Goal: Information Seeking & Learning: Find specific fact

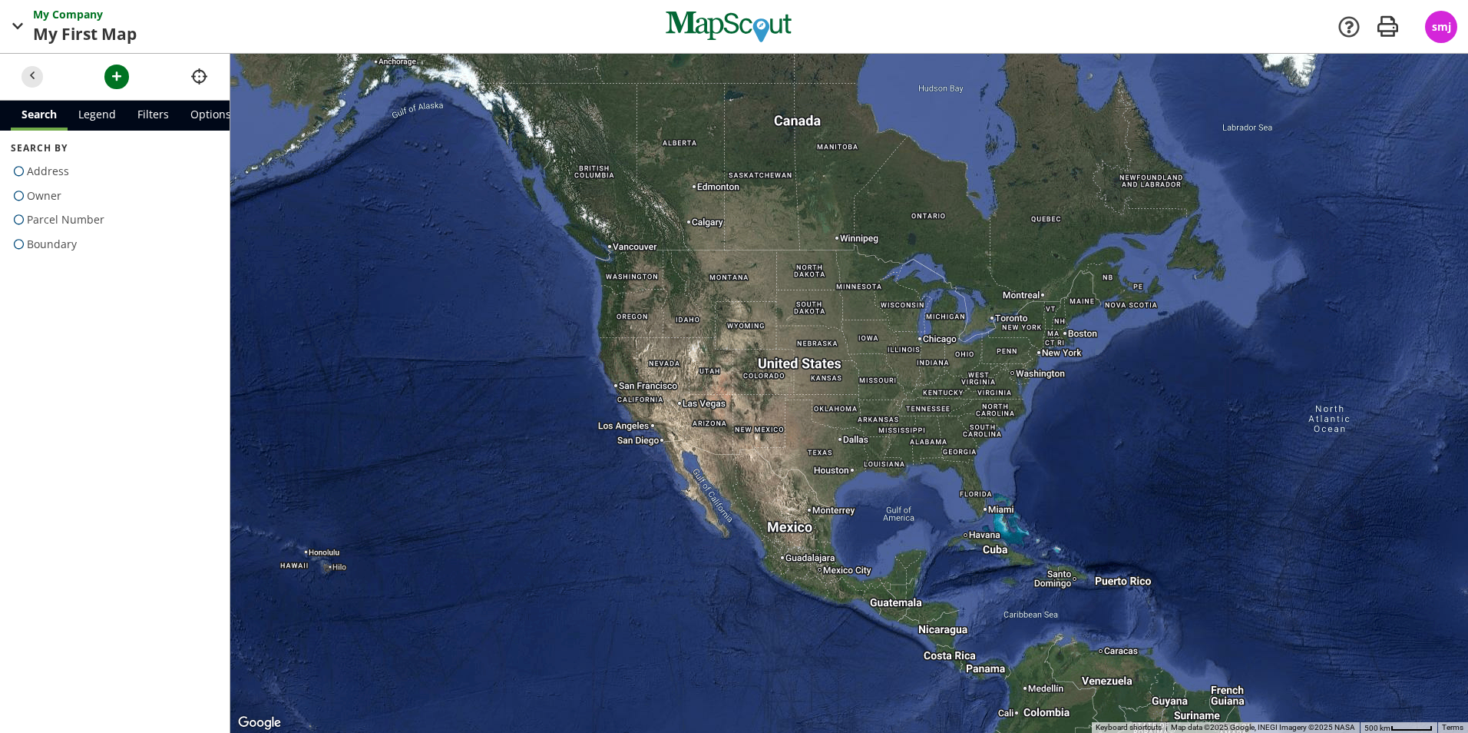
click at [16, 219] on span at bounding box center [19, 220] width 16 height 22
click at [16, 219] on input "Parcel Number" at bounding box center [16, 217] width 10 height 10
radio input "true"
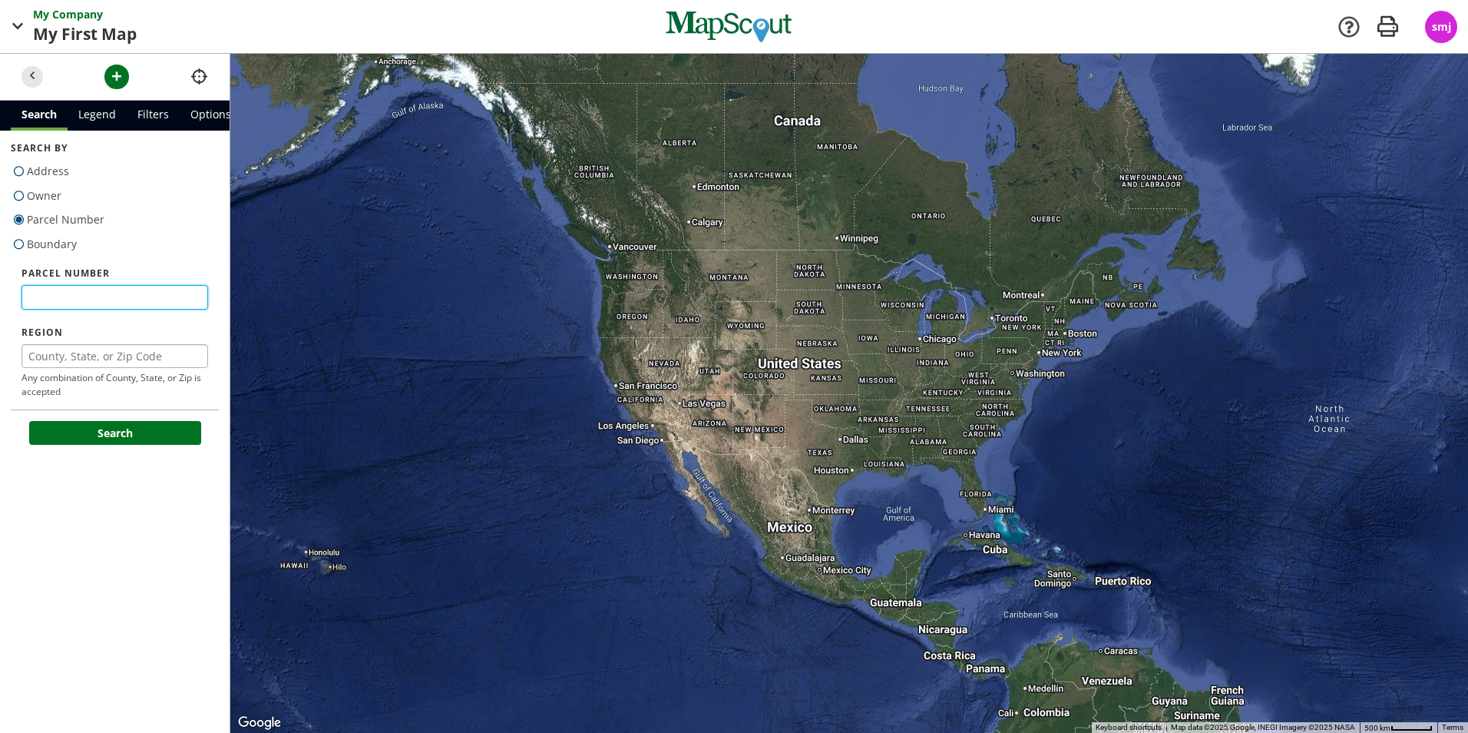
click at [62, 299] on input "text" at bounding box center [115, 297] width 187 height 25
paste input "[PHONE_NUMBER]"
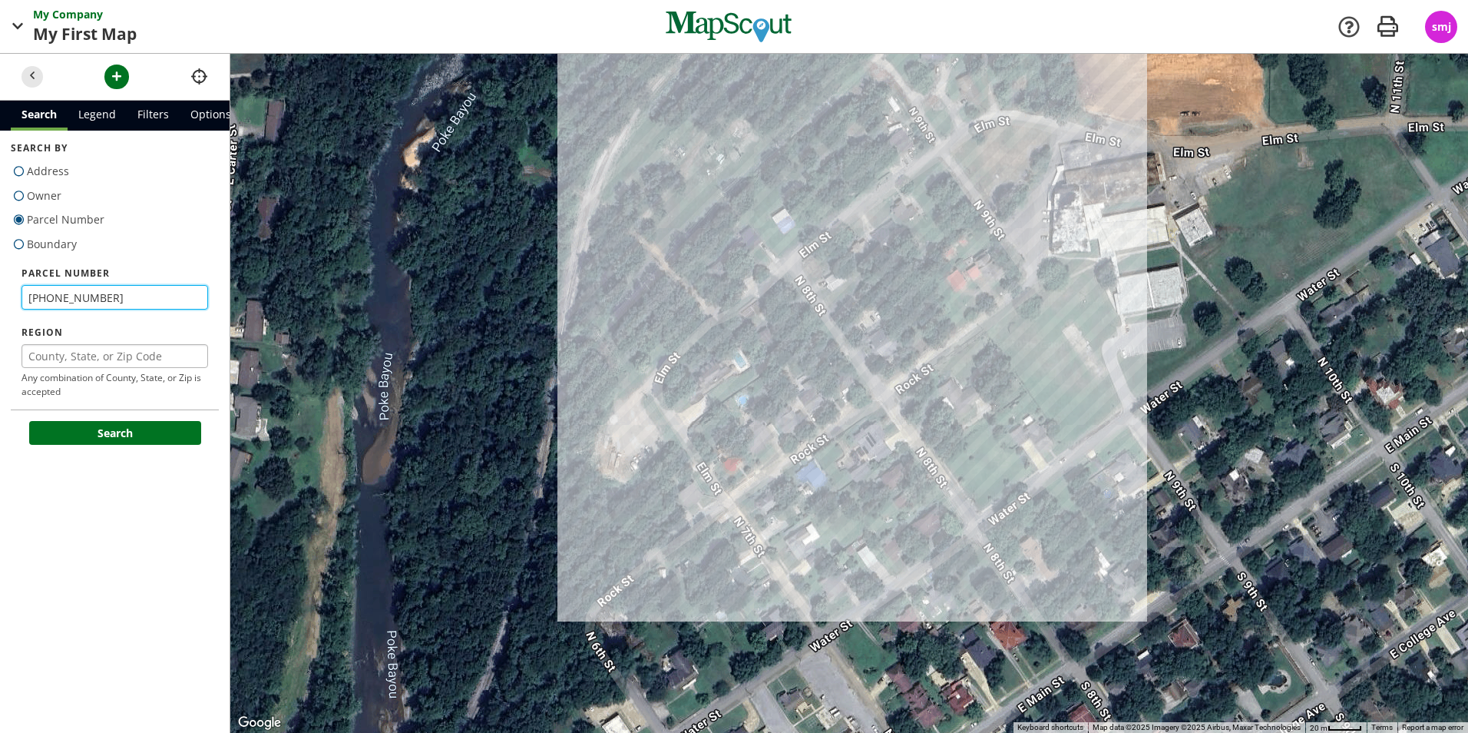
type input "[PHONE_NUMBER]"
click at [108, 348] on input "text" at bounding box center [115, 356] width 187 height 25
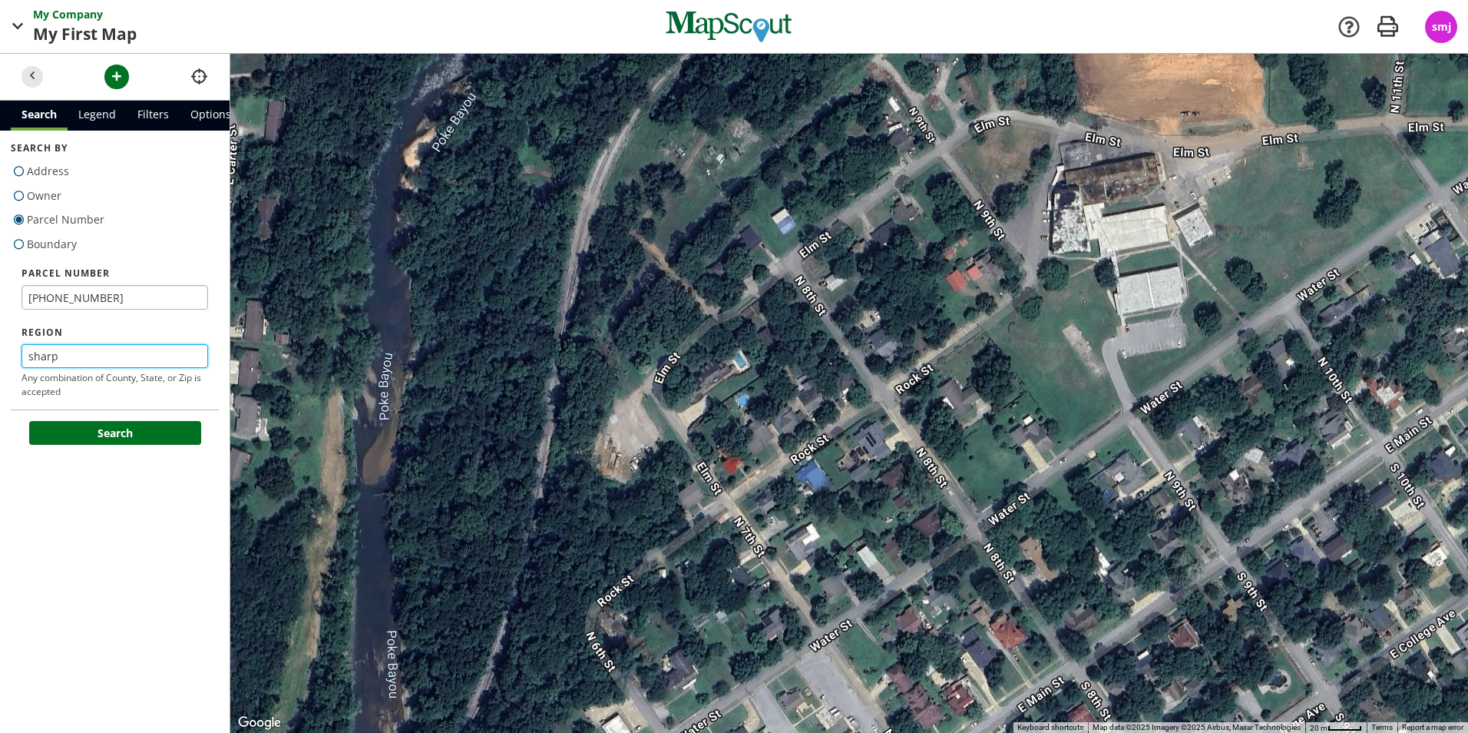
click at [29, 421] on button "Search" at bounding box center [115, 433] width 172 height 25
type input "sharp"
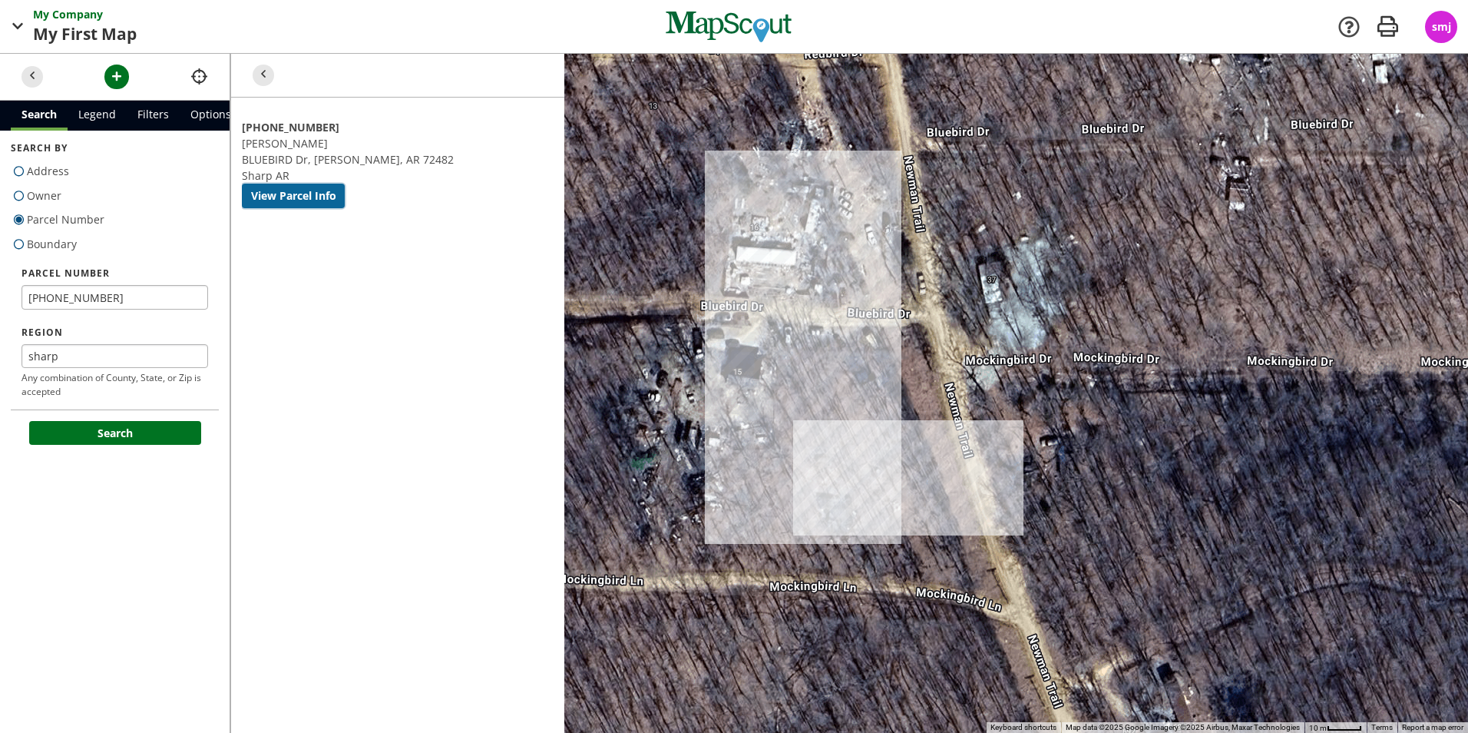
click at [345, 184] on button "View Parcel Info" at bounding box center [293, 196] width 103 height 25
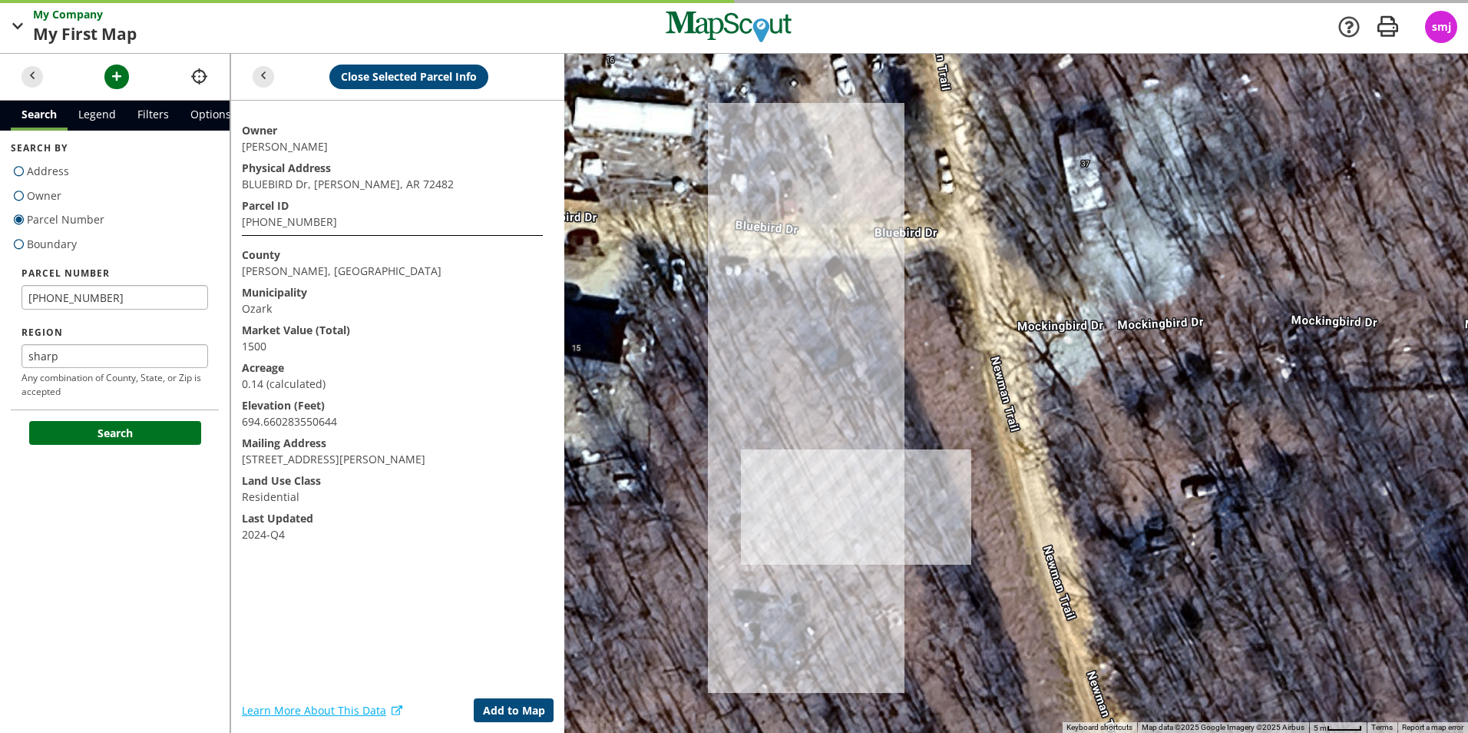
drag, startPoint x: 872, startPoint y: 485, endPoint x: 792, endPoint y: 480, distance: 79.2
click at [792, 480] on div at bounding box center [849, 393] width 1238 height 679
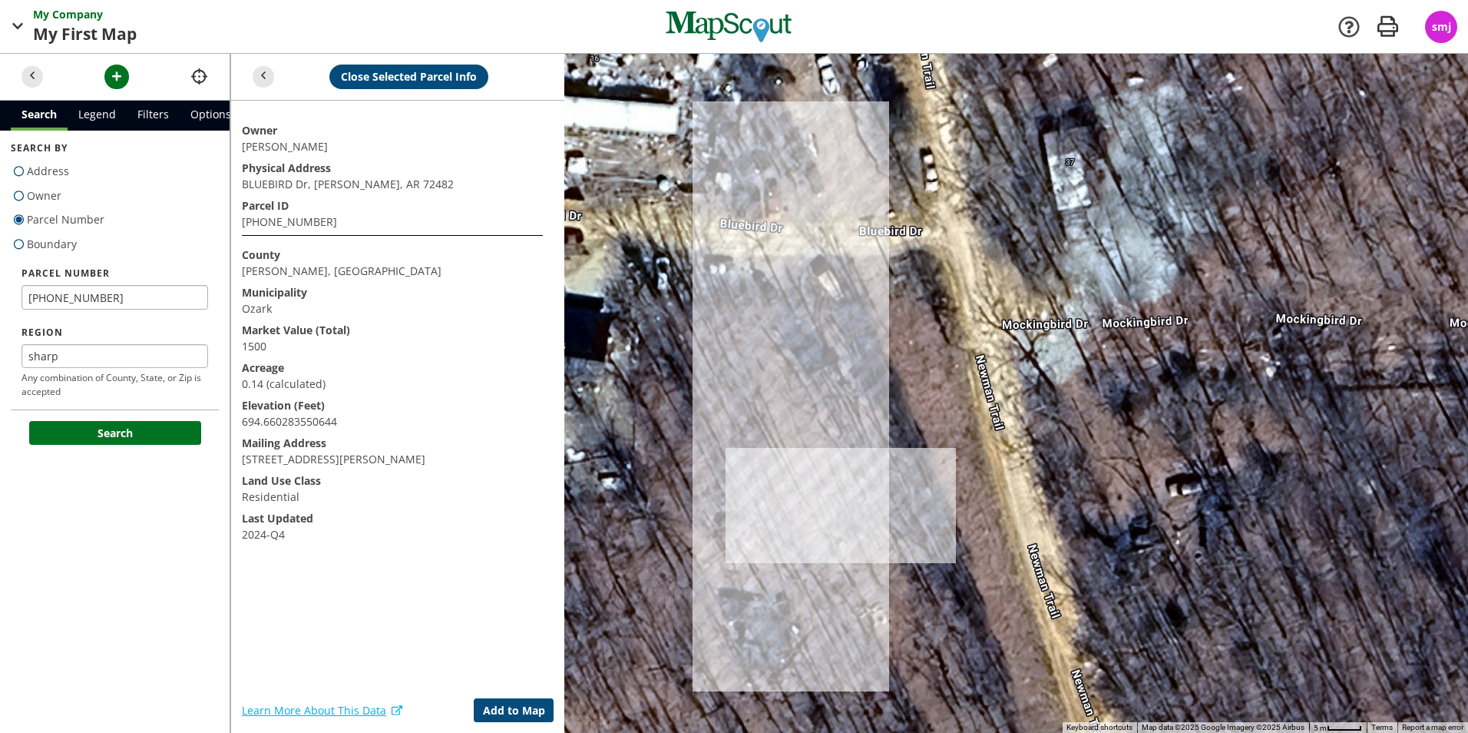
click at [855, 435] on div at bounding box center [849, 393] width 1238 height 679
click at [882, 443] on div at bounding box center [849, 393] width 1238 height 679
click at [875, 510] on div at bounding box center [849, 393] width 1238 height 679
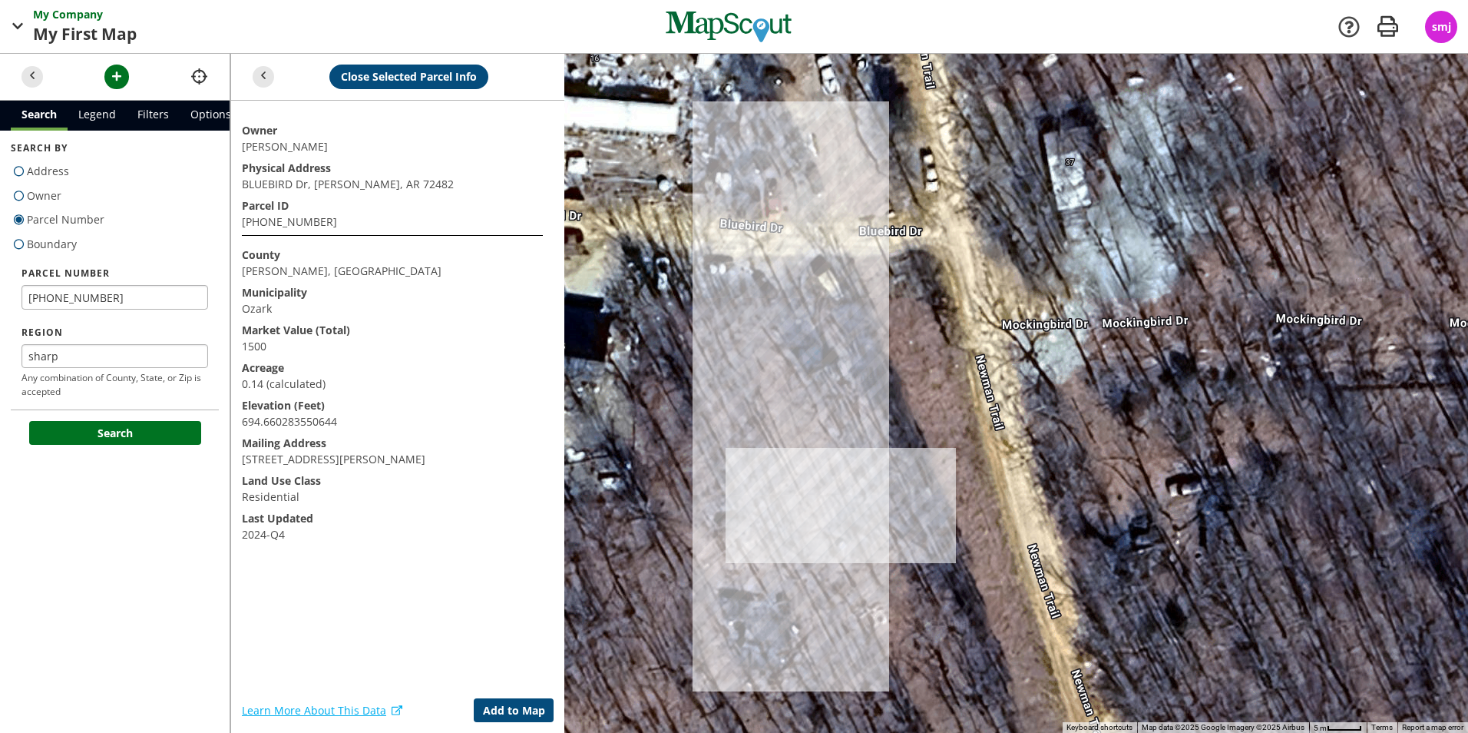
click at [875, 497] on div at bounding box center [849, 393] width 1238 height 679
click at [668, 422] on div at bounding box center [849, 393] width 1238 height 679
drag, startPoint x: 680, startPoint y: 327, endPoint x: 670, endPoint y: 313, distance: 17.1
click at [670, 313] on div at bounding box center [849, 393] width 1238 height 679
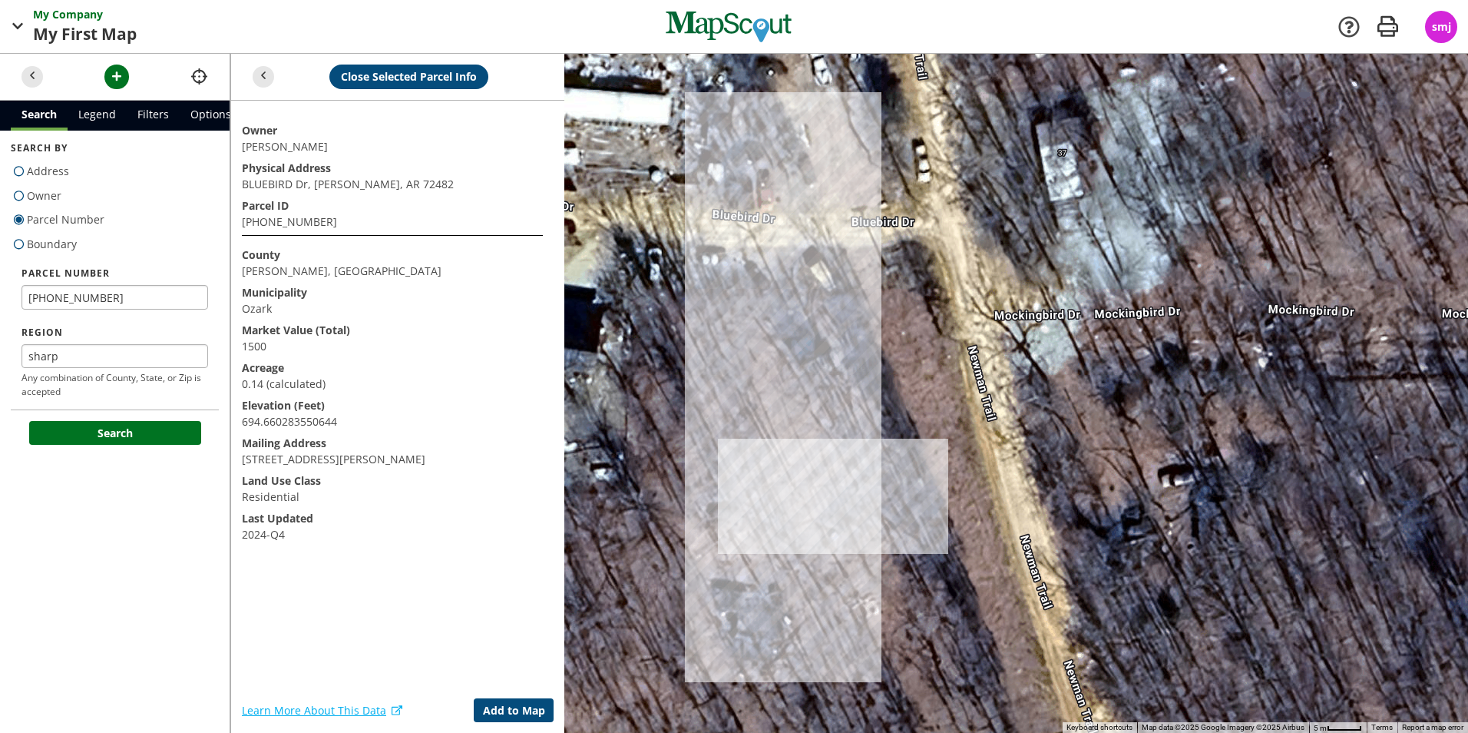
click at [812, 461] on div at bounding box center [849, 393] width 1238 height 679
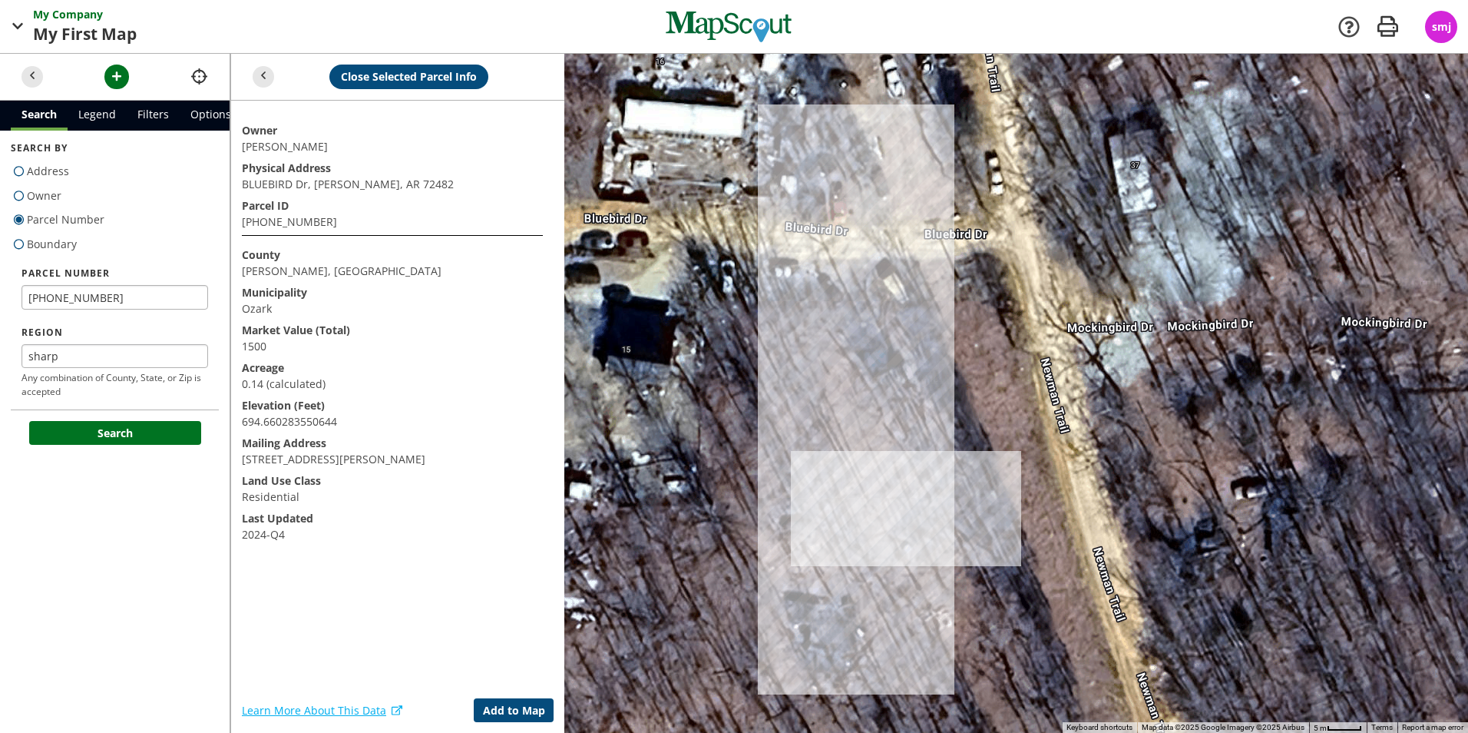
click at [812, 461] on div at bounding box center [849, 393] width 1238 height 679
click at [948, 331] on div at bounding box center [849, 393] width 1238 height 679
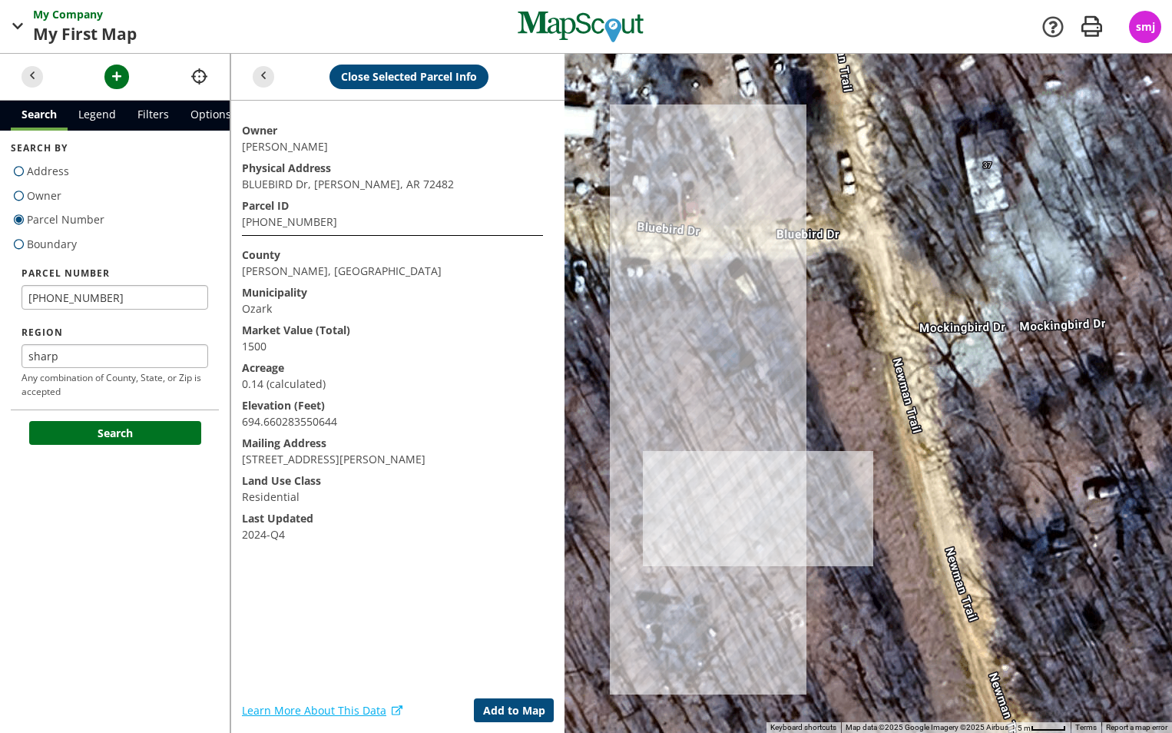
click at [905, 326] on div at bounding box center [700, 393] width 941 height 679
click at [825, 362] on div at bounding box center [700, 393] width 941 height 679
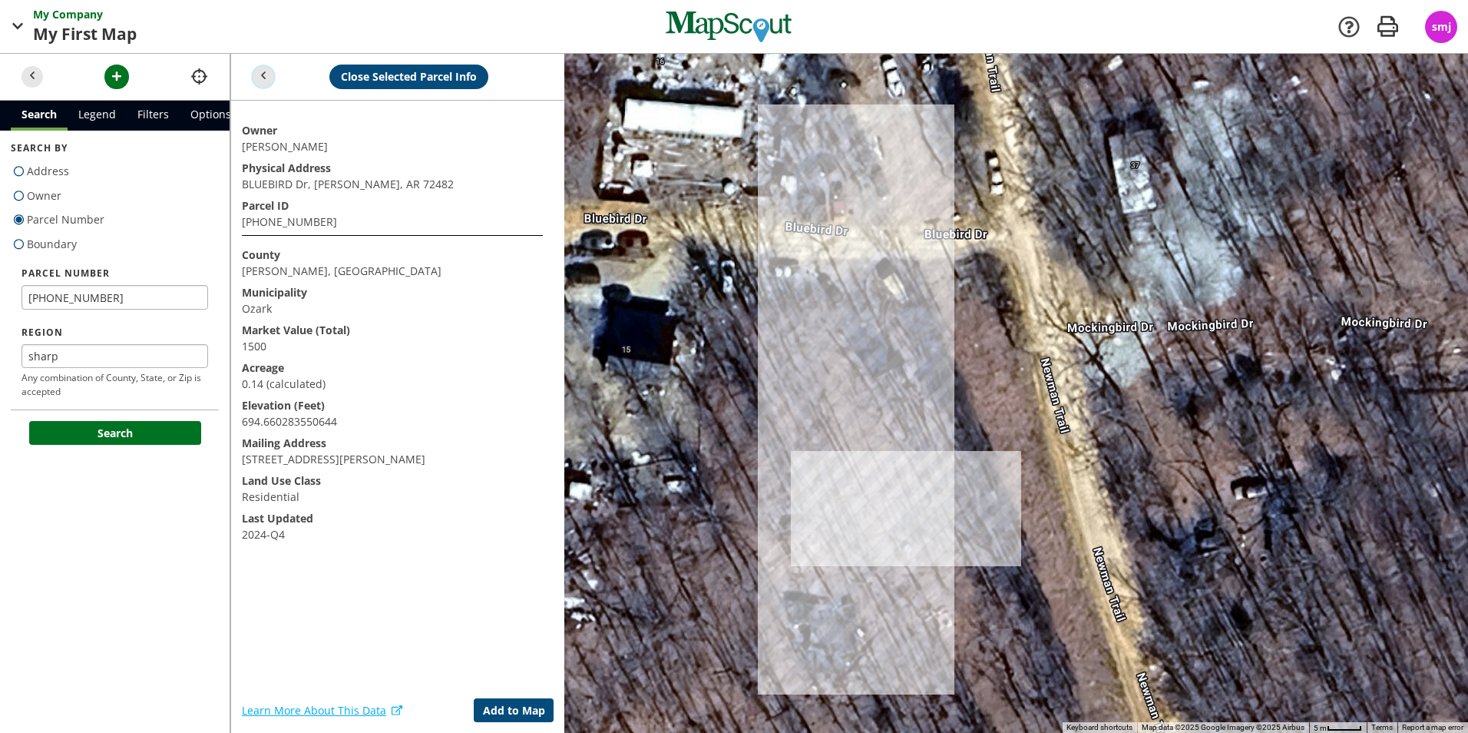
click at [272, 81] on button "button" at bounding box center [264, 77] width 22 height 22
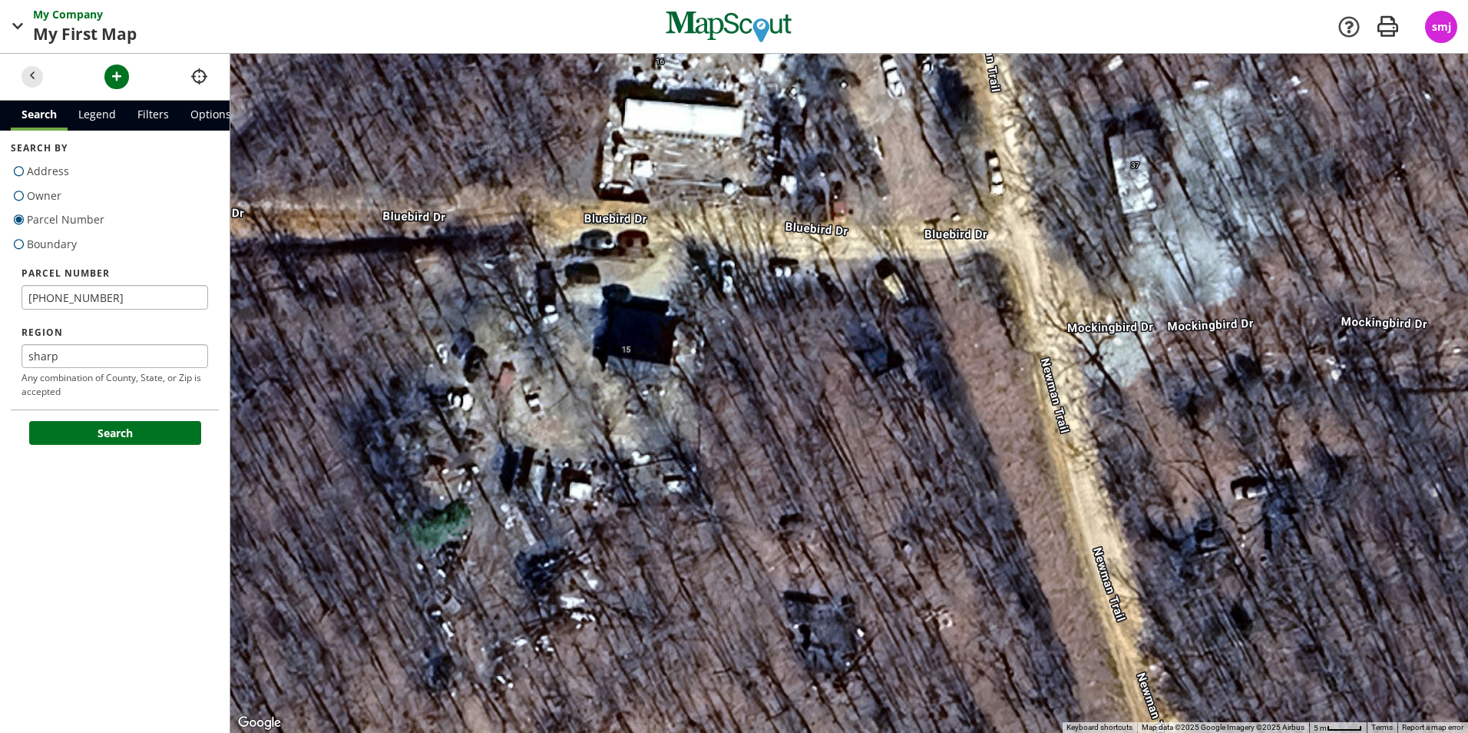
click at [22, 195] on span at bounding box center [19, 196] width 16 height 22
click at [21, 195] on input "Owner" at bounding box center [16, 192] width 10 height 10
radio input "true"
radio input "false"
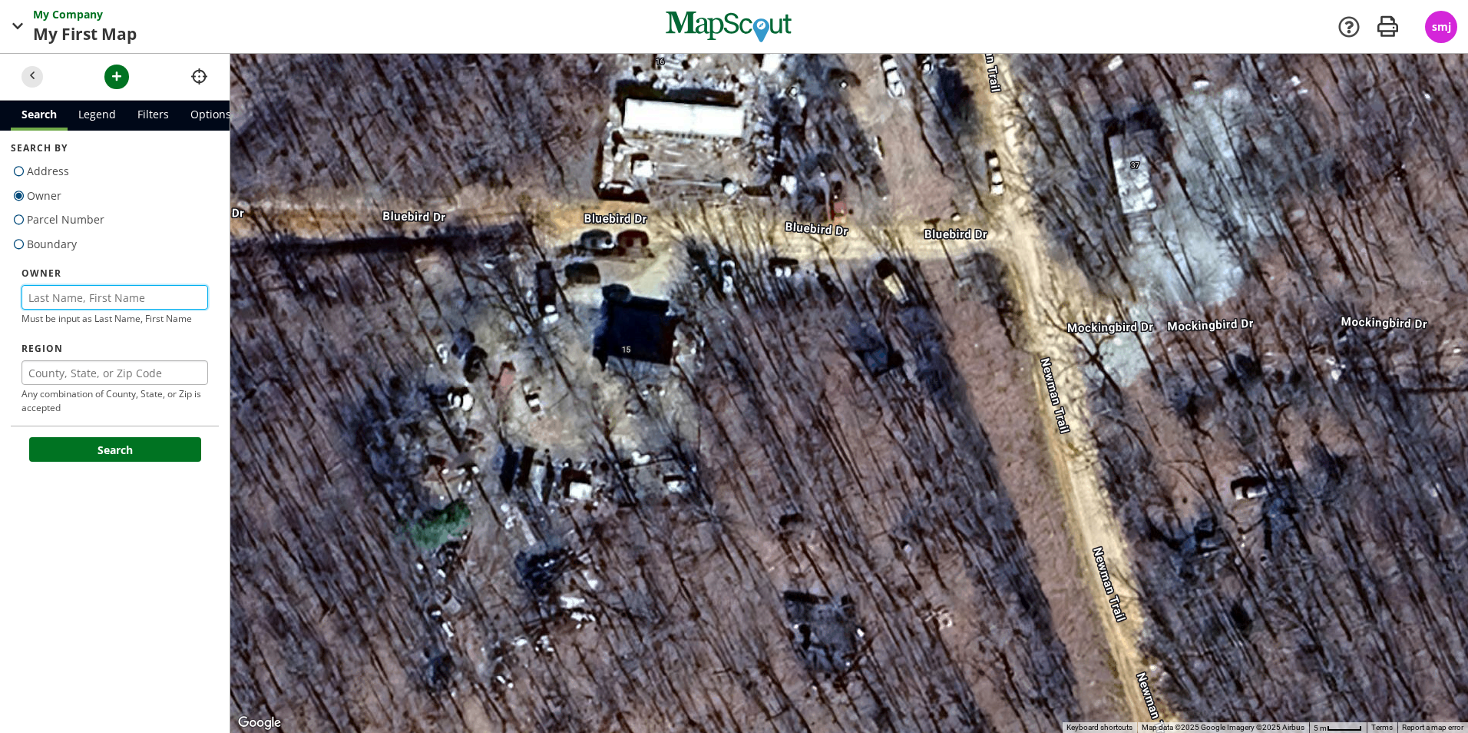
click at [112, 298] on input "text" at bounding box center [115, 297] width 187 height 25
click at [76, 293] on input "text" at bounding box center [115, 297] width 187 height 25
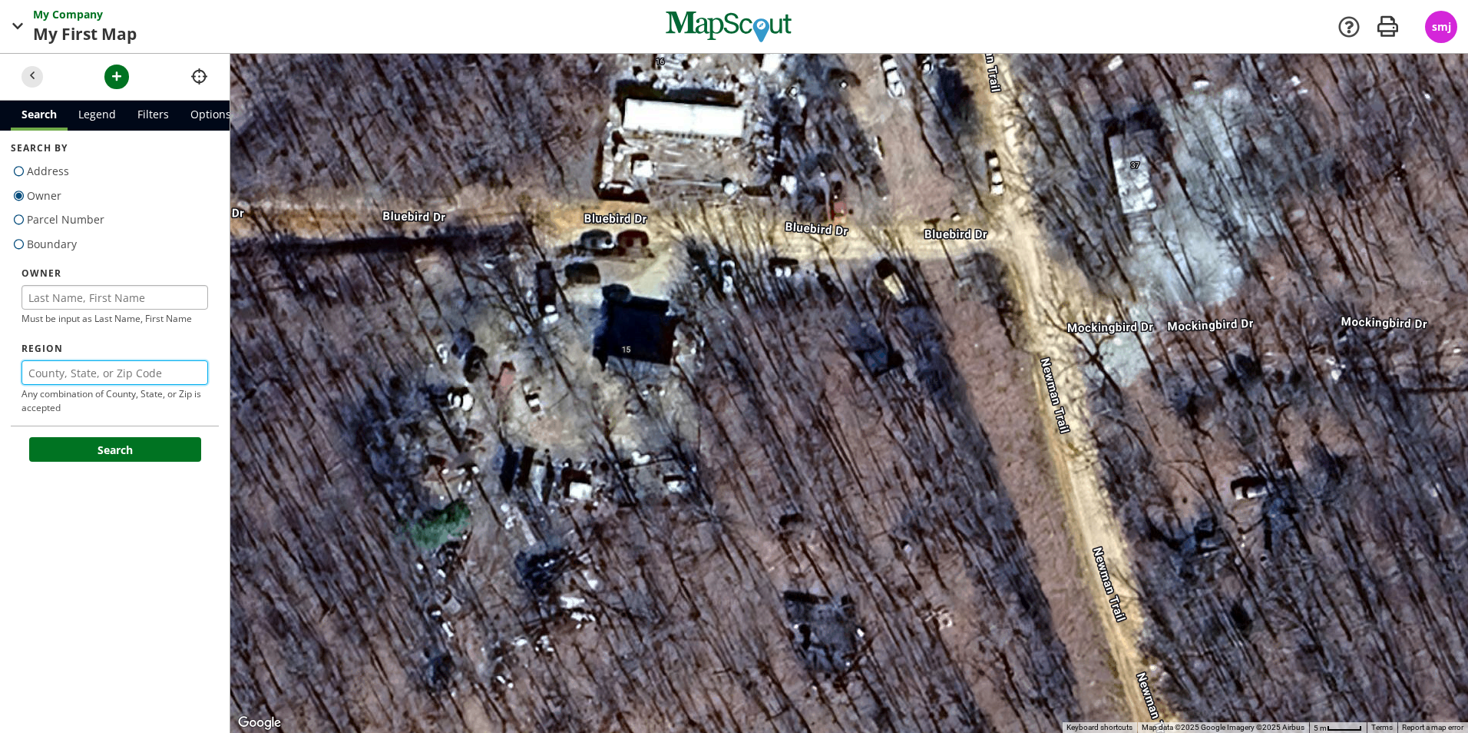
click at [50, 366] on input "text" at bounding box center [115, 372] width 187 height 25
click at [19, 180] on span at bounding box center [19, 171] width 16 height 22
click at [19, 174] on input "Address" at bounding box center [16, 169] width 10 height 10
radio input "true"
radio input "false"
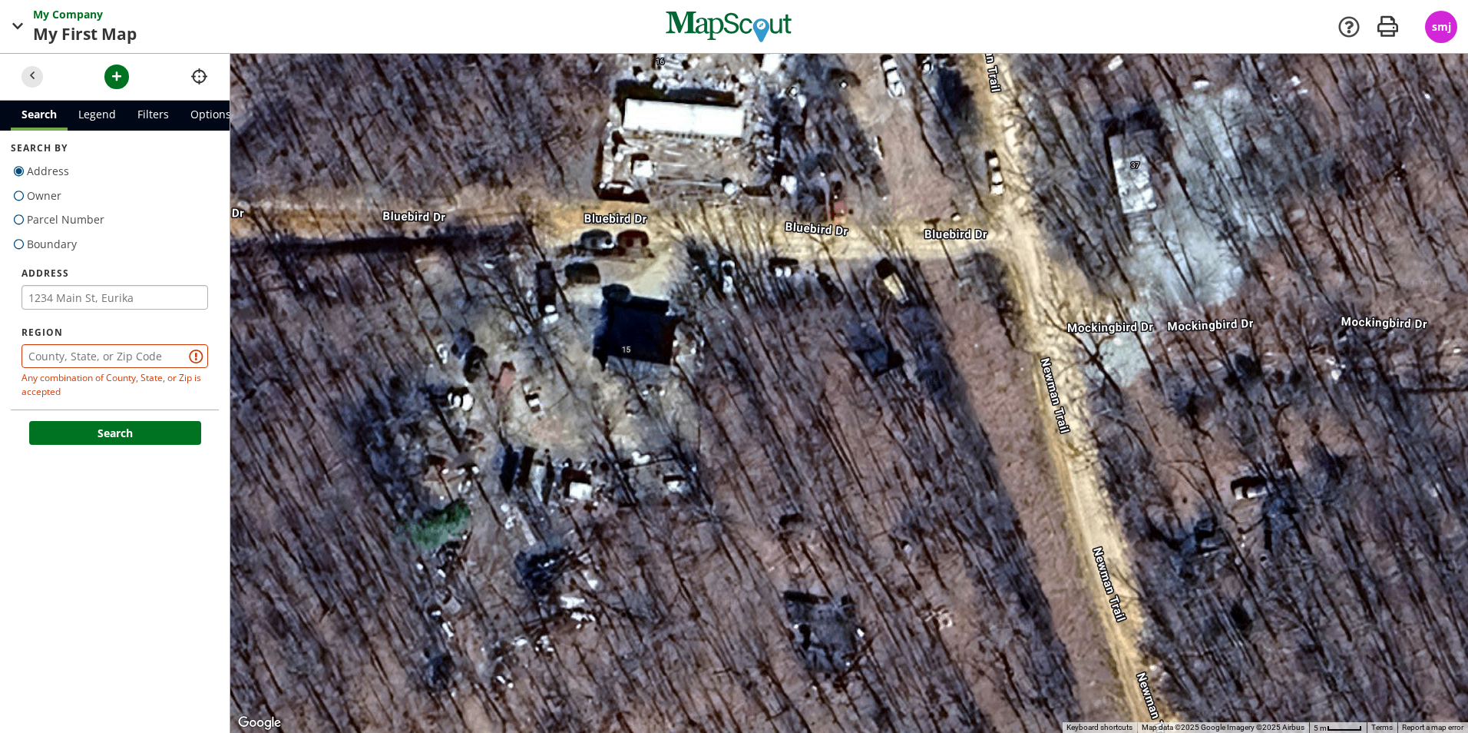
click at [22, 251] on span at bounding box center [19, 244] width 16 height 22
click at [21, 246] on input "Boundary" at bounding box center [16, 241] width 10 height 10
radio input "true"
radio input "false"
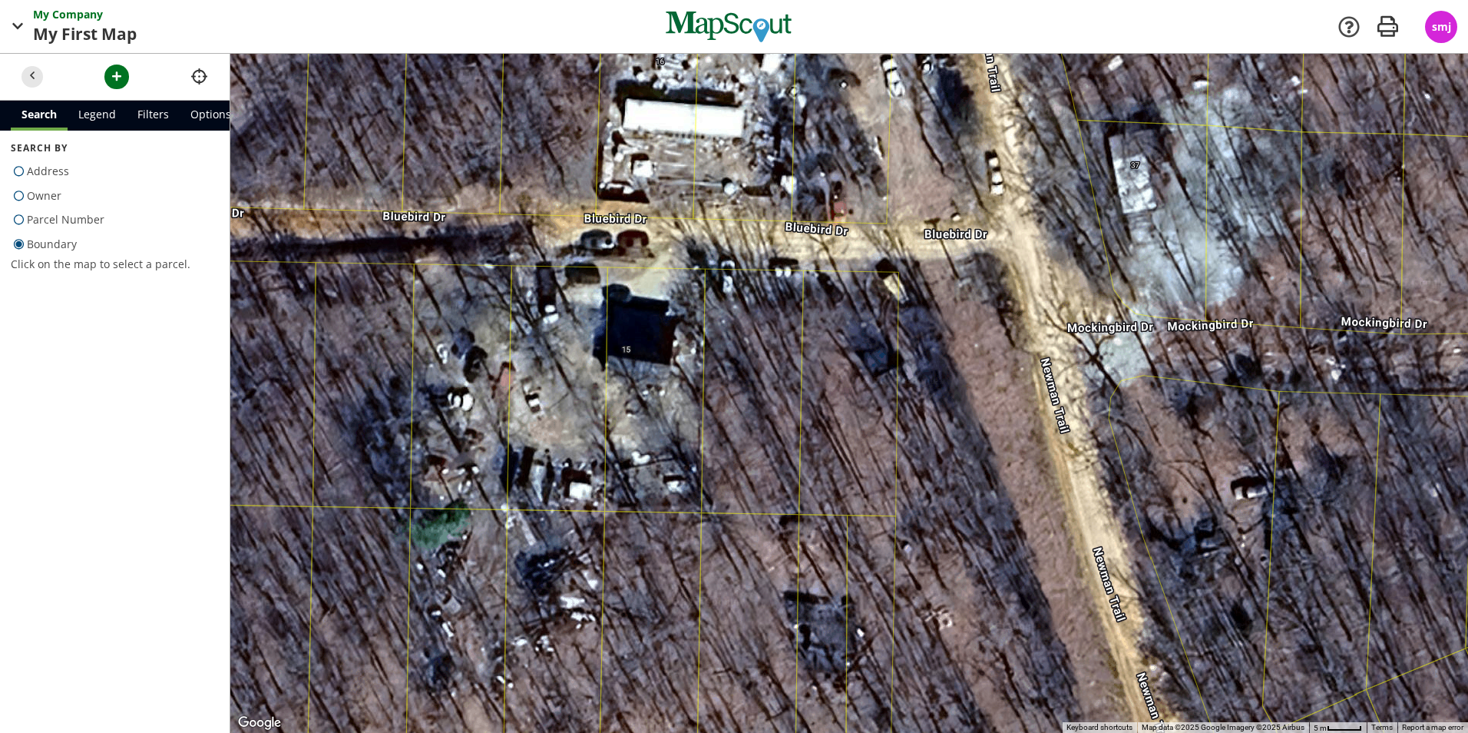
click at [829, 413] on div at bounding box center [849, 393] width 1238 height 679
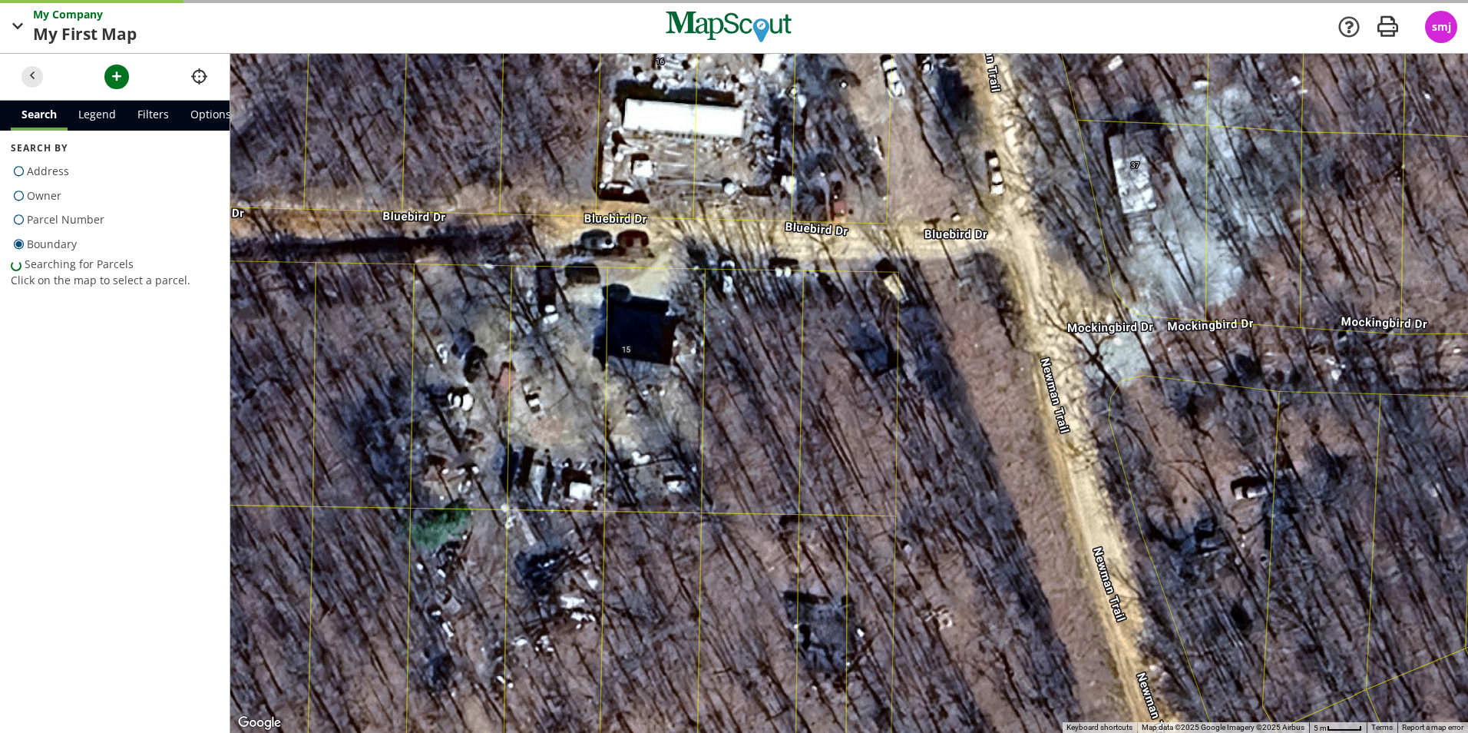
click at [868, 432] on div at bounding box center [849, 393] width 1238 height 679
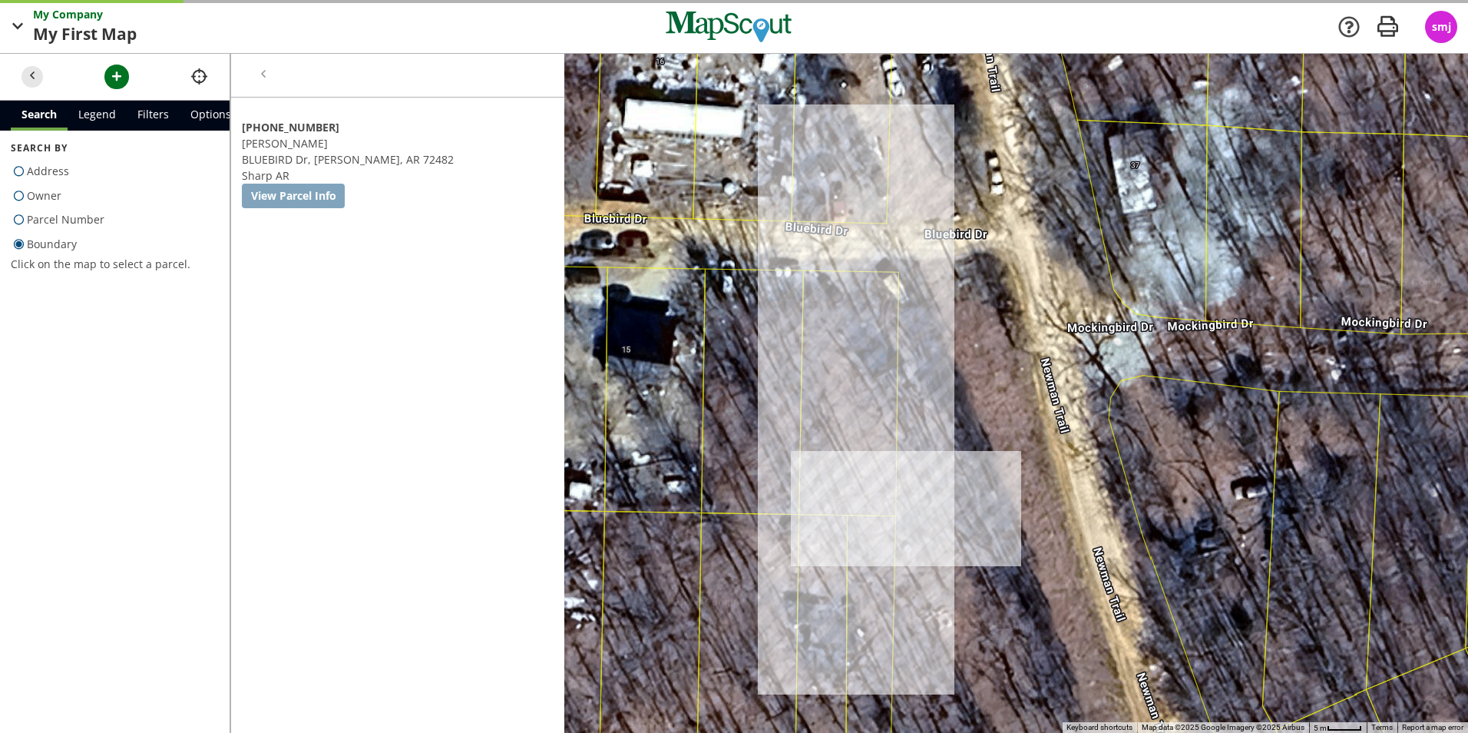
click at [868, 432] on div at bounding box center [849, 393] width 1238 height 679
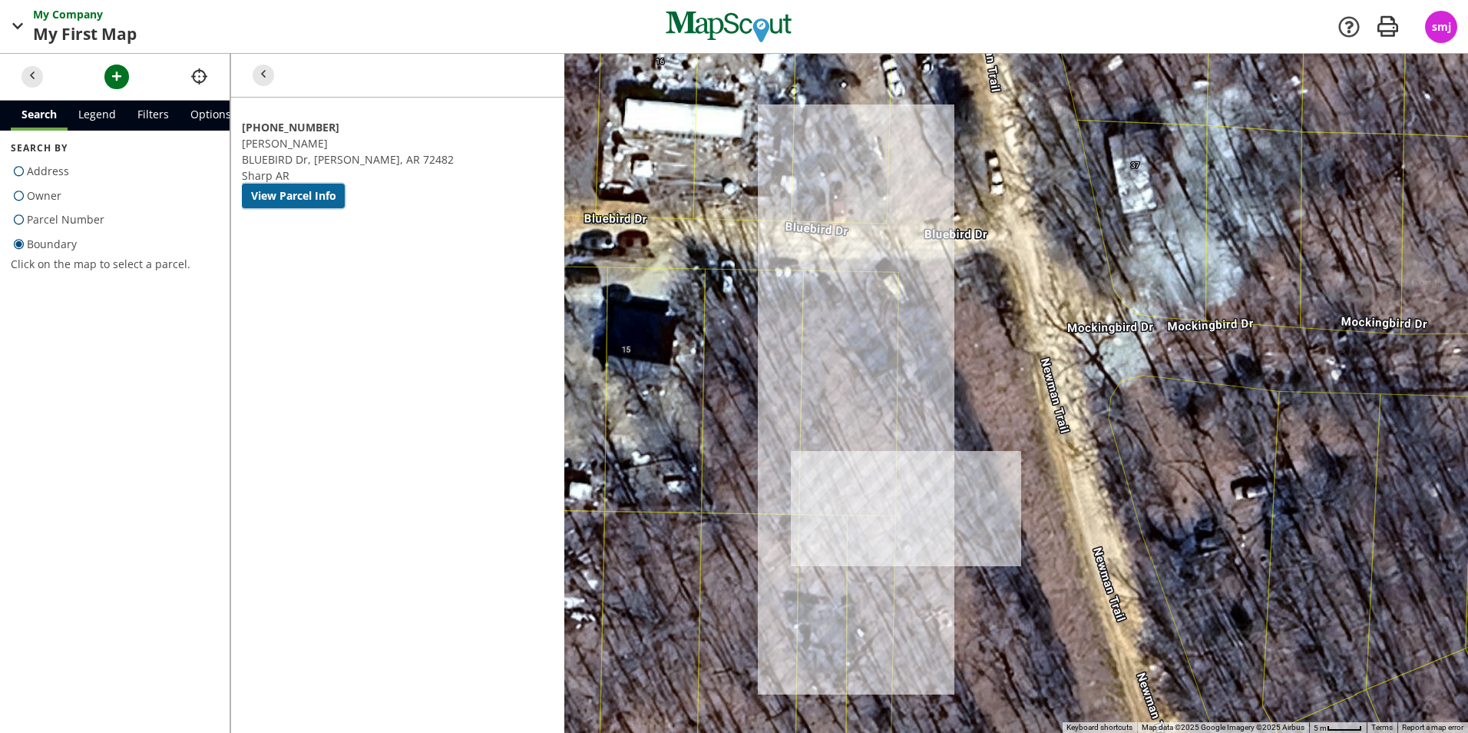
click at [345, 184] on button "View Parcel Info" at bounding box center [293, 196] width 103 height 25
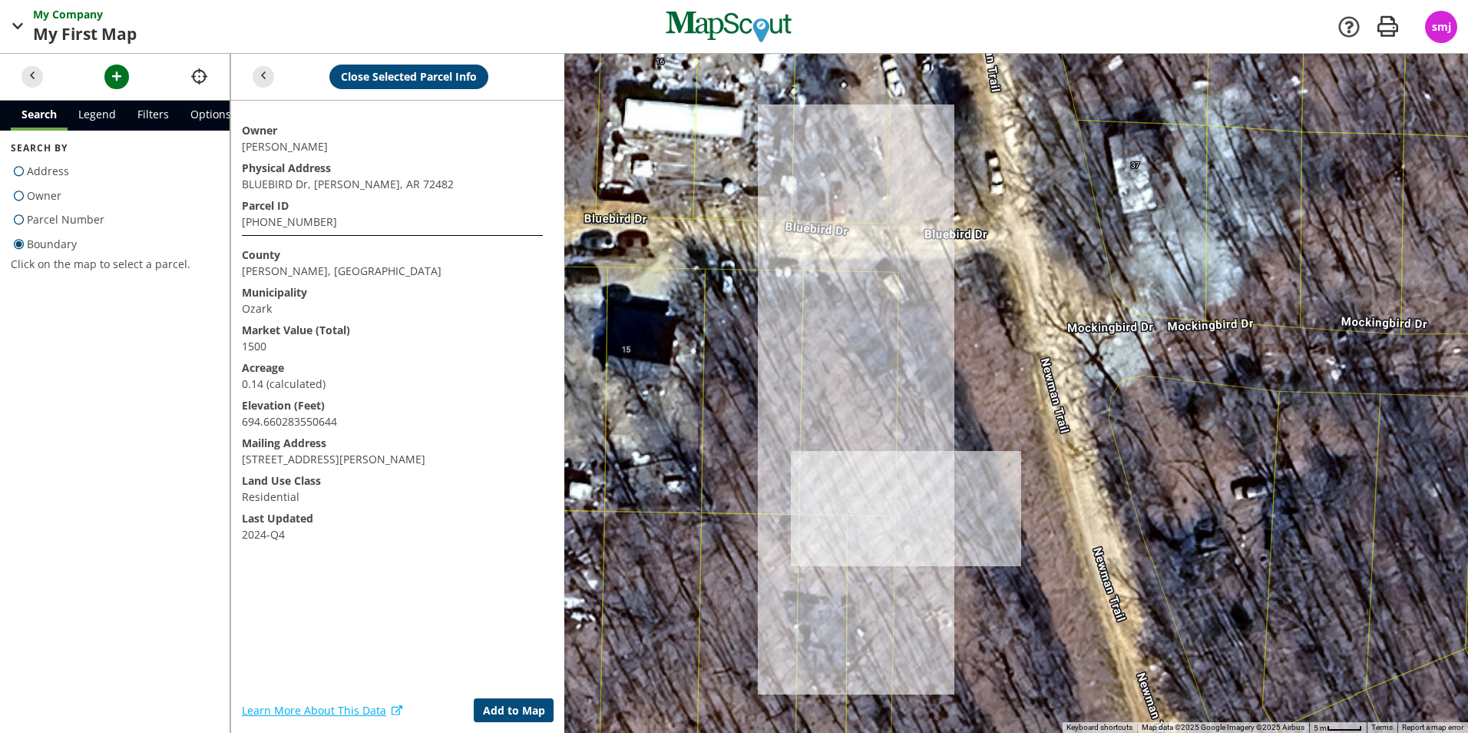
click at [799, 513] on div at bounding box center [849, 393] width 1238 height 679
click at [804, 508] on div at bounding box center [849, 393] width 1238 height 679
drag, startPoint x: 804, startPoint y: 508, endPoint x: 802, endPoint y: 489, distance: 18.6
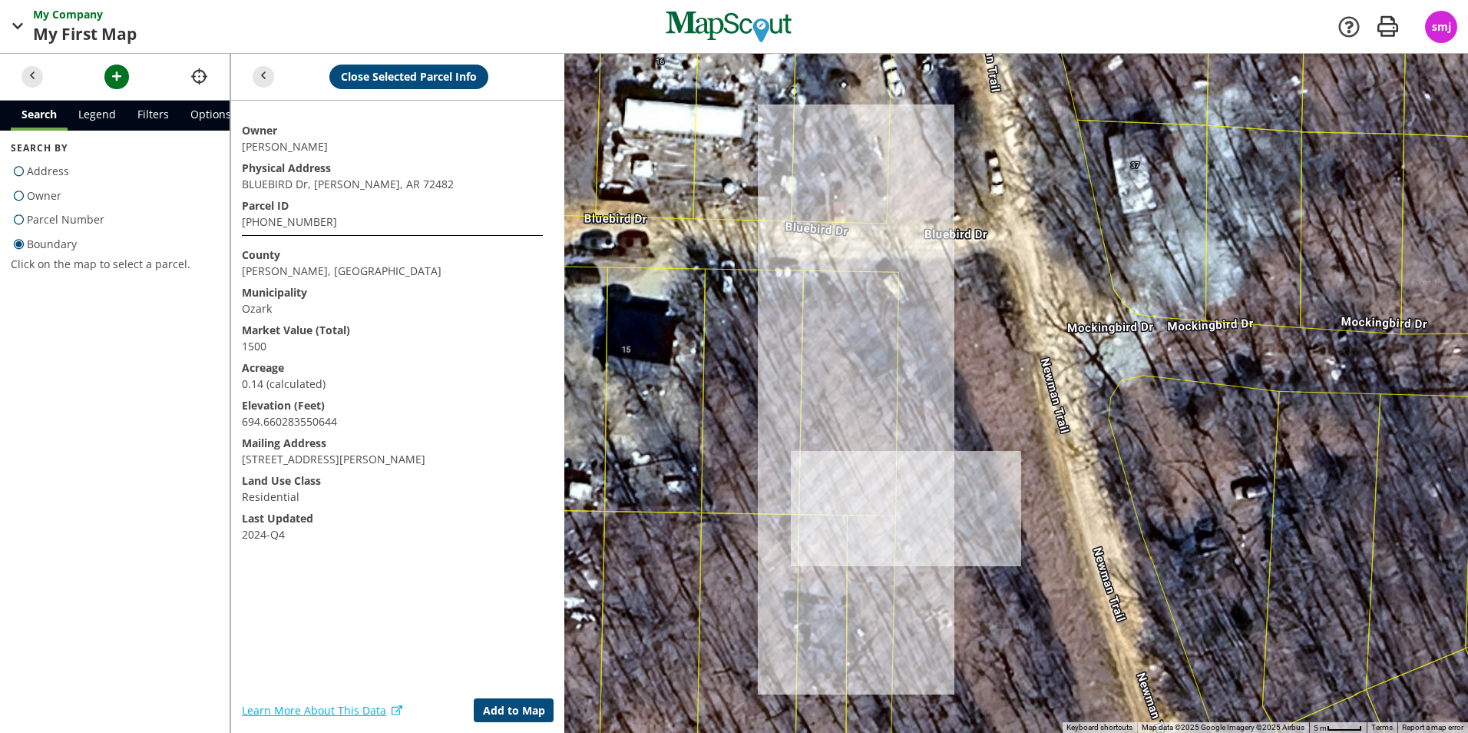
click at [804, 507] on div at bounding box center [849, 393] width 1238 height 679
click at [802, 489] on div at bounding box center [849, 393] width 1238 height 679
click at [795, 396] on div at bounding box center [849, 393] width 1238 height 679
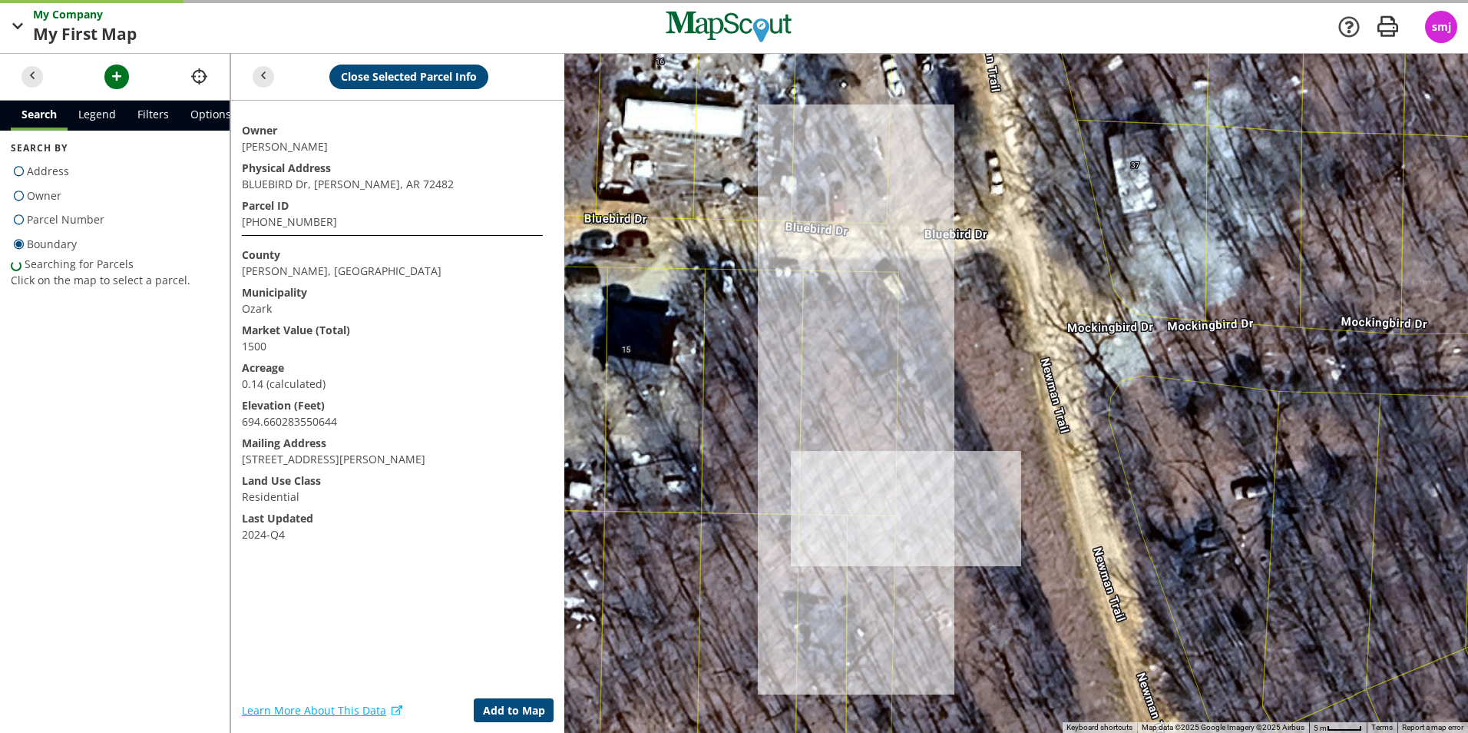
click at [797, 395] on div at bounding box center [849, 393] width 1238 height 679
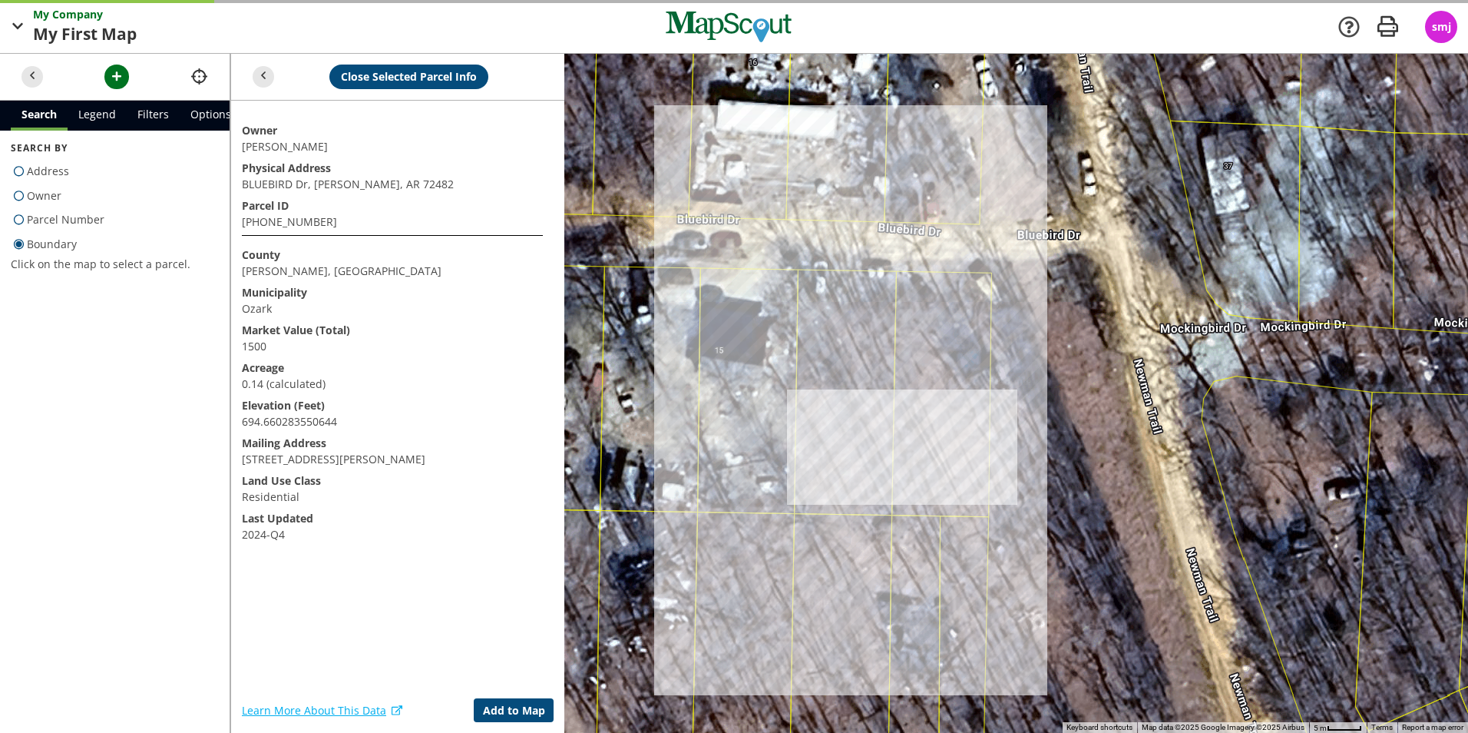
drag, startPoint x: 803, startPoint y: 385, endPoint x: 775, endPoint y: 373, distance: 31.0
click at [775, 373] on div at bounding box center [849, 393] width 1238 height 679
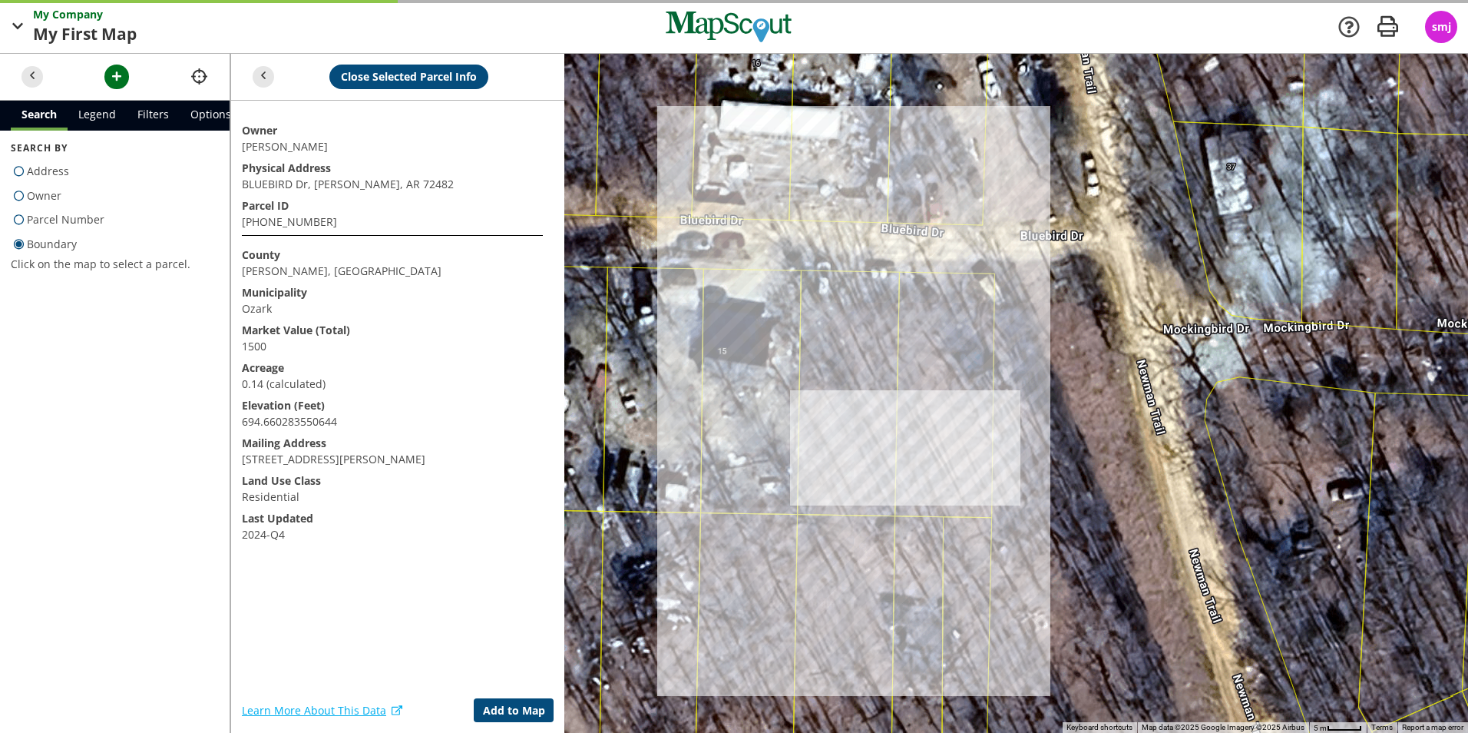
click at [963, 389] on div at bounding box center [849, 393] width 1238 height 679
click at [935, 397] on div at bounding box center [849, 393] width 1238 height 679
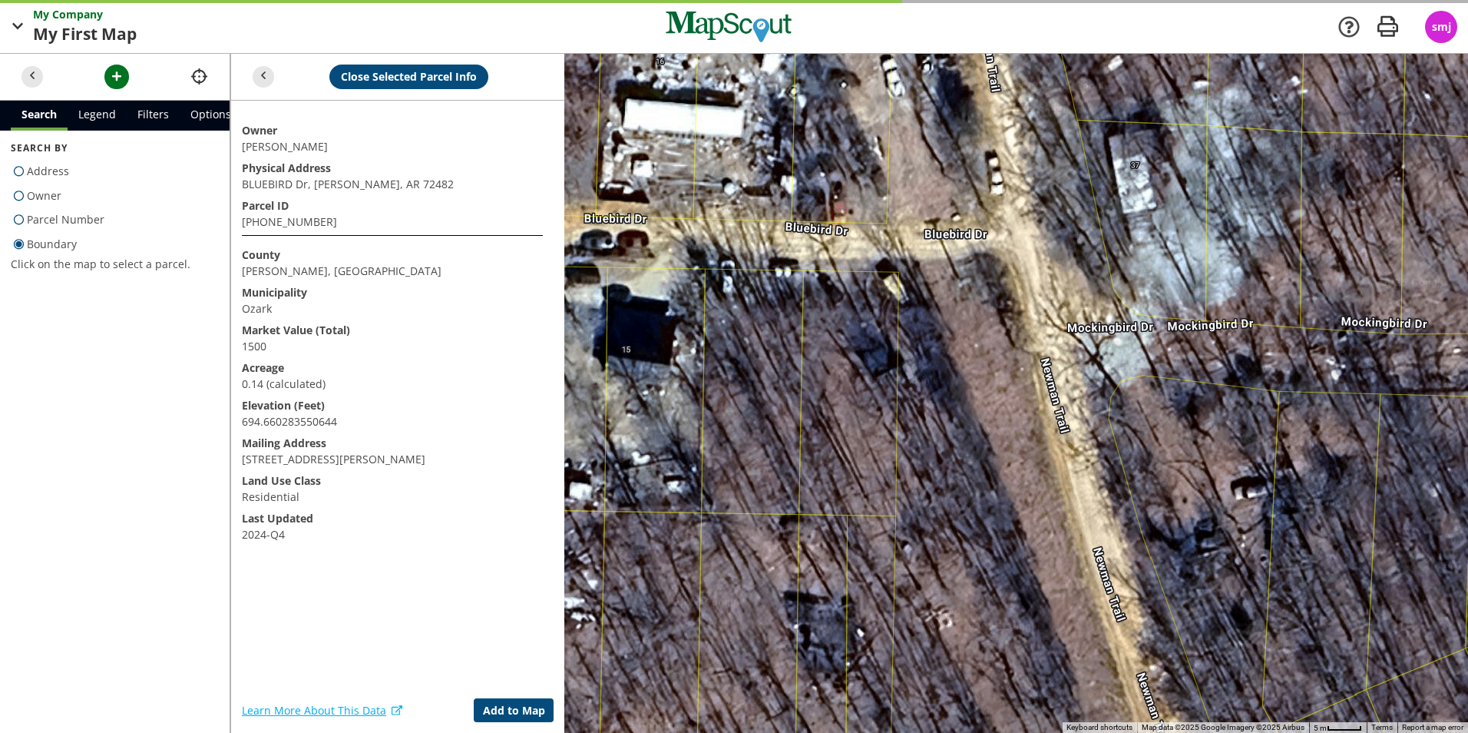
click at [722, 439] on div at bounding box center [849, 393] width 1238 height 679
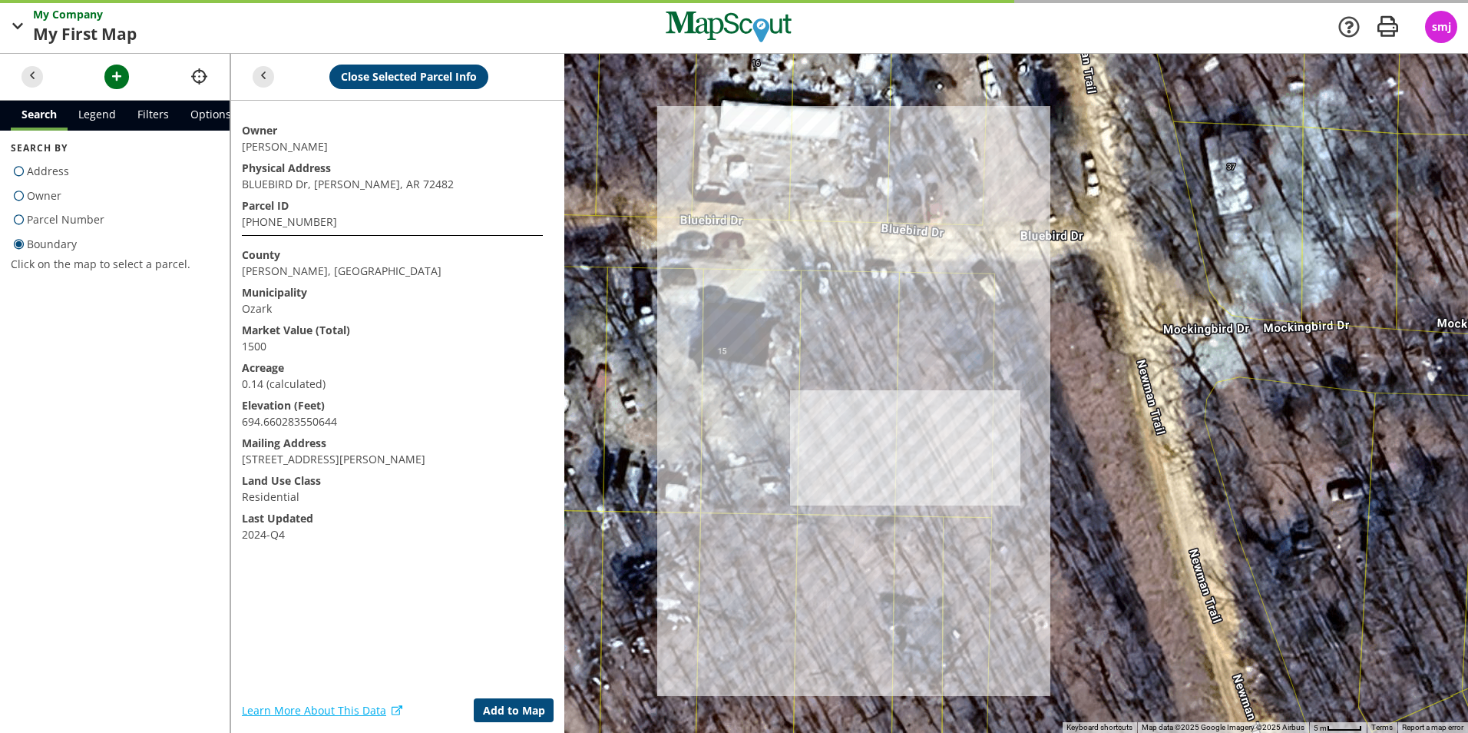
click at [941, 437] on div at bounding box center [849, 393] width 1238 height 679
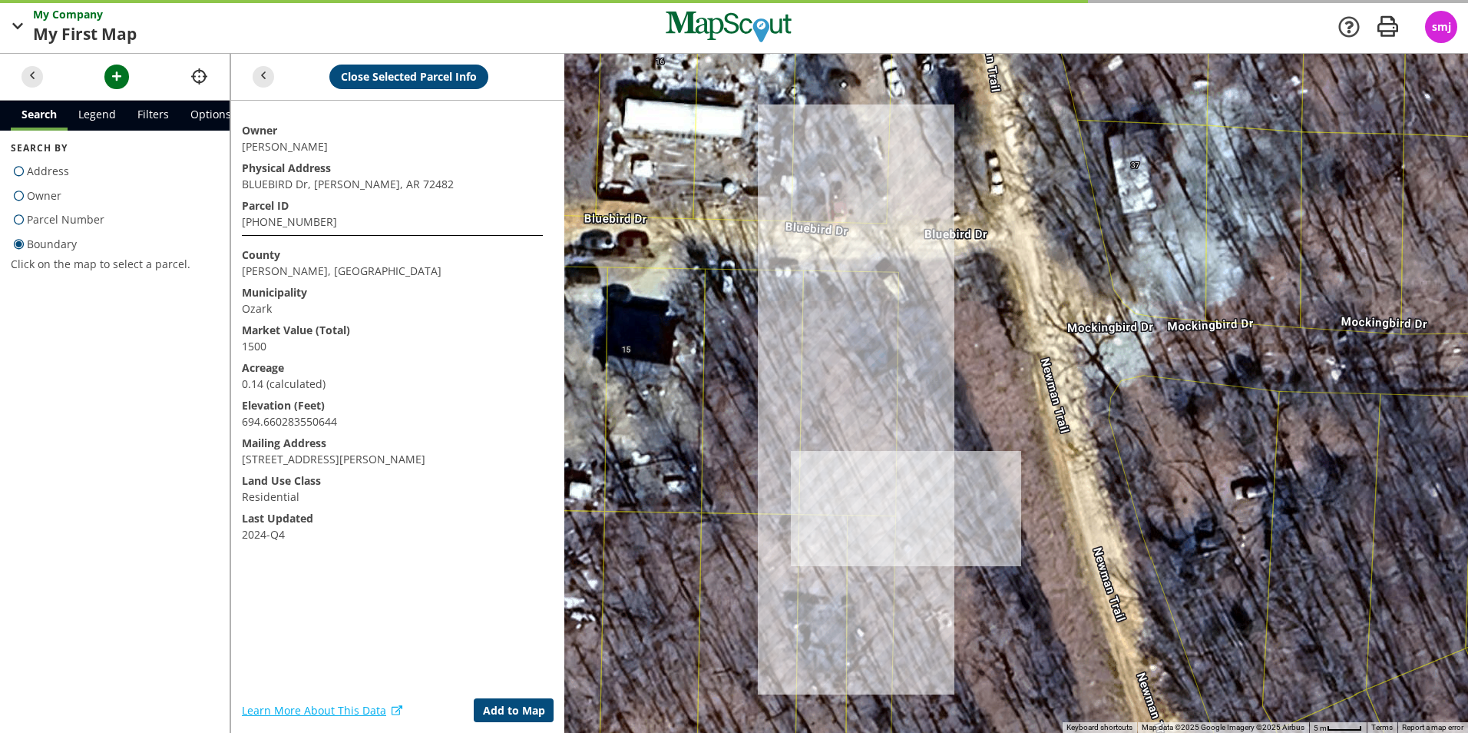
click at [952, 436] on div at bounding box center [849, 393] width 1238 height 679
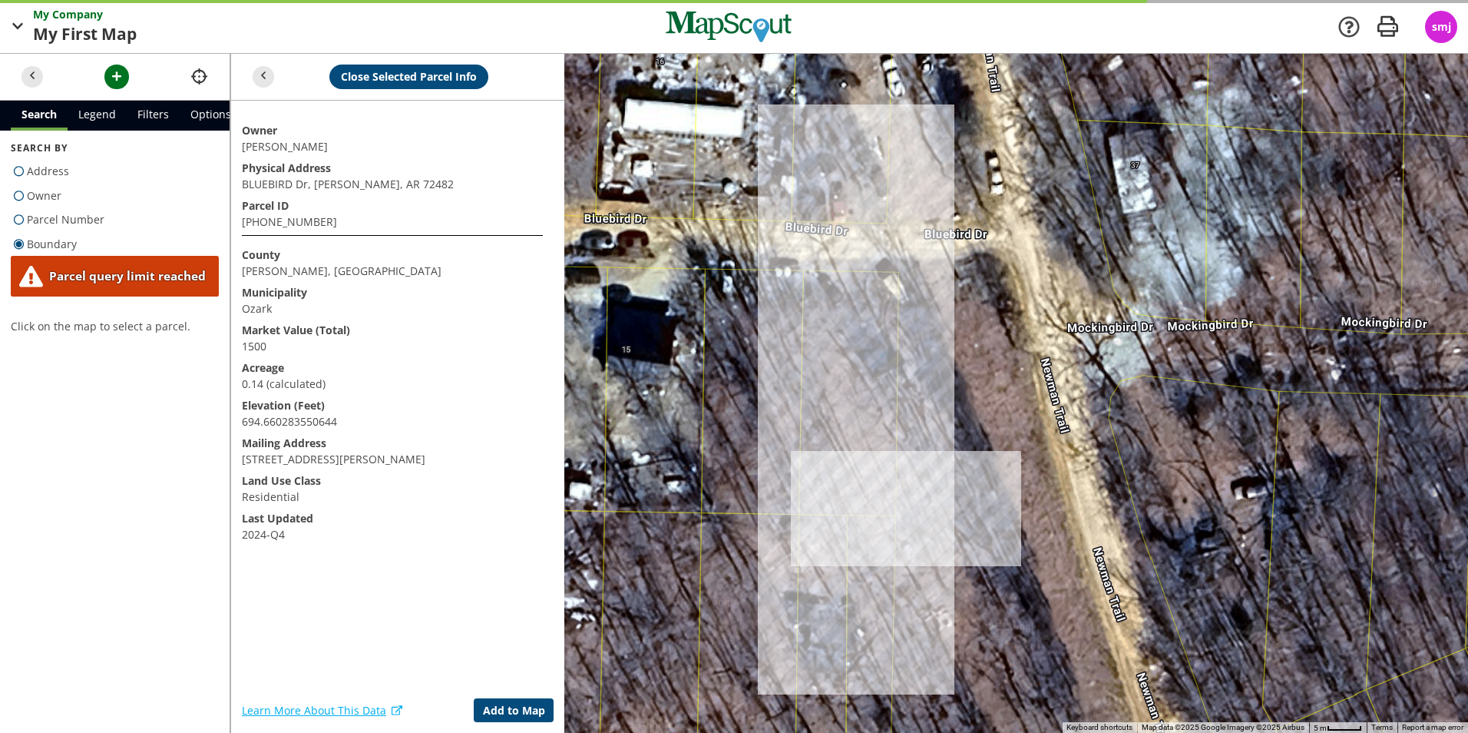
click at [951, 428] on div at bounding box center [849, 393] width 1238 height 679
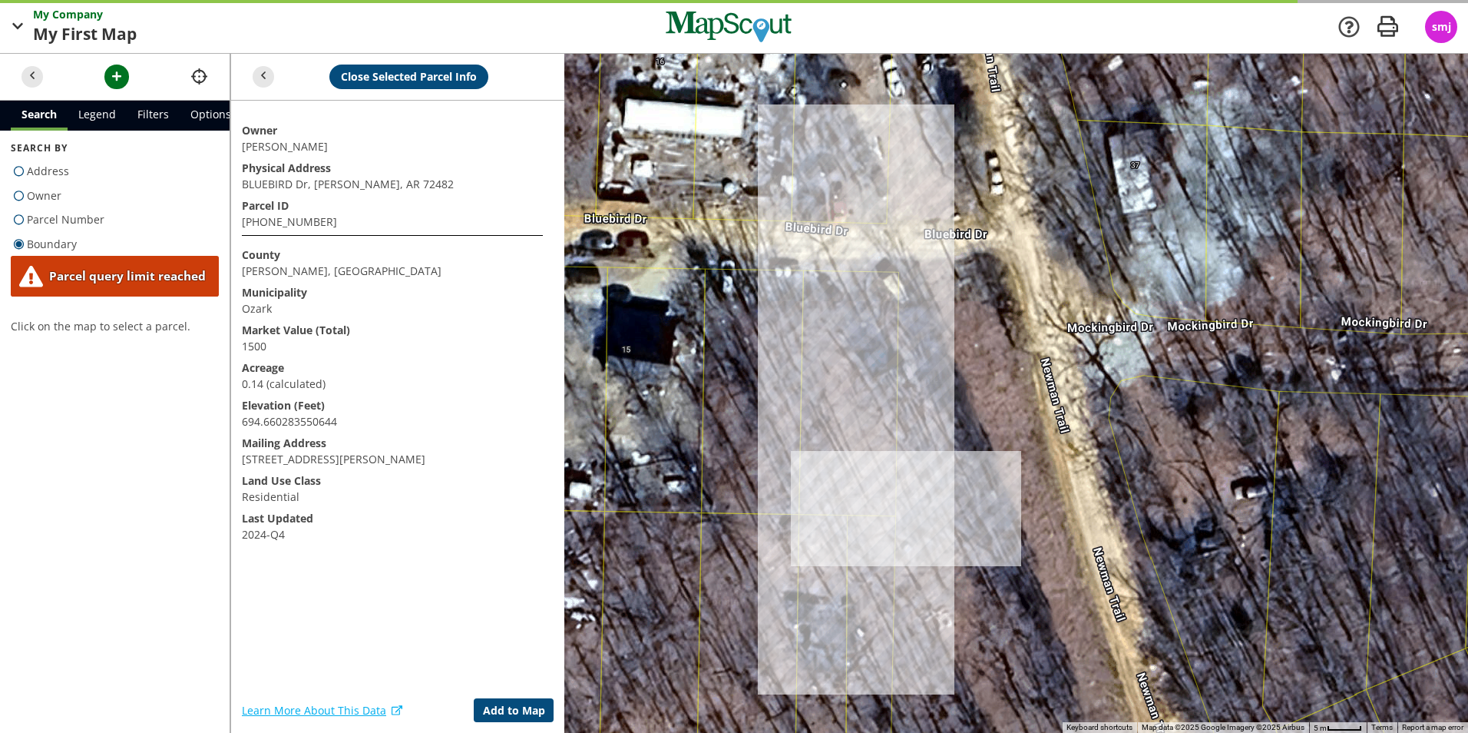
click at [951, 428] on div at bounding box center [849, 393] width 1238 height 679
click at [831, 359] on div at bounding box center [849, 393] width 1238 height 679
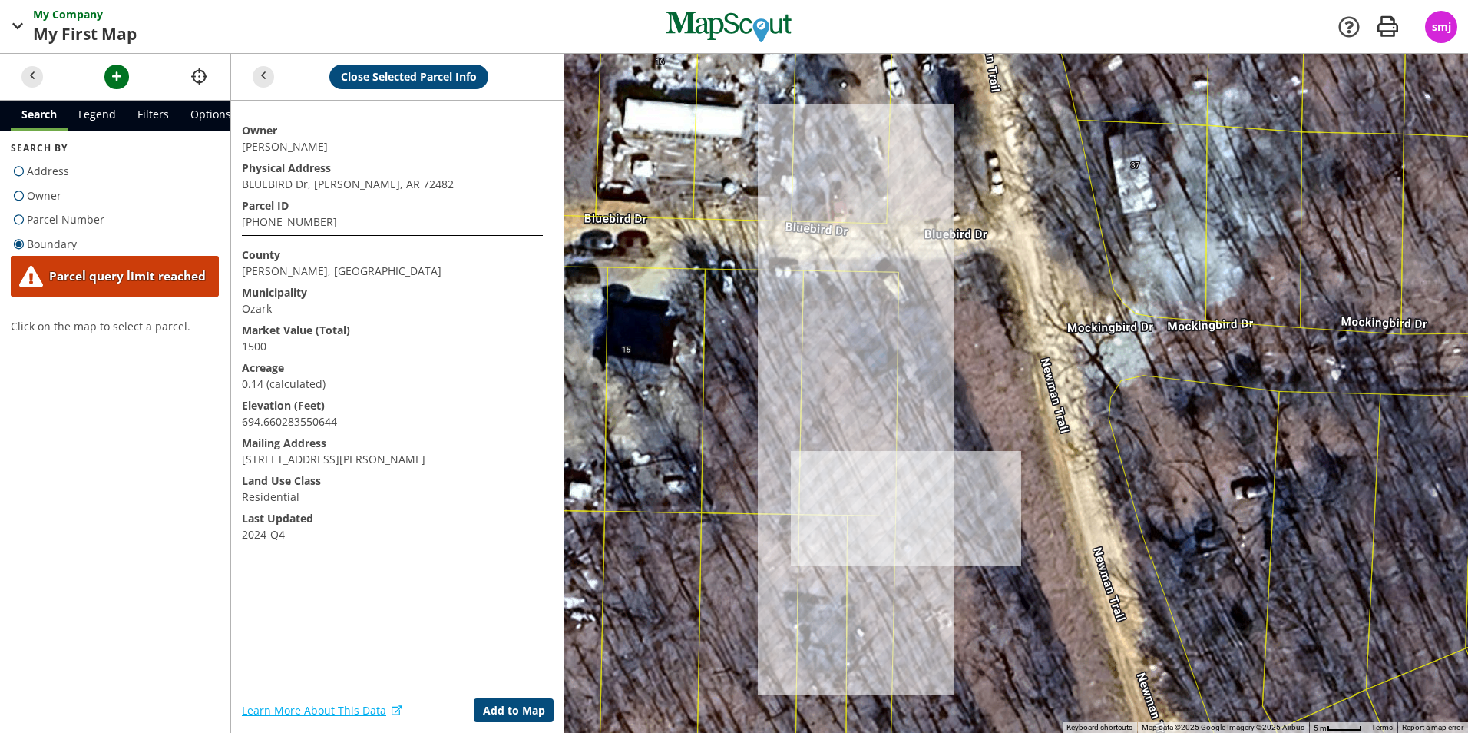
click at [831, 359] on div at bounding box center [849, 393] width 1238 height 679
click at [838, 397] on div at bounding box center [849, 393] width 1238 height 679
click at [835, 431] on div at bounding box center [849, 393] width 1238 height 679
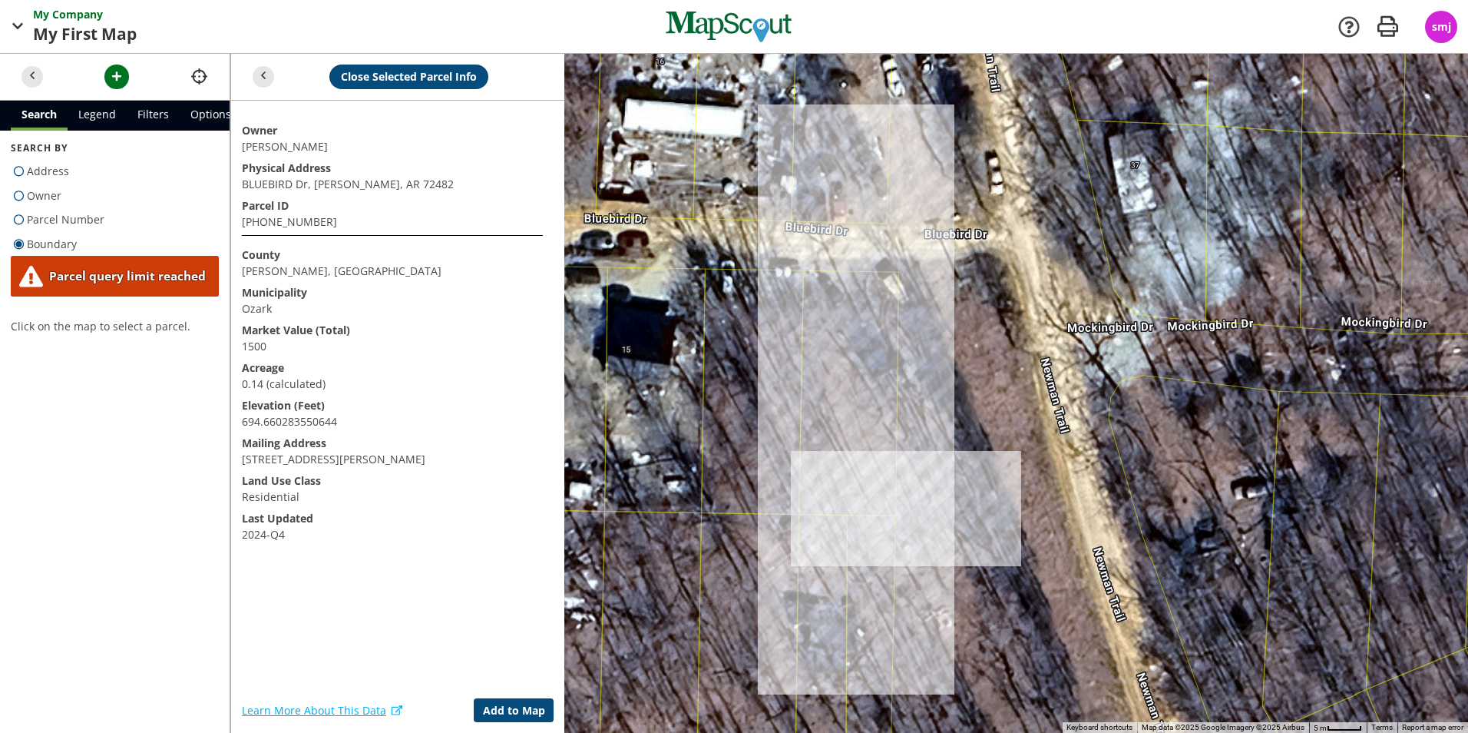
drag, startPoint x: 835, startPoint y: 431, endPoint x: 845, endPoint y: 441, distance: 14.1
click at [835, 432] on div at bounding box center [849, 393] width 1238 height 679
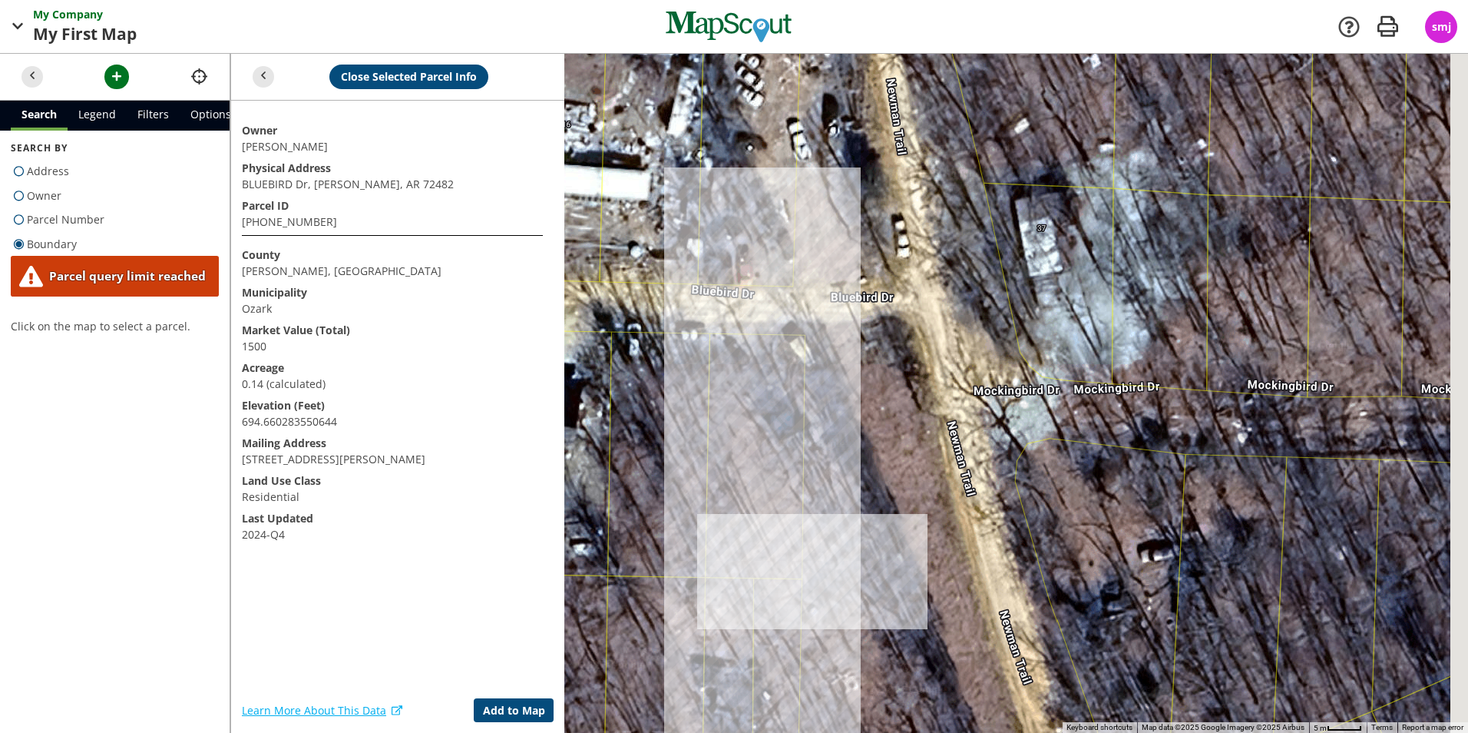
drag, startPoint x: 878, startPoint y: 467, endPoint x: 766, endPoint y: 545, distance: 136.1
click at [766, 545] on div at bounding box center [849, 393] width 1238 height 679
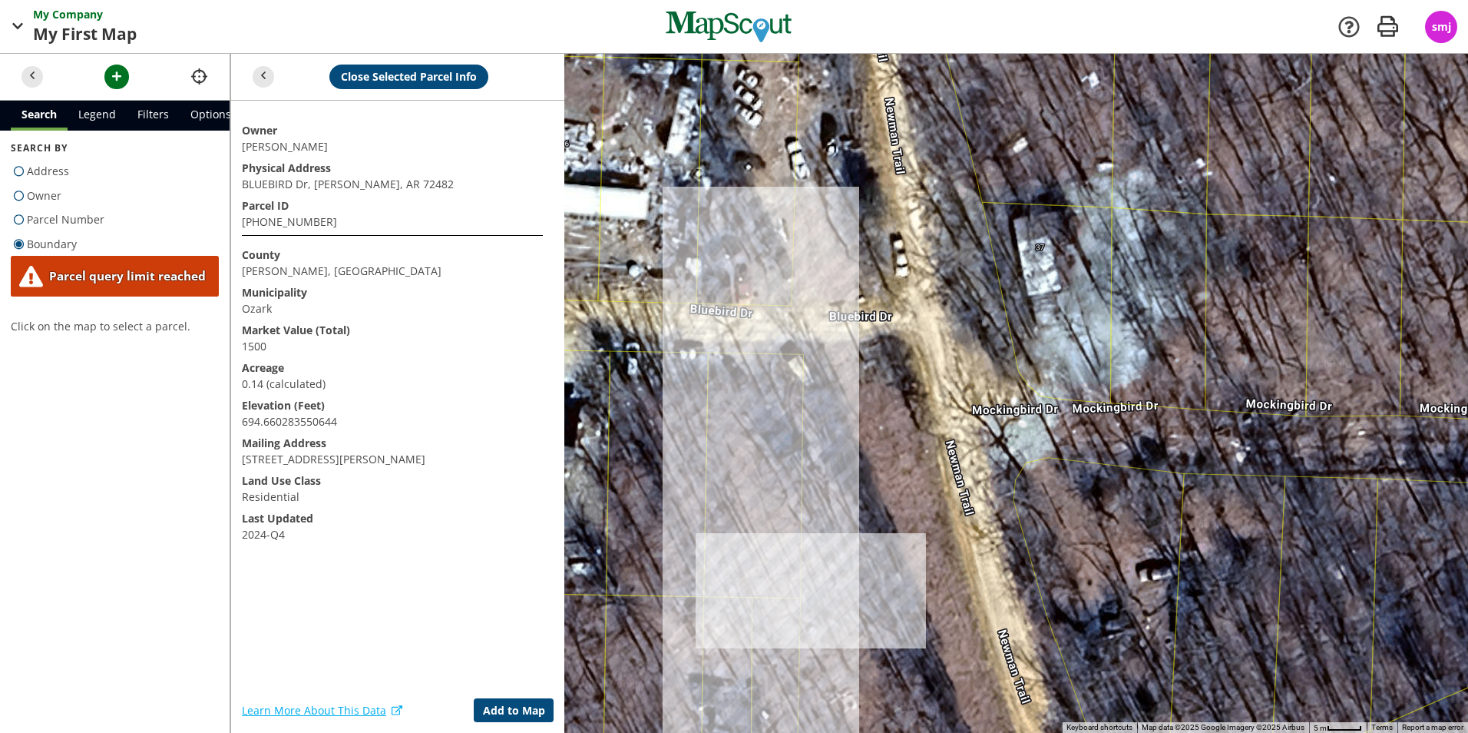
drag, startPoint x: 756, startPoint y: 451, endPoint x: 745, endPoint y: 416, distance: 36.2
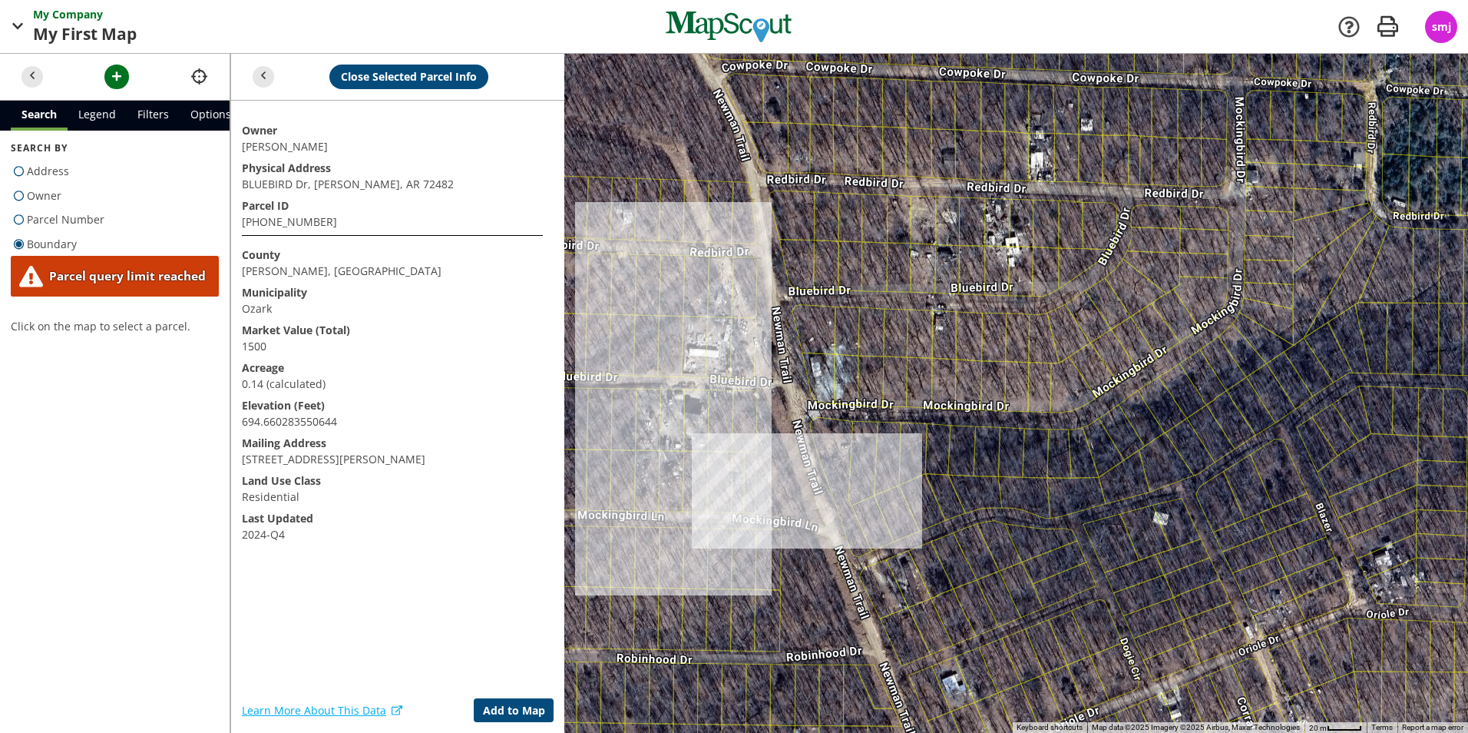
click at [749, 428] on div at bounding box center [849, 393] width 1238 height 679
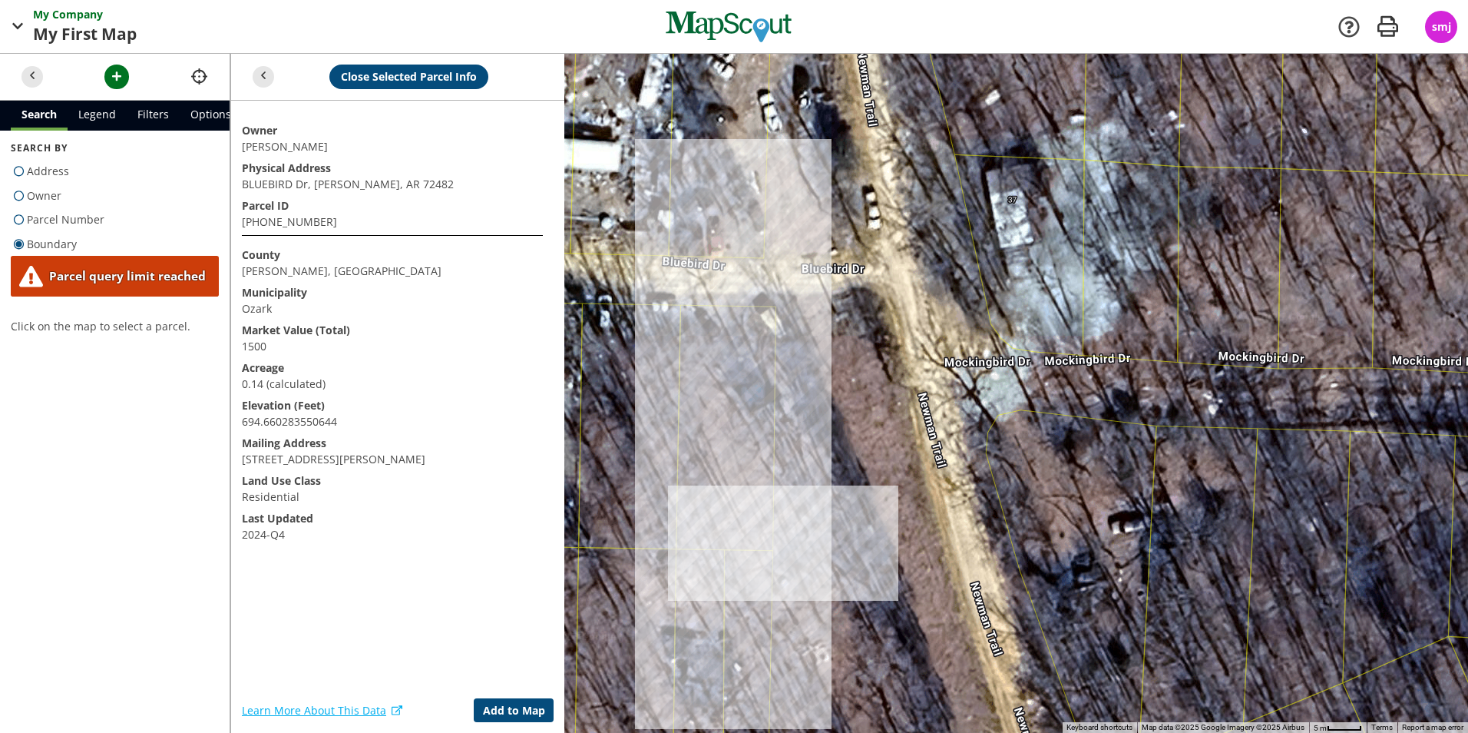
drag, startPoint x: 690, startPoint y: 464, endPoint x: 749, endPoint y: 479, distance: 61.1
click at [749, 479] on div at bounding box center [849, 393] width 1238 height 679
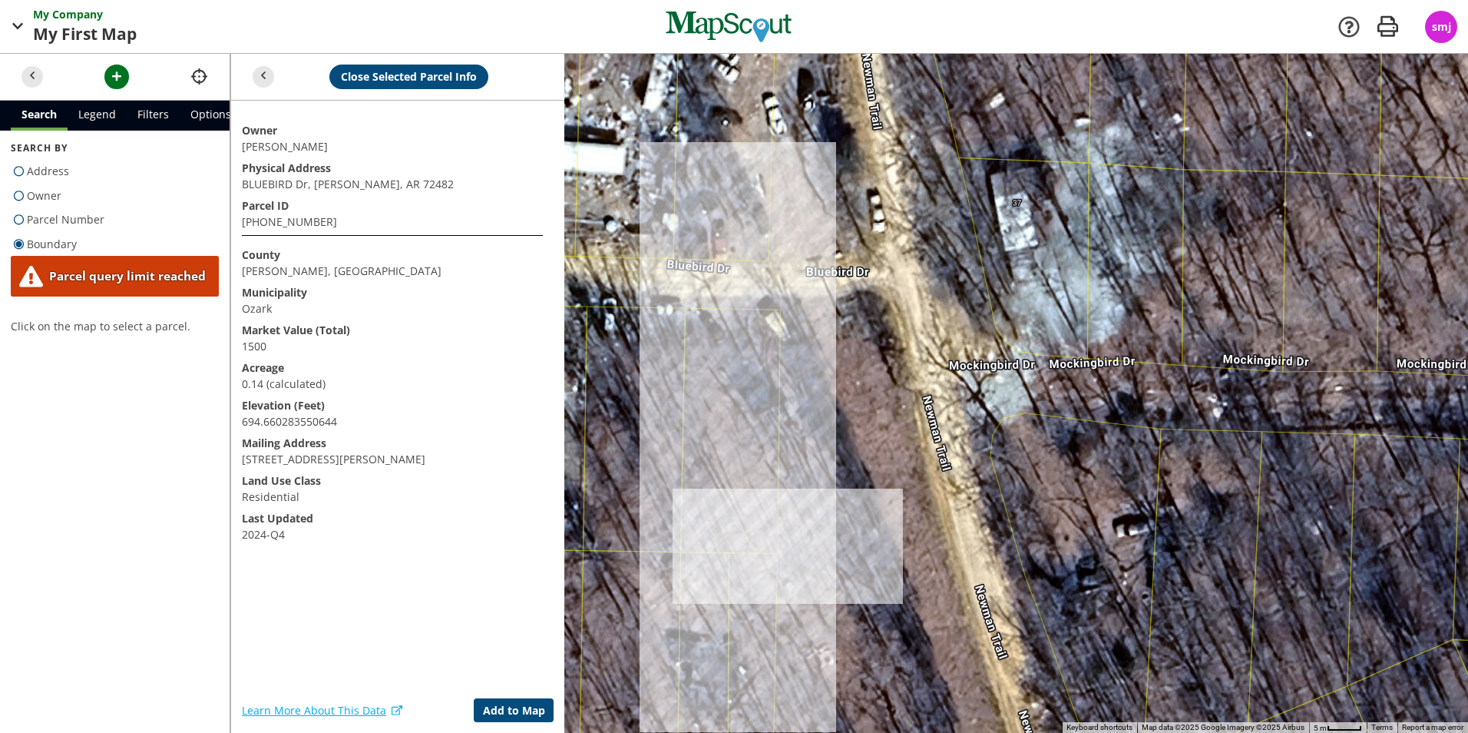
click at [744, 516] on div at bounding box center [849, 393] width 1238 height 679
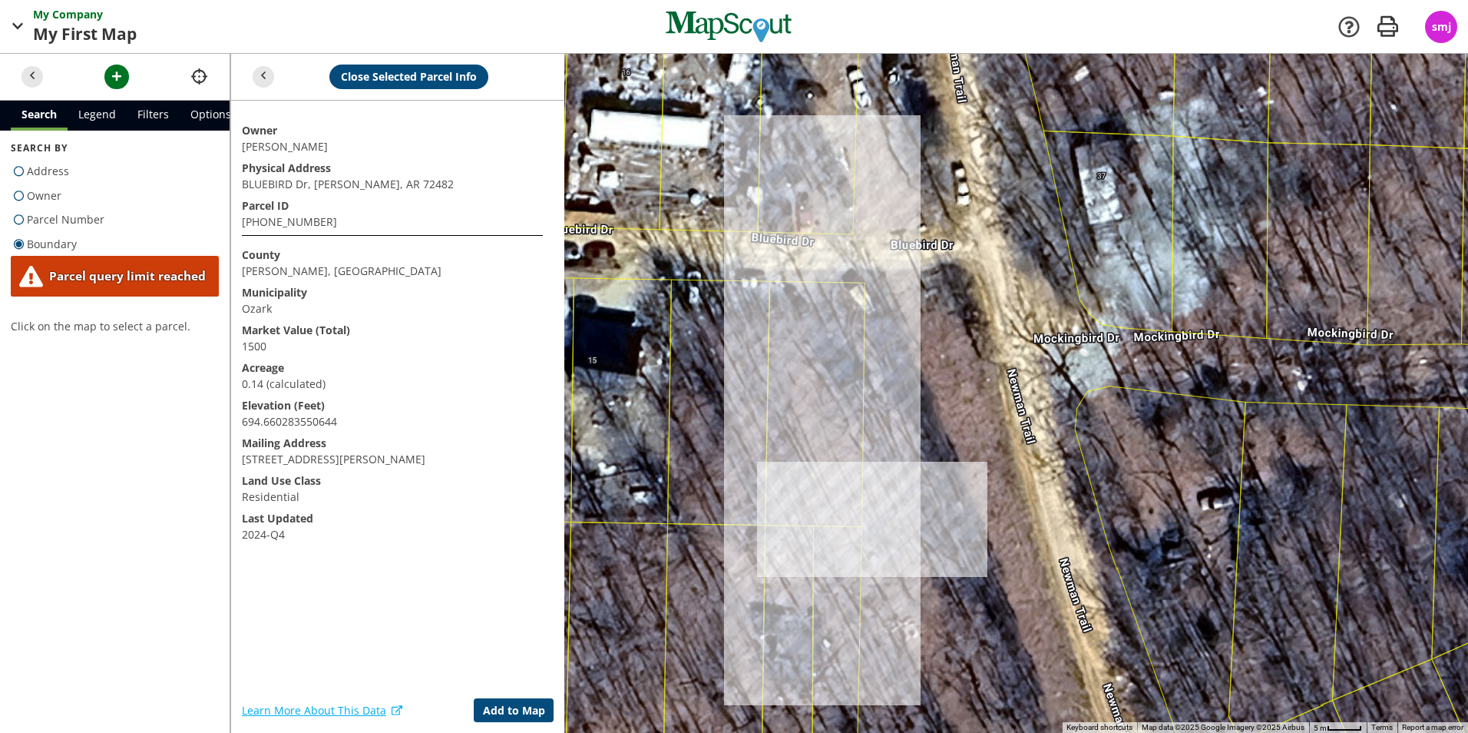
click at [744, 516] on div at bounding box center [849, 393] width 1238 height 679
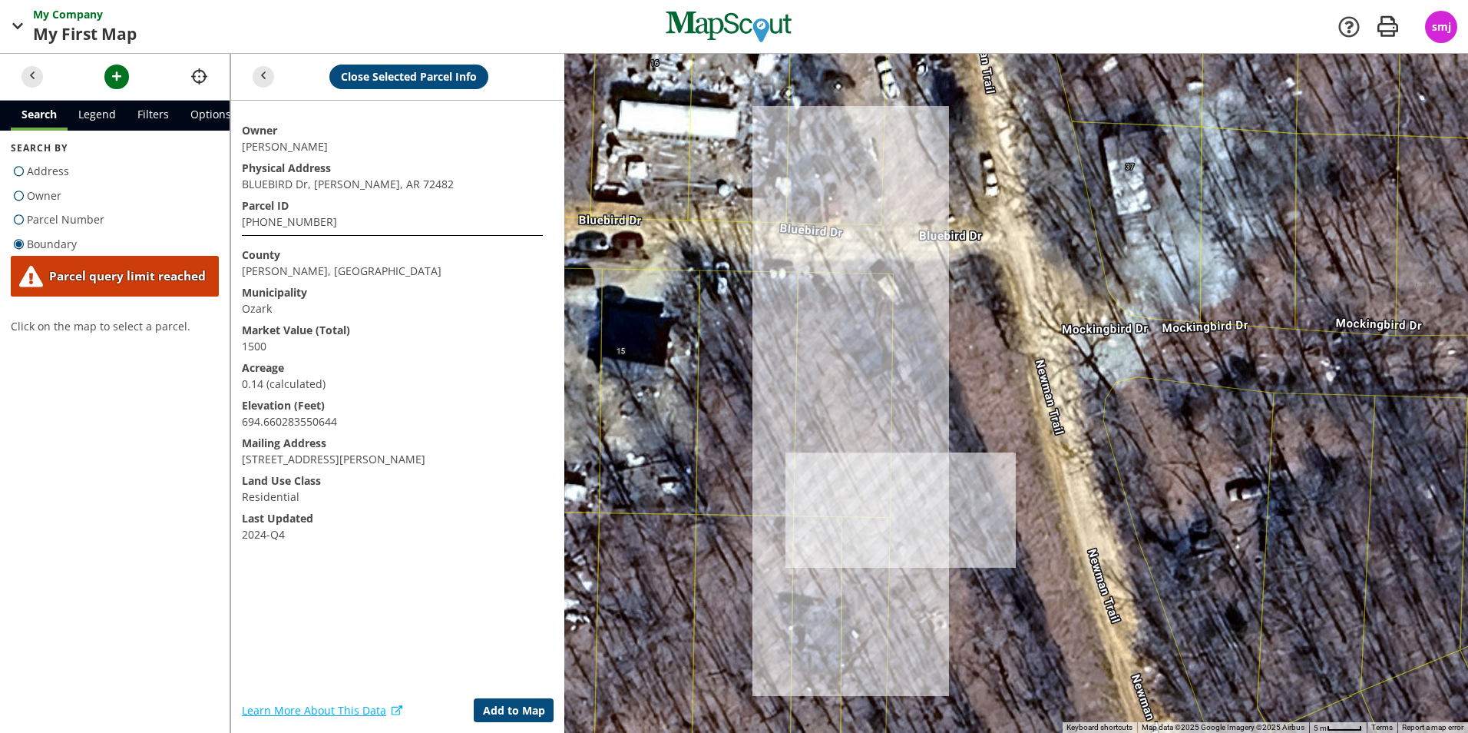
click at [744, 516] on div at bounding box center [849, 393] width 1238 height 679
click at [95, 109] on link "Legend" at bounding box center [97, 116] width 59 height 30
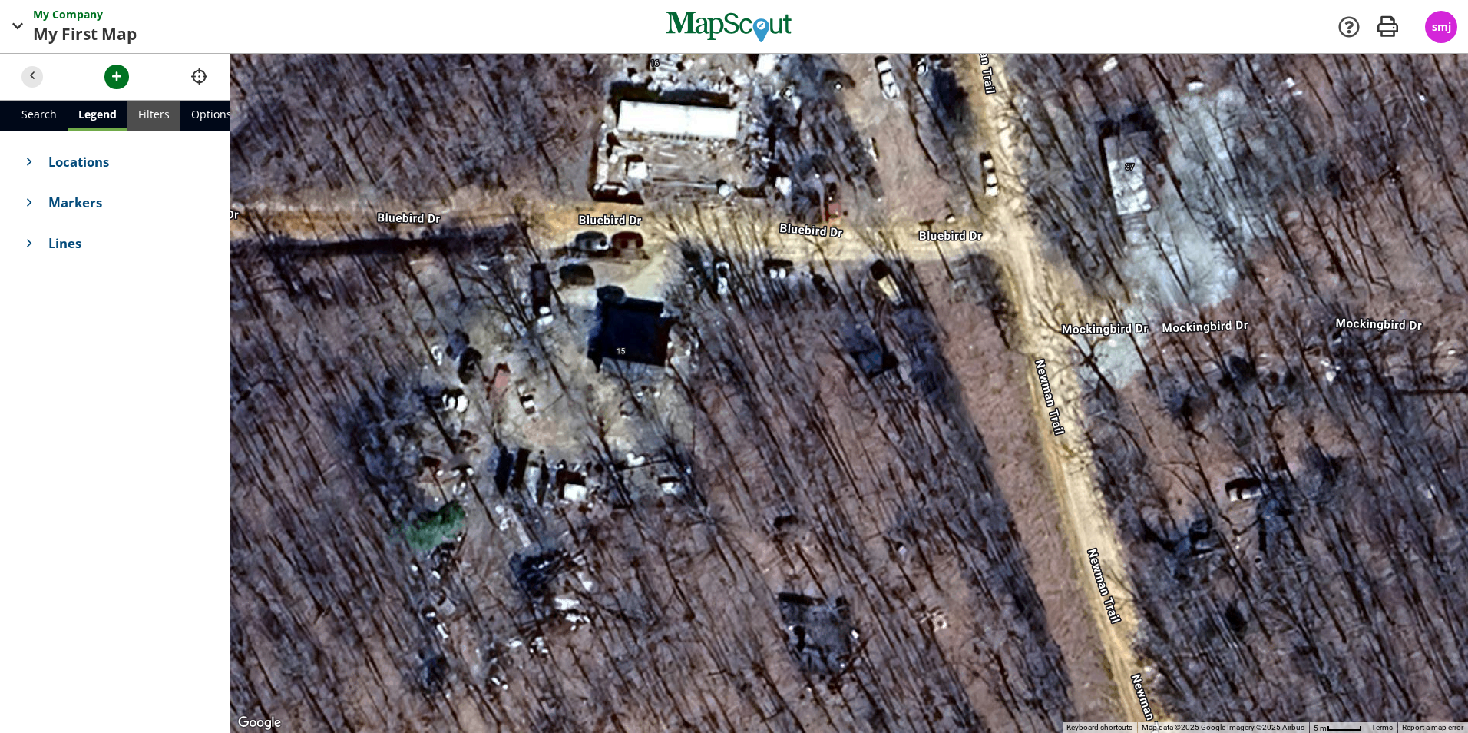
click at [157, 116] on link "Filters" at bounding box center [153, 116] width 53 height 30
click at [108, 117] on link "Legend" at bounding box center [97, 116] width 59 height 30
click at [80, 167] on span "Locations" at bounding box center [128, 161] width 160 height 19
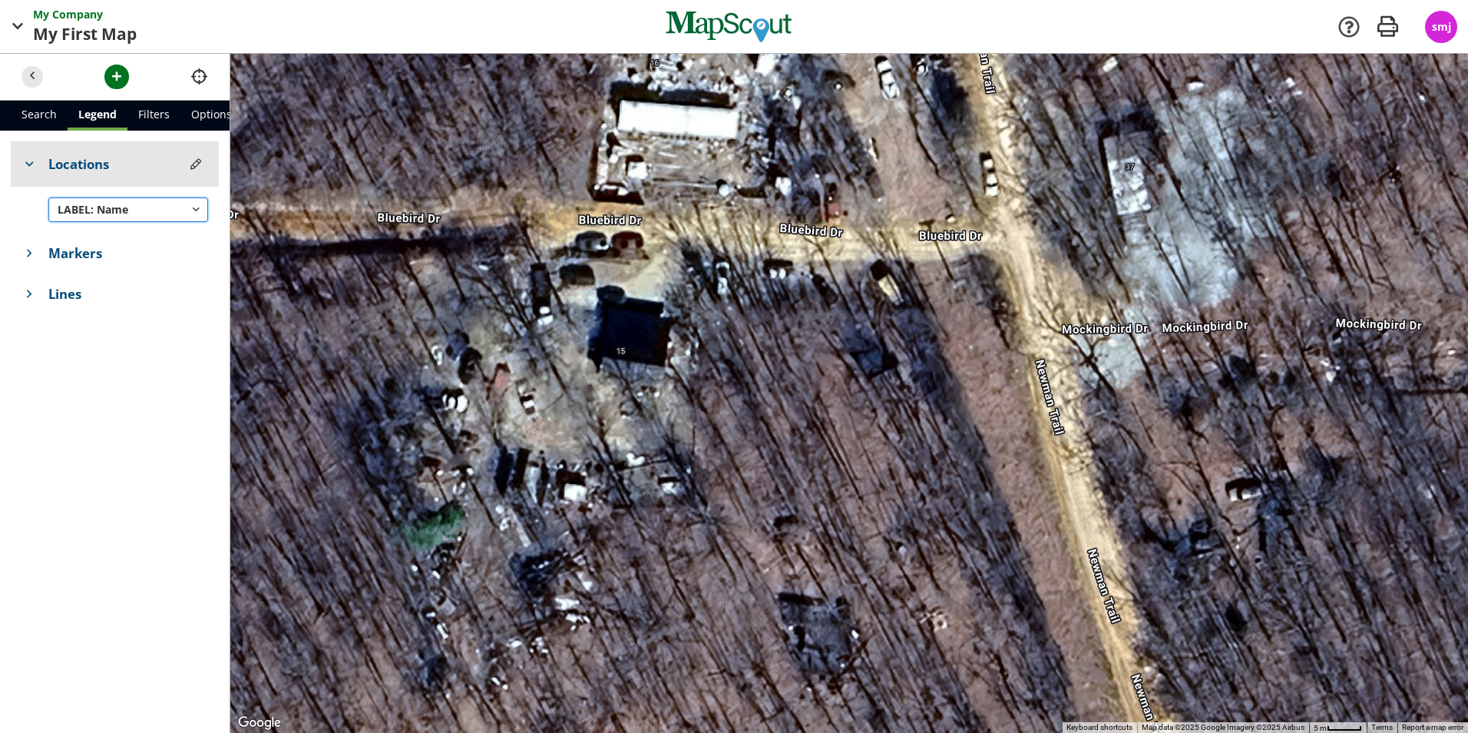
click at [117, 212] on span "Name" at bounding box center [112, 209] width 31 height 15
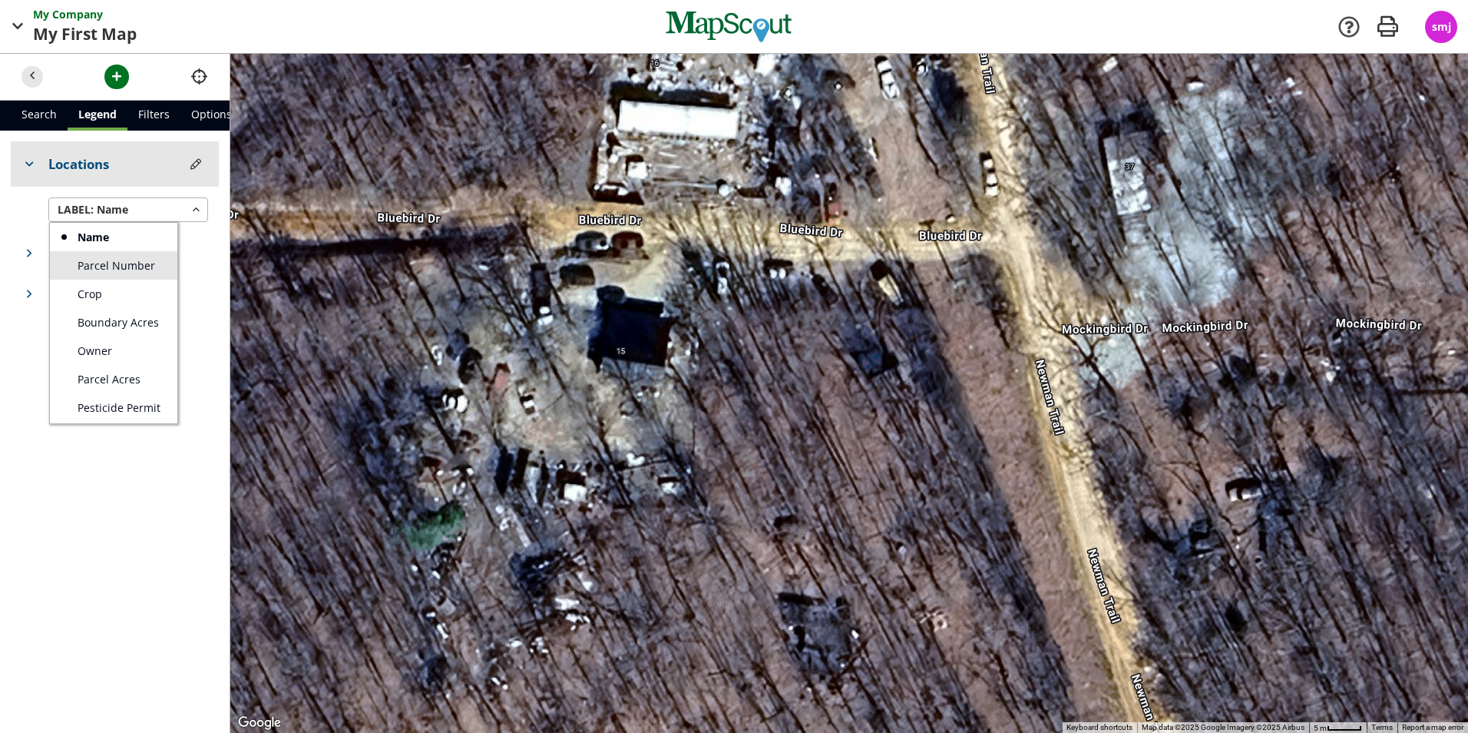
click at [144, 259] on span "Parcel Number" at bounding box center [117, 265] width 78 height 16
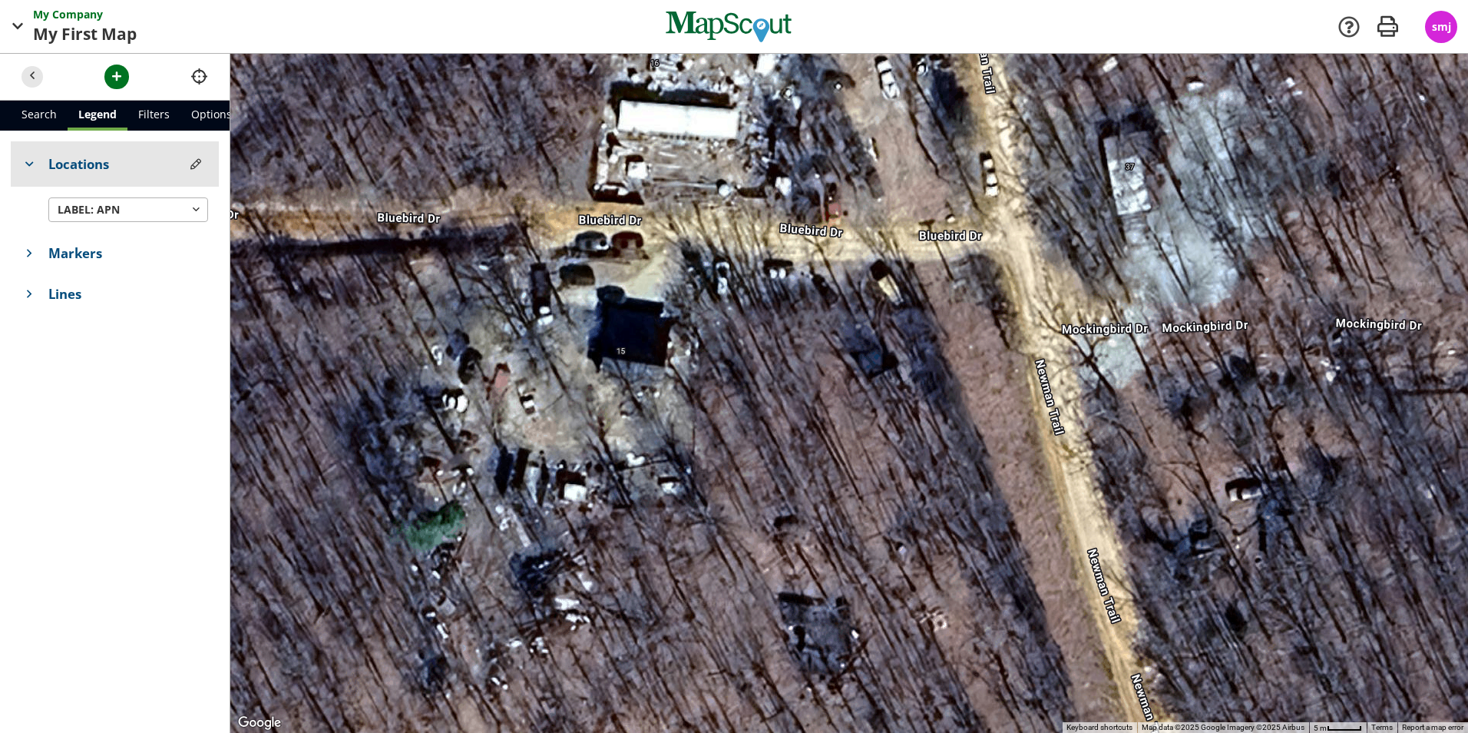
click at [770, 374] on div at bounding box center [849, 393] width 1238 height 679
click at [834, 395] on div at bounding box center [849, 393] width 1238 height 679
click at [835, 395] on div at bounding box center [849, 393] width 1238 height 679
drag, startPoint x: 895, startPoint y: 339, endPoint x: 724, endPoint y: 362, distance: 172.1
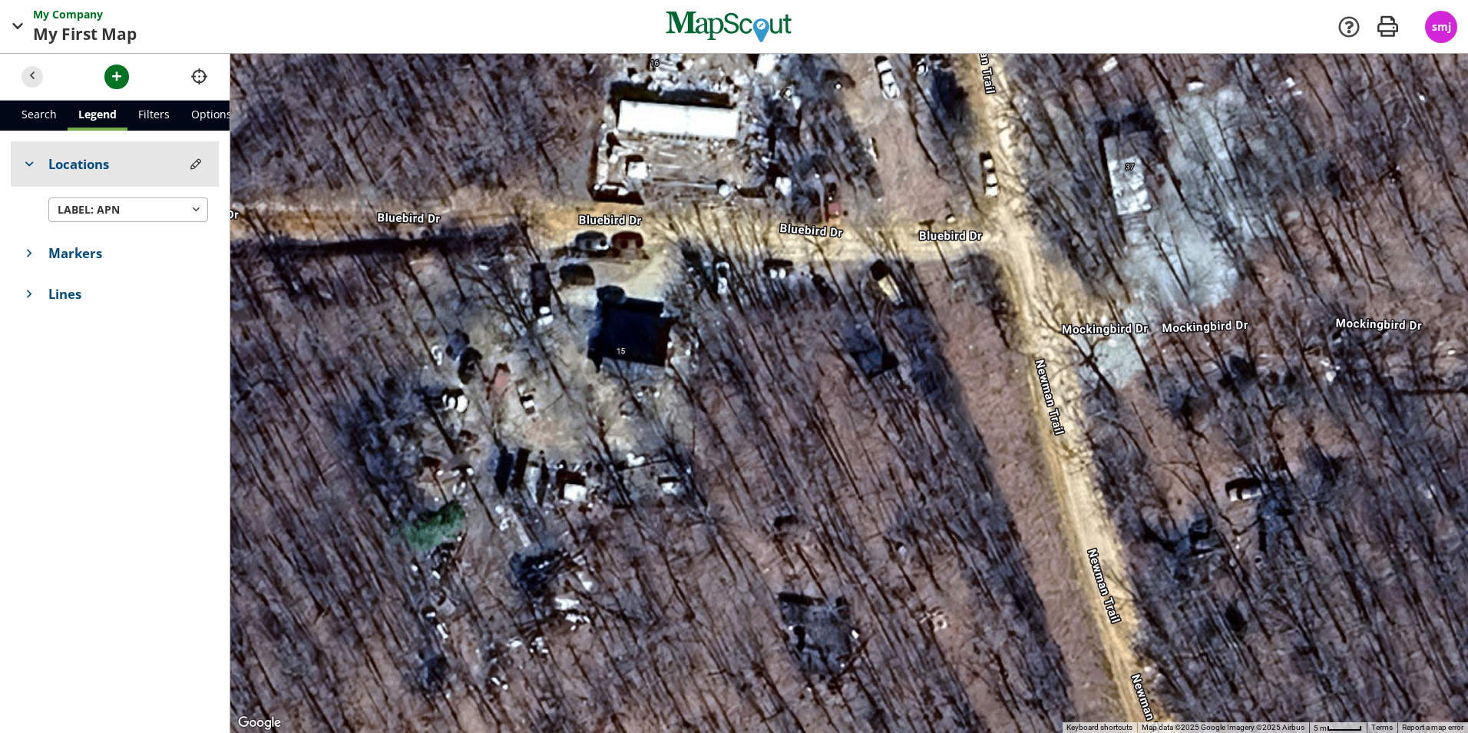
click at [724, 366] on div at bounding box center [849, 393] width 1238 height 679
drag, startPoint x: 851, startPoint y: 378, endPoint x: 882, endPoint y: 359, distance: 36.9
click at [852, 372] on div at bounding box center [849, 393] width 1238 height 679
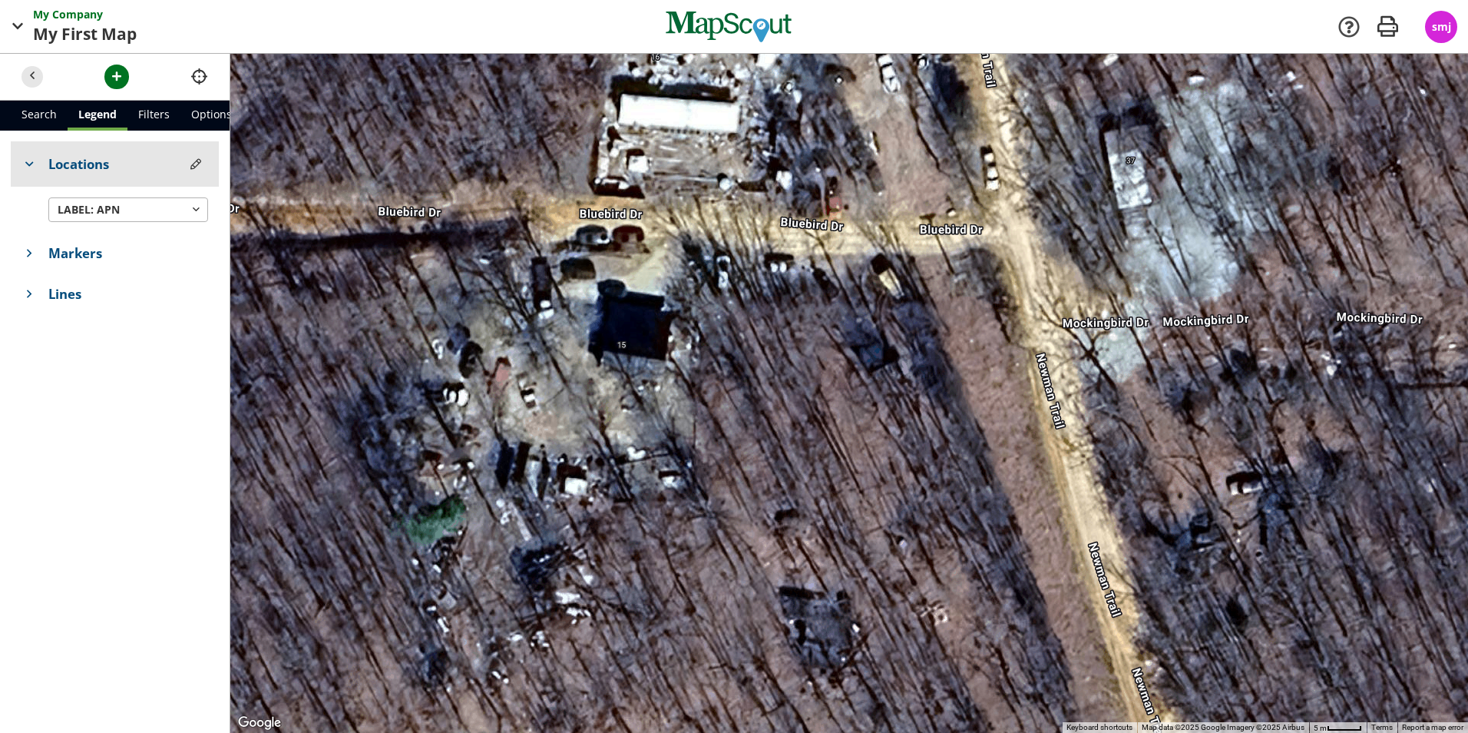
click at [940, 359] on div at bounding box center [849, 393] width 1238 height 679
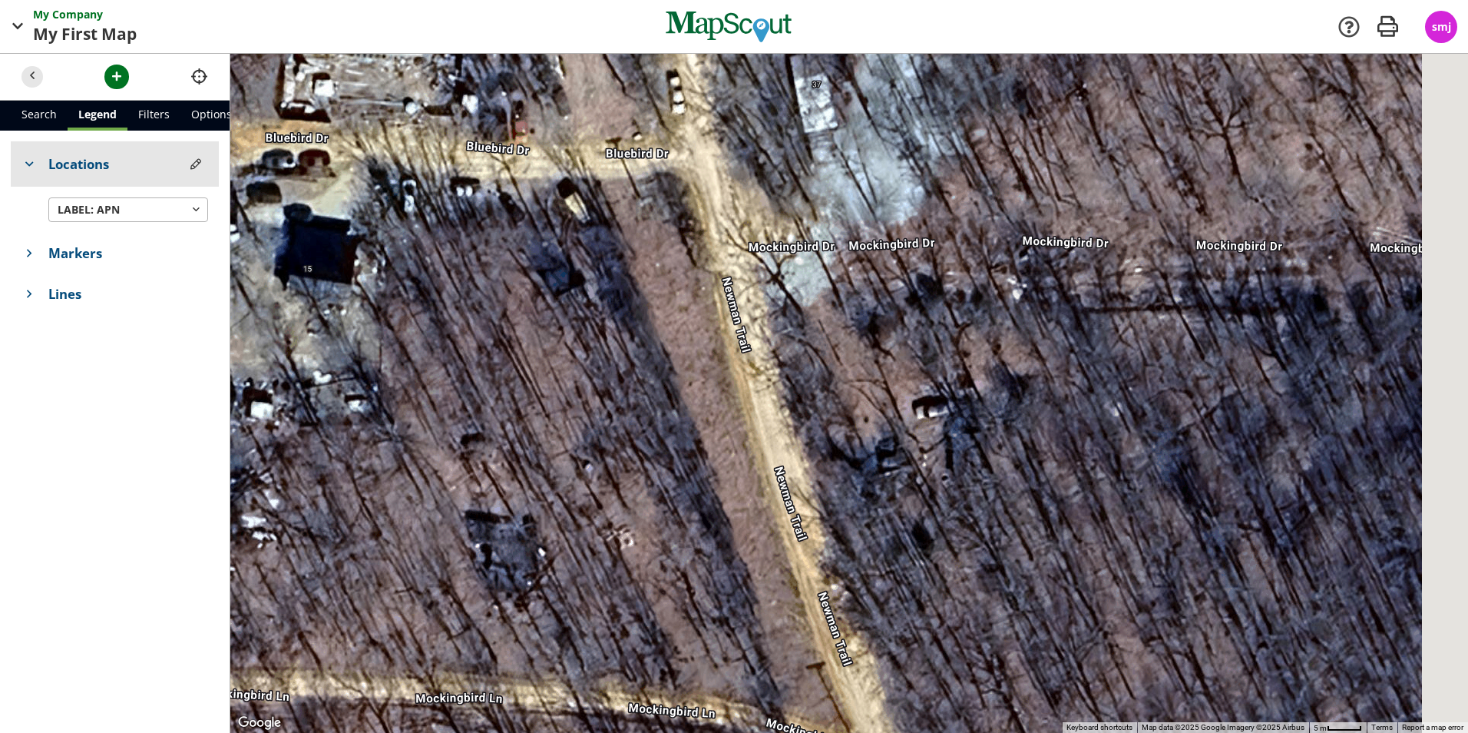
drag, startPoint x: 855, startPoint y: 458, endPoint x: 543, endPoint y: 381, distance: 322.0
click at [543, 381] on div at bounding box center [849, 393] width 1238 height 679
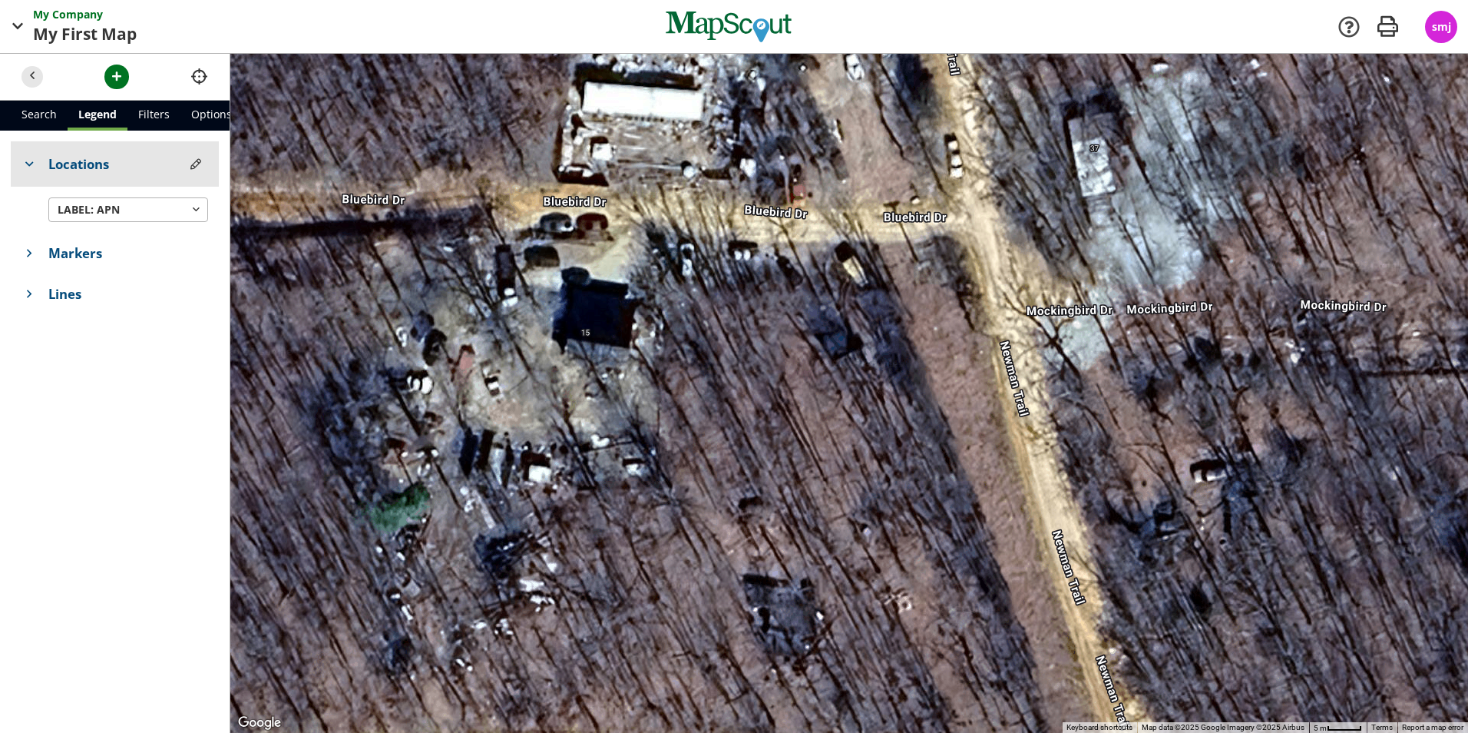
drag, startPoint x: 567, startPoint y: 451, endPoint x: 846, endPoint y: 516, distance: 286.3
click at [846, 516] on div at bounding box center [849, 393] width 1238 height 679
click at [784, 319] on div at bounding box center [849, 393] width 1238 height 679
click at [784, 315] on div at bounding box center [849, 393] width 1238 height 679
click at [783, 313] on div at bounding box center [849, 393] width 1238 height 679
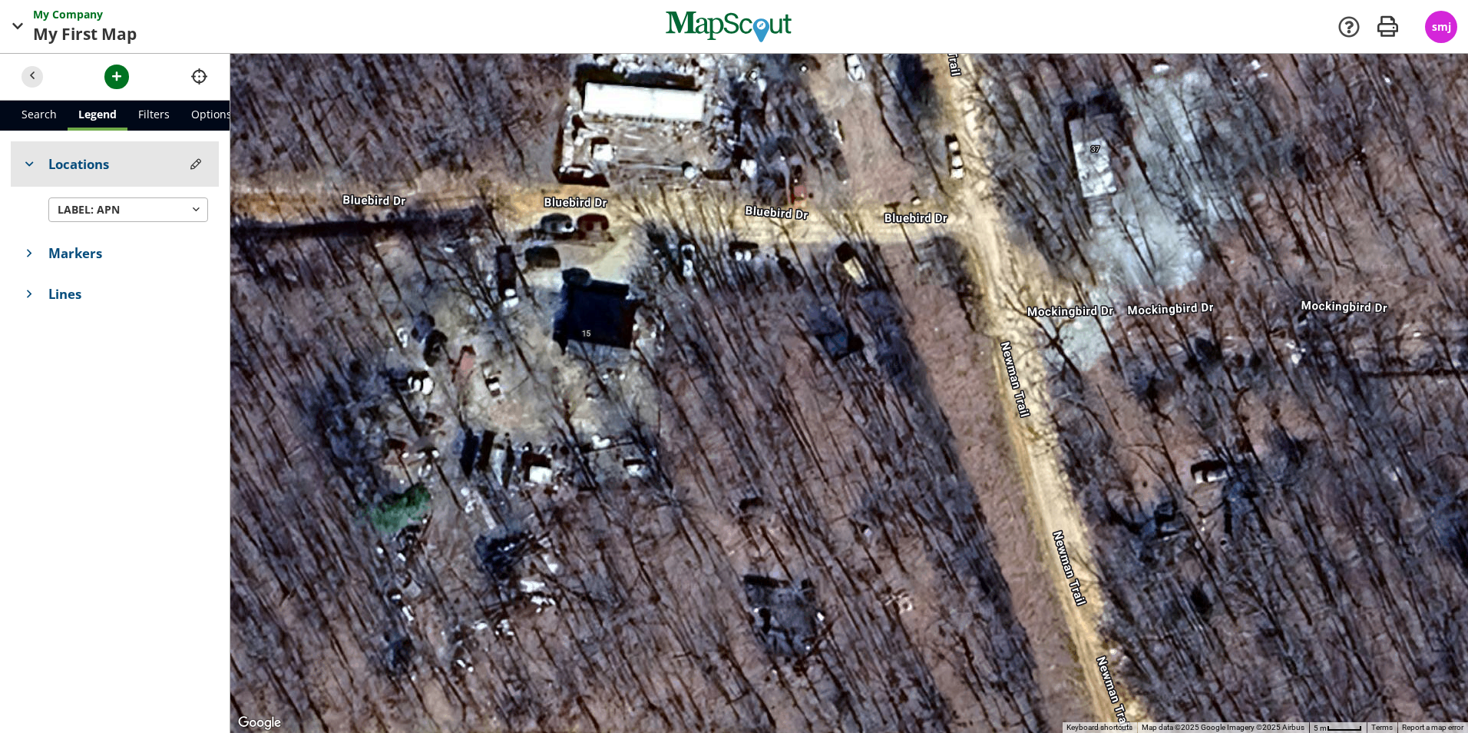
click at [790, 318] on div at bounding box center [849, 393] width 1238 height 679
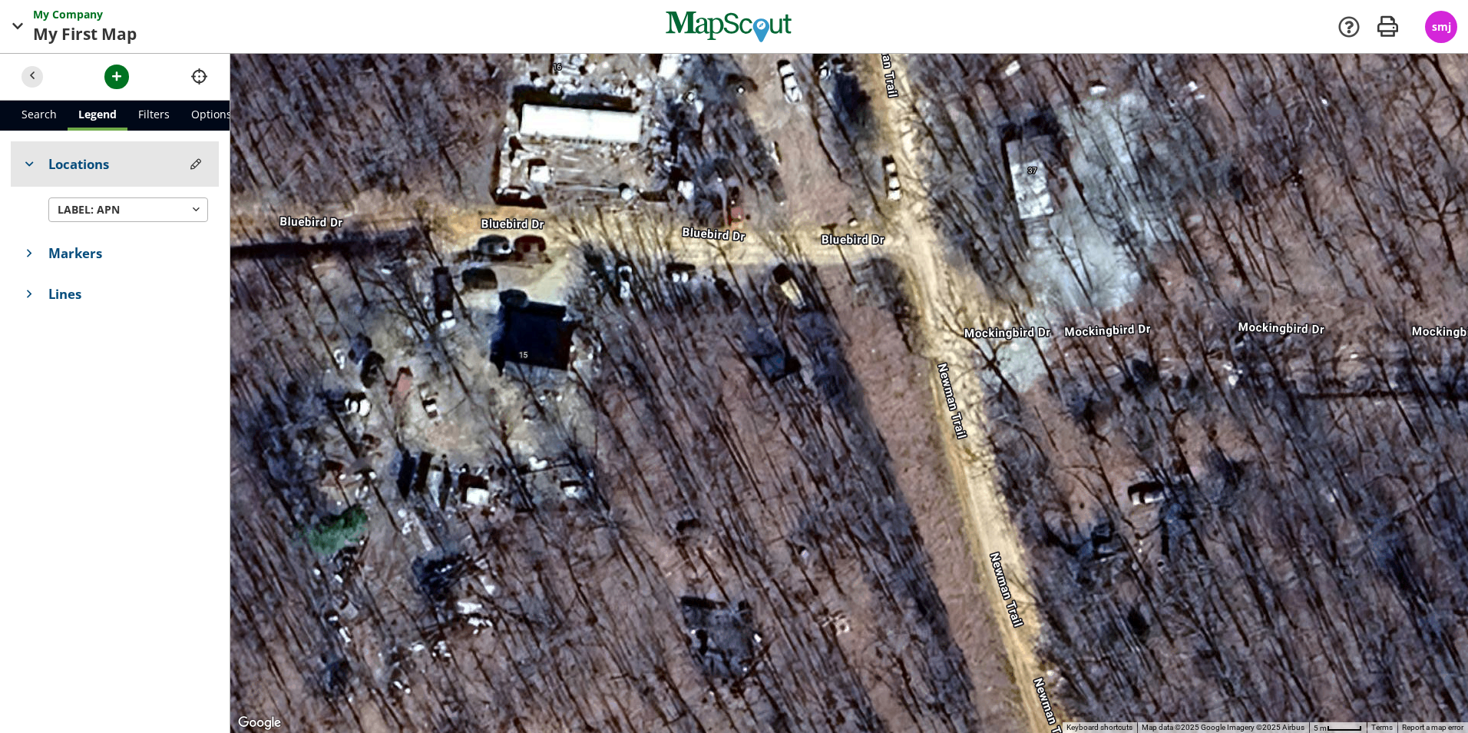
drag, startPoint x: 860, startPoint y: 260, endPoint x: 789, endPoint y: 281, distance: 73.8
click at [789, 281] on div at bounding box center [849, 393] width 1238 height 679
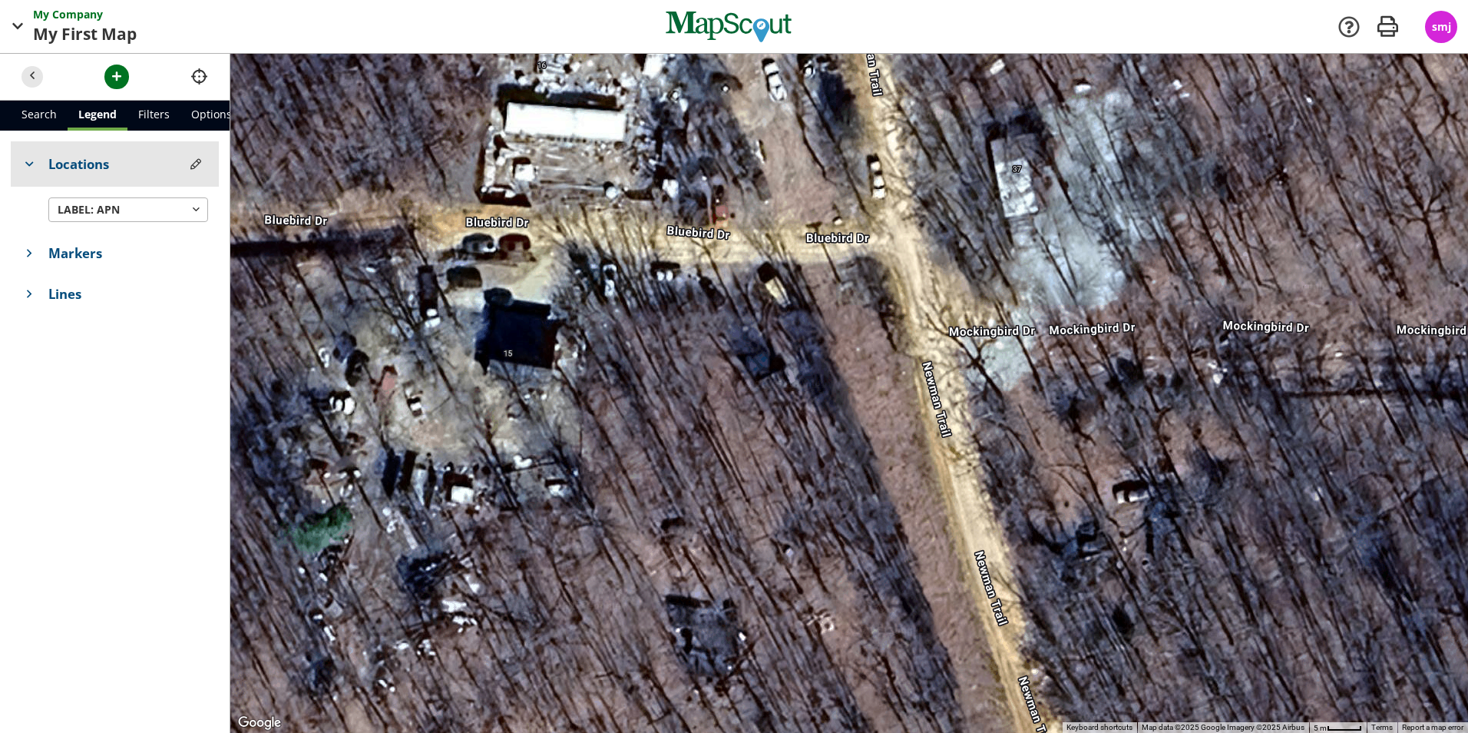
drag, startPoint x: 1007, startPoint y: 506, endPoint x: 990, endPoint y: 507, distance: 17.7
click at [990, 507] on div at bounding box center [849, 393] width 1238 height 679
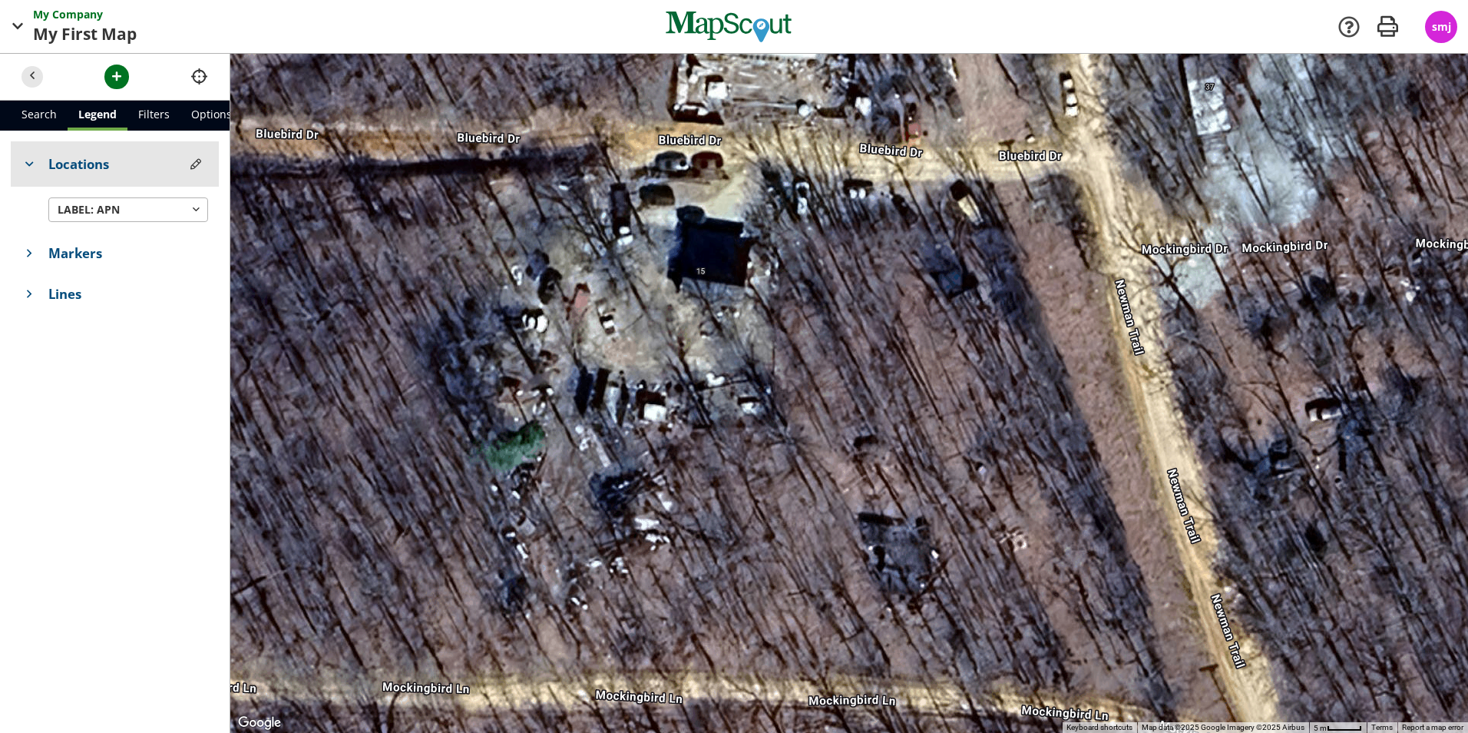
drag, startPoint x: 703, startPoint y: 492, endPoint x: 687, endPoint y: 318, distance: 175.0
click at [860, 411] on div at bounding box center [849, 393] width 1238 height 679
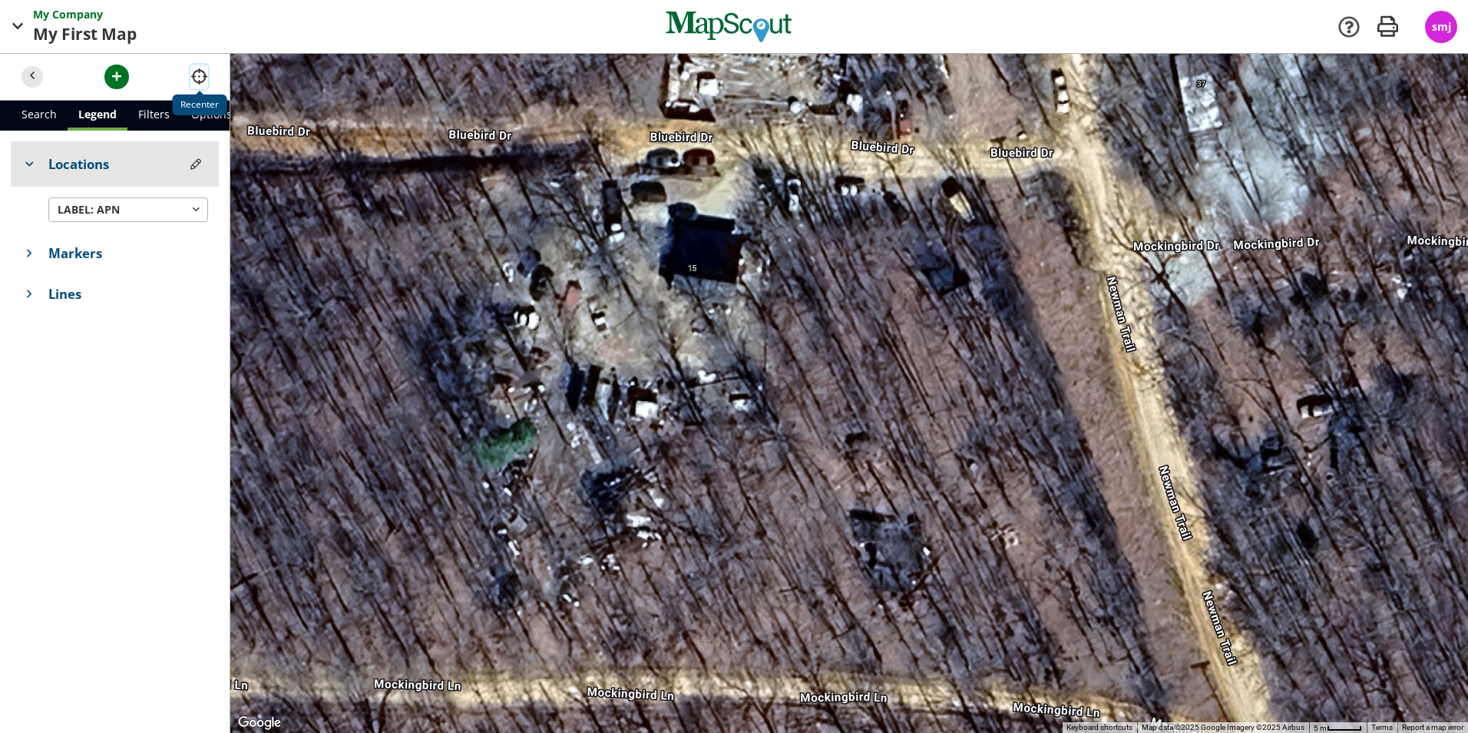
click at [199, 78] on span "button" at bounding box center [199, 76] width 16 height 16
click at [186, 71] on header at bounding box center [115, 77] width 230 height 47
click at [187, 71] on header at bounding box center [115, 77] width 230 height 47
drag, startPoint x: 187, startPoint y: 71, endPoint x: 197, endPoint y: 76, distance: 11.0
click at [197, 76] on span "button" at bounding box center [199, 76] width 16 height 16
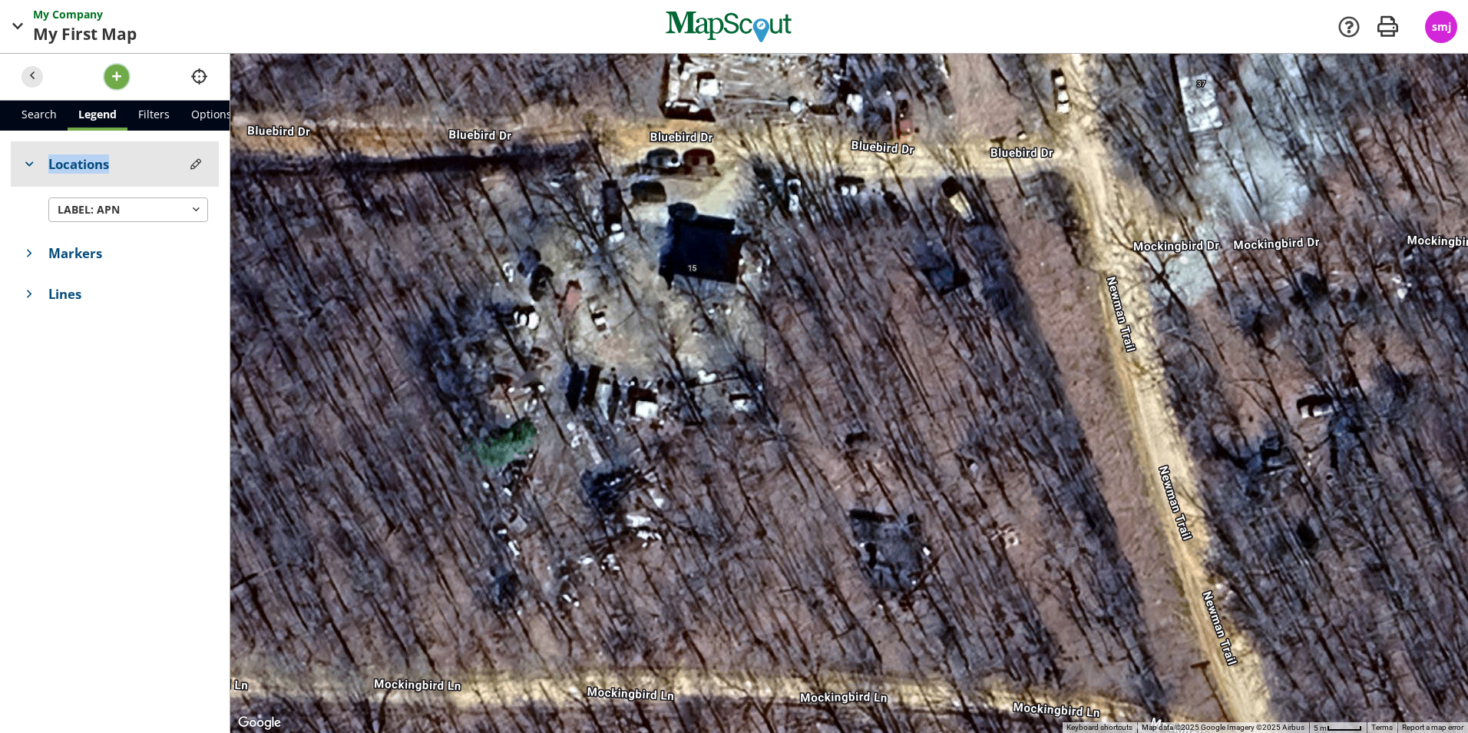
click at [121, 84] on span "button" at bounding box center [117, 76] width 16 height 16
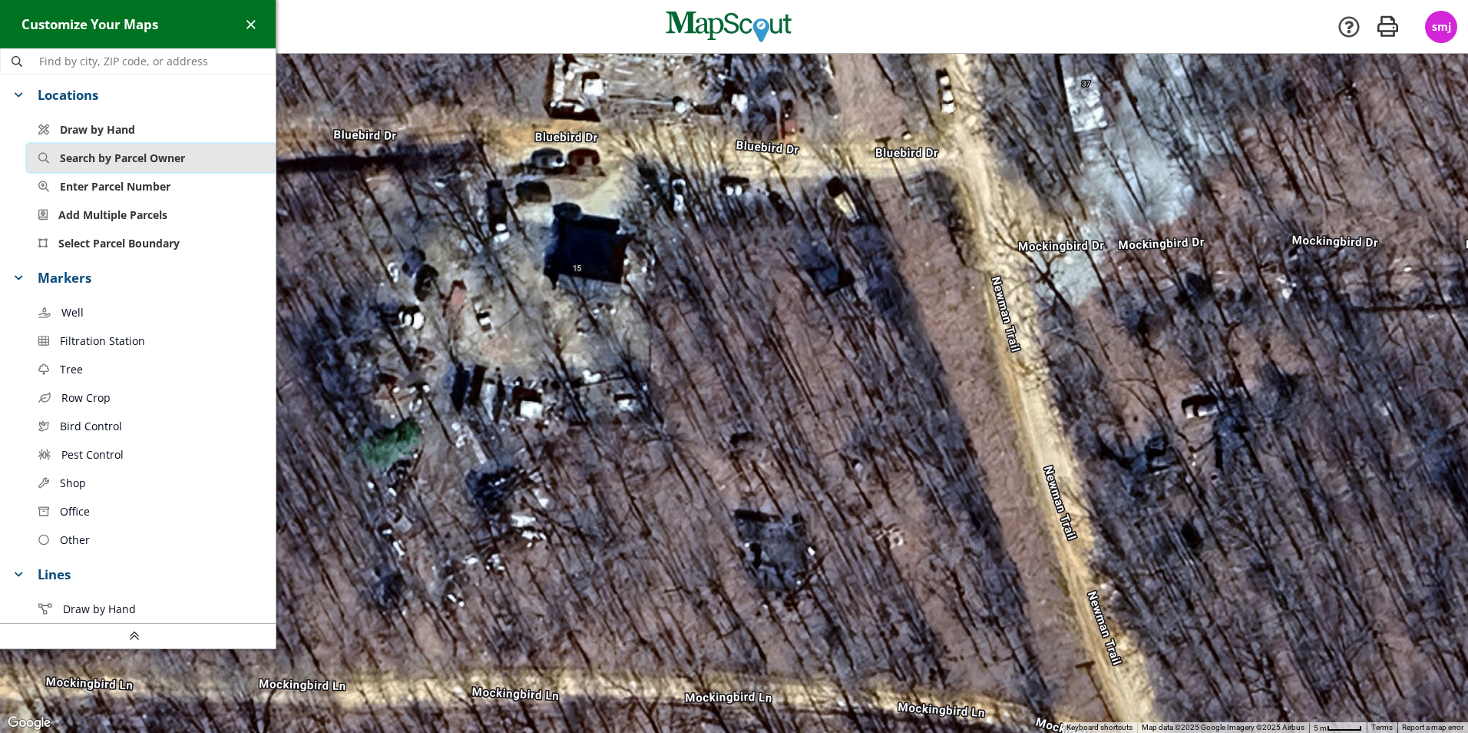
click at [200, 160] on button "Search by Parcel Owner" at bounding box center [151, 158] width 249 height 28
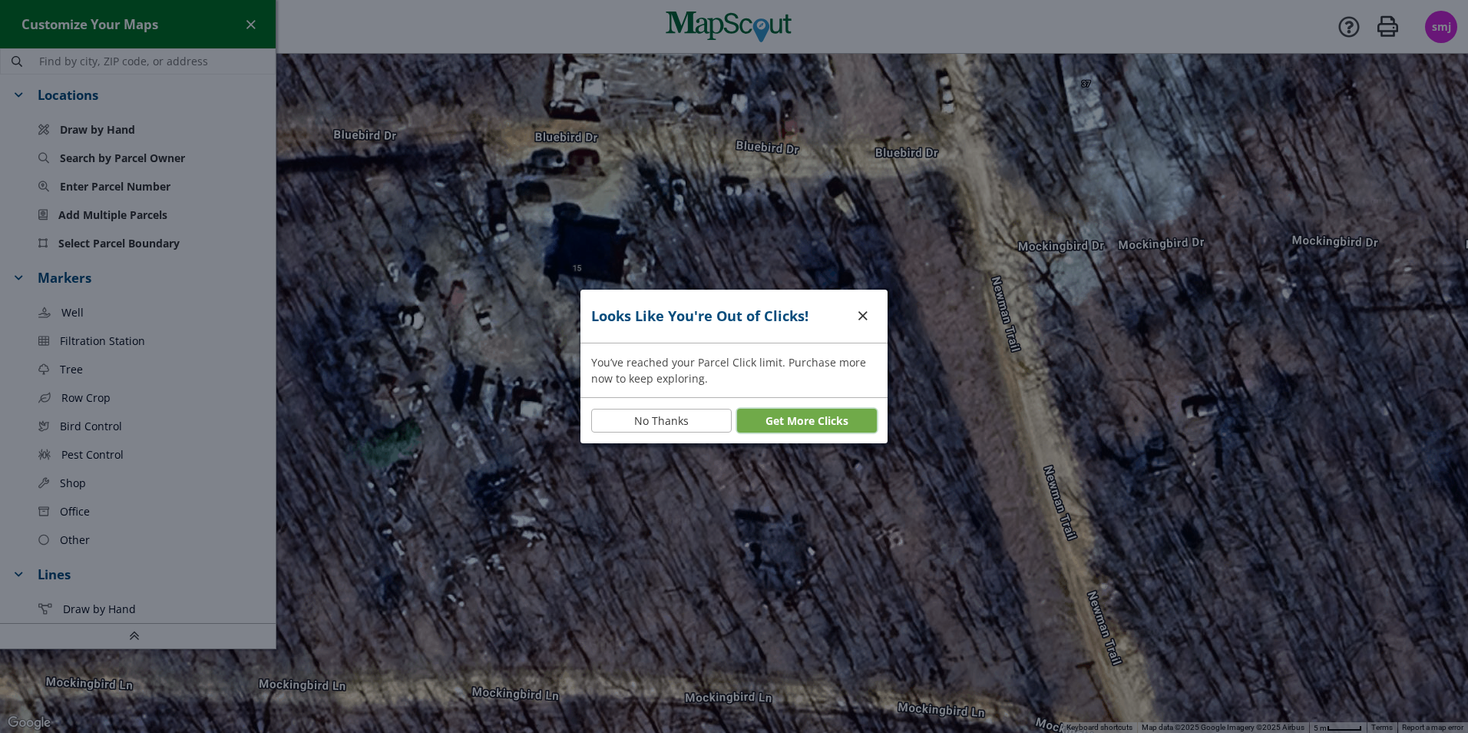
click at [792, 425] on button "Get More Clicks" at bounding box center [807, 421] width 141 height 25
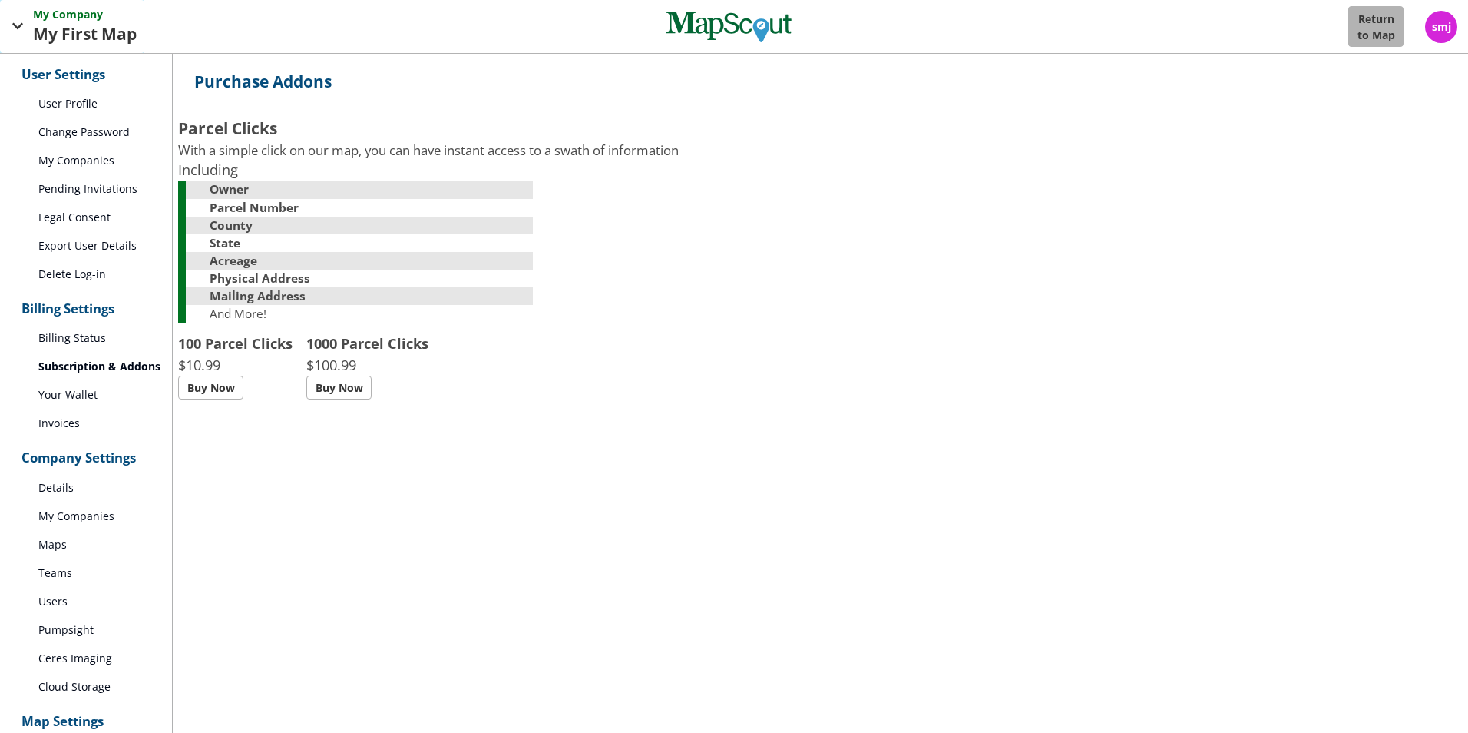
click at [15, 21] on span "button" at bounding box center [17, 26] width 19 height 19
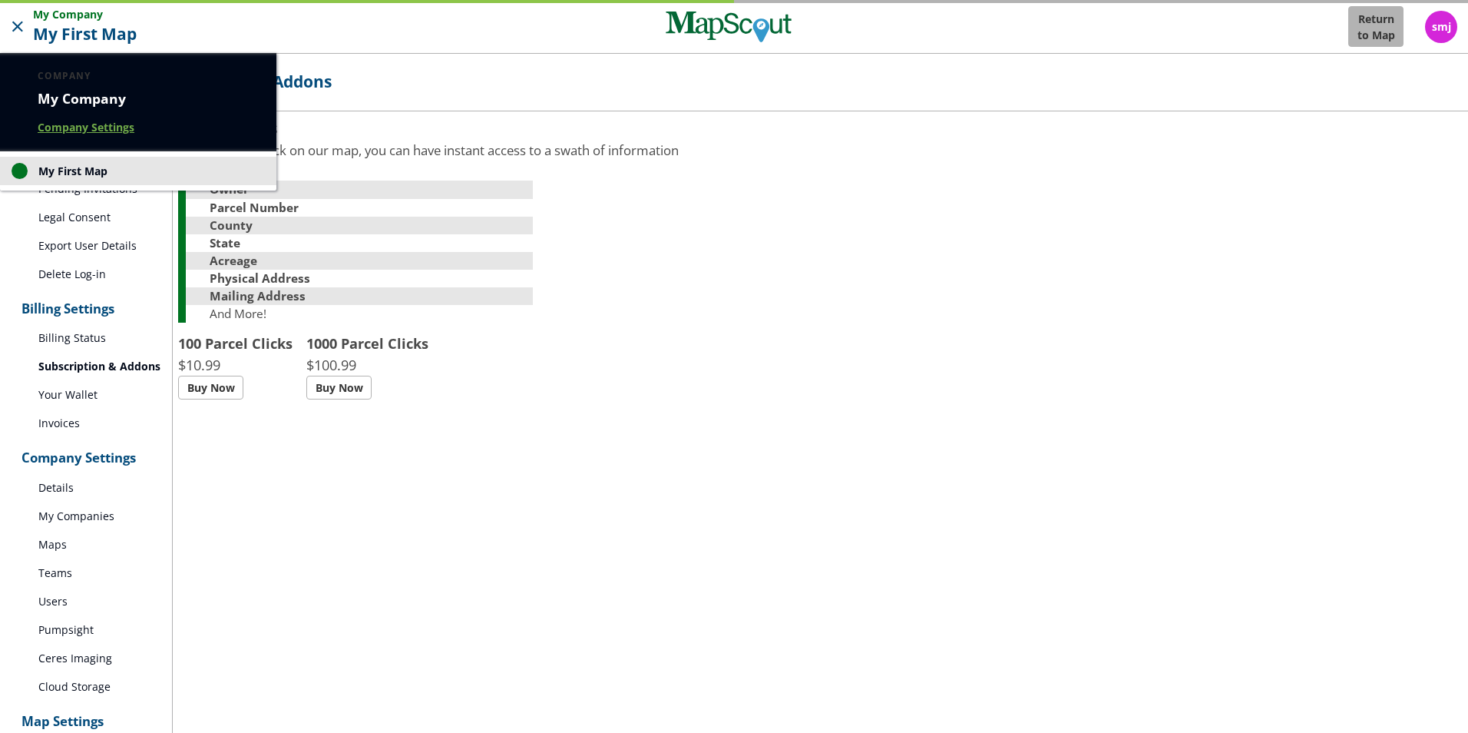
click at [254, 510] on div at bounding box center [734, 366] width 1468 height 733
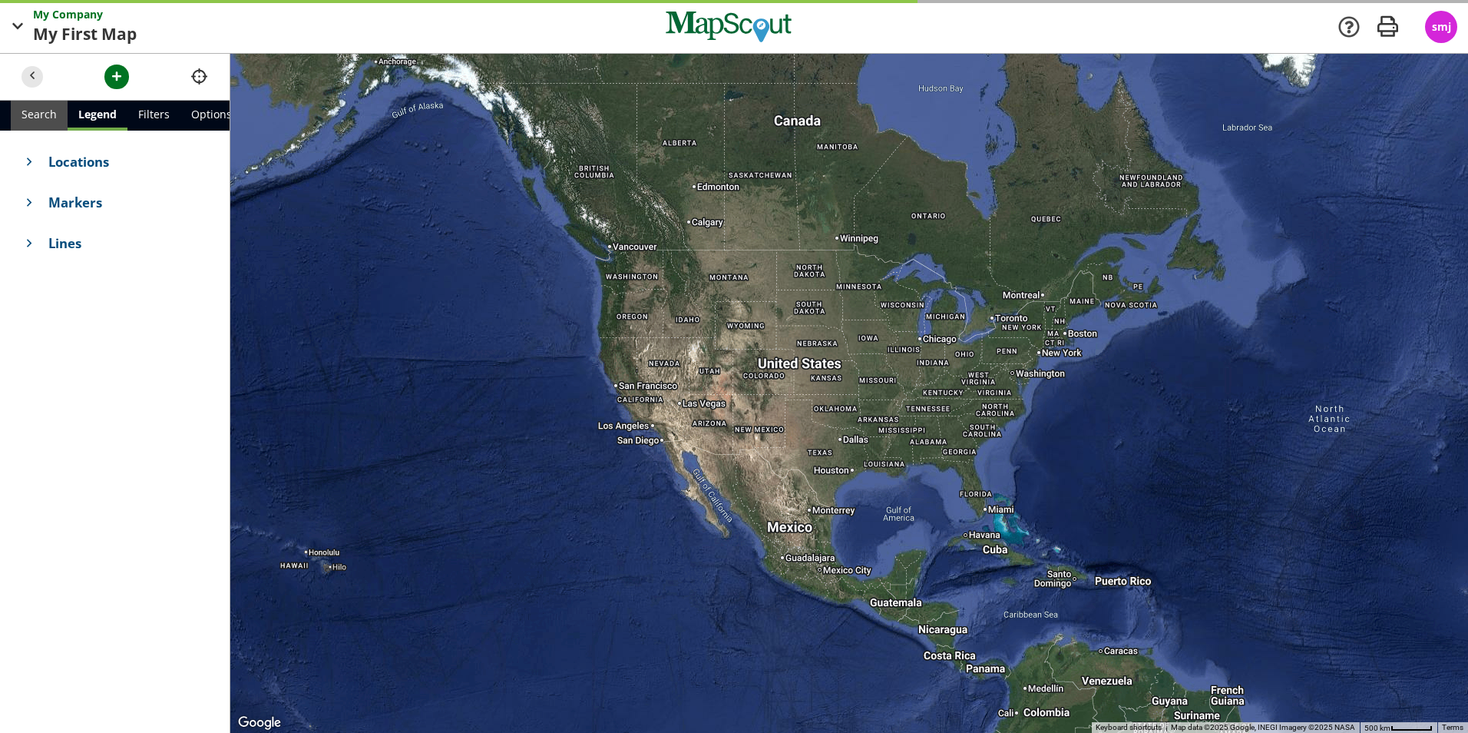
click at [34, 116] on link "Search" at bounding box center [39, 116] width 57 height 30
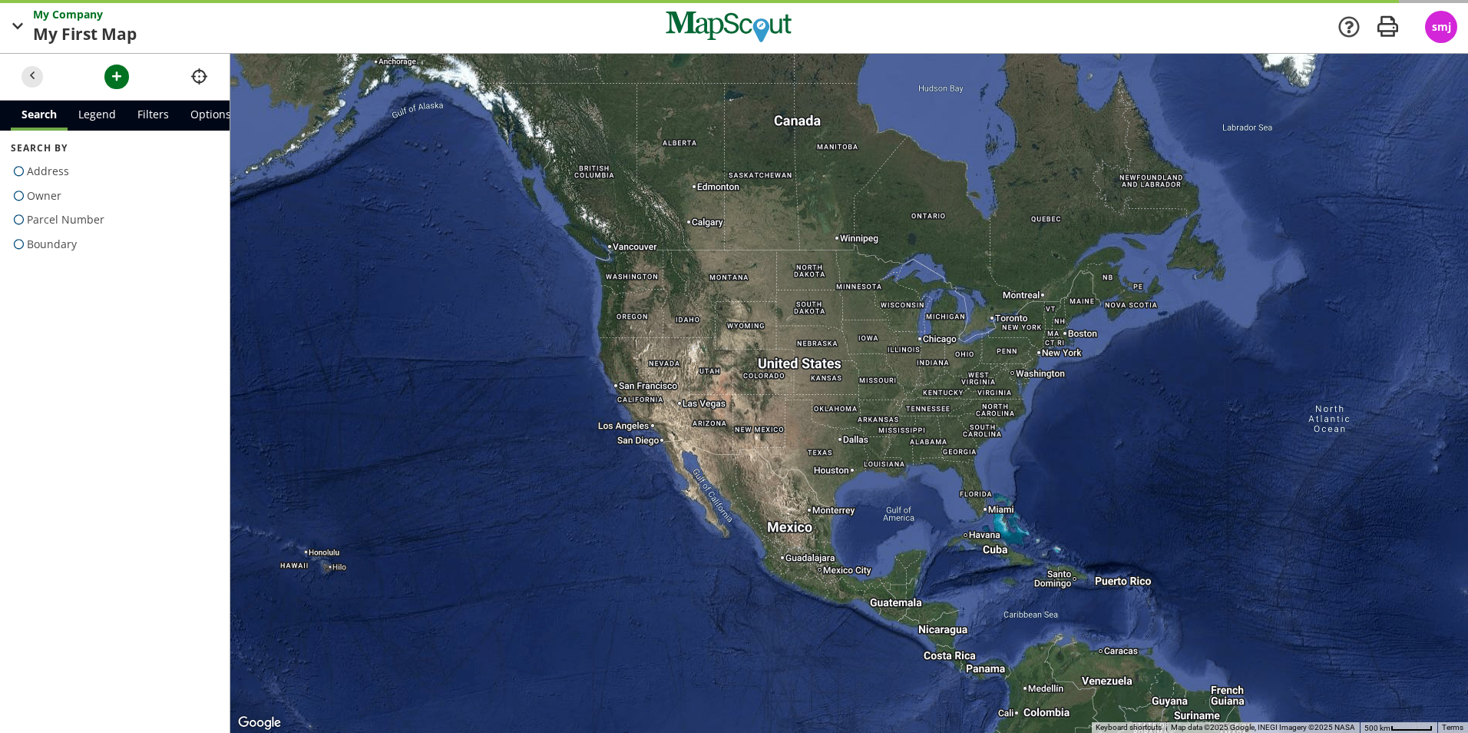
click at [799, 364] on div at bounding box center [849, 393] width 1238 height 679
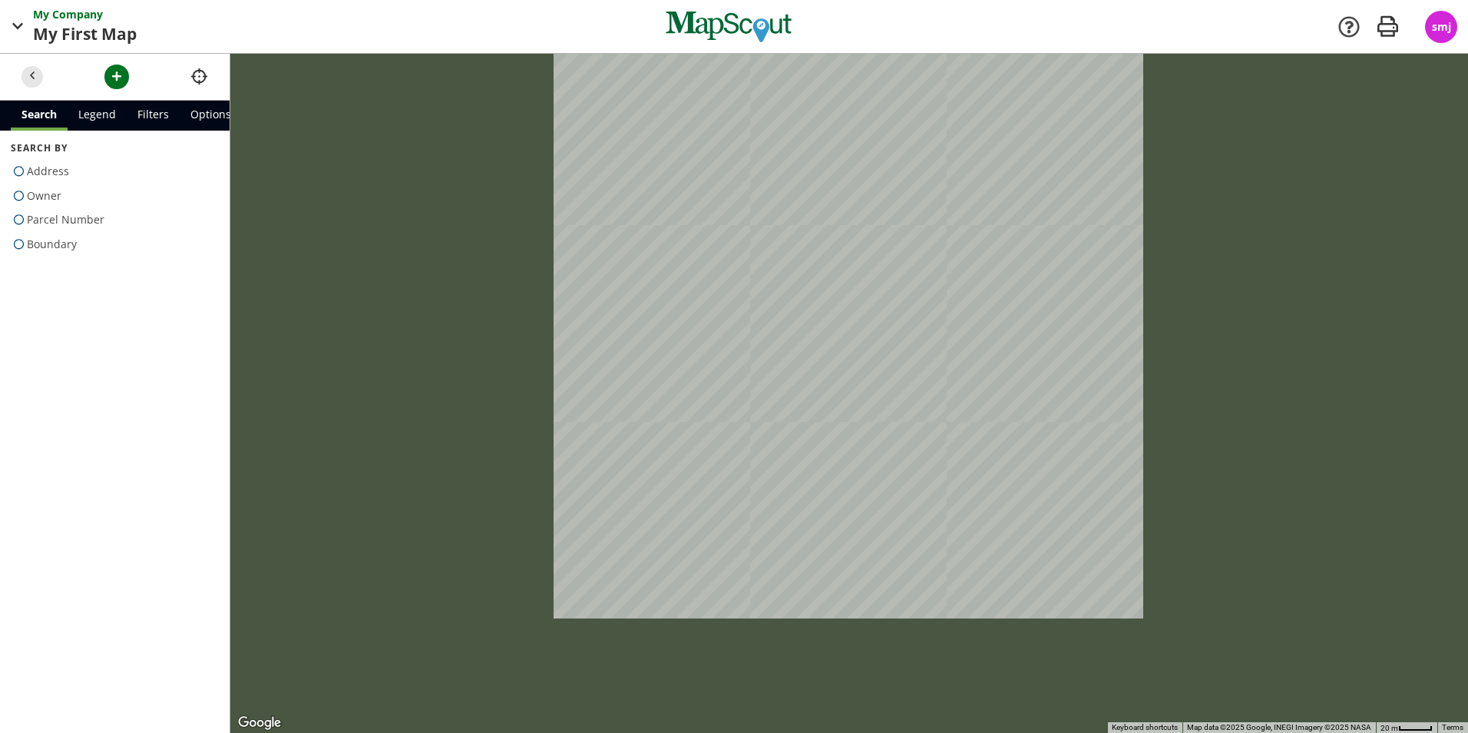
click at [811, 377] on div at bounding box center [849, 393] width 1238 height 679
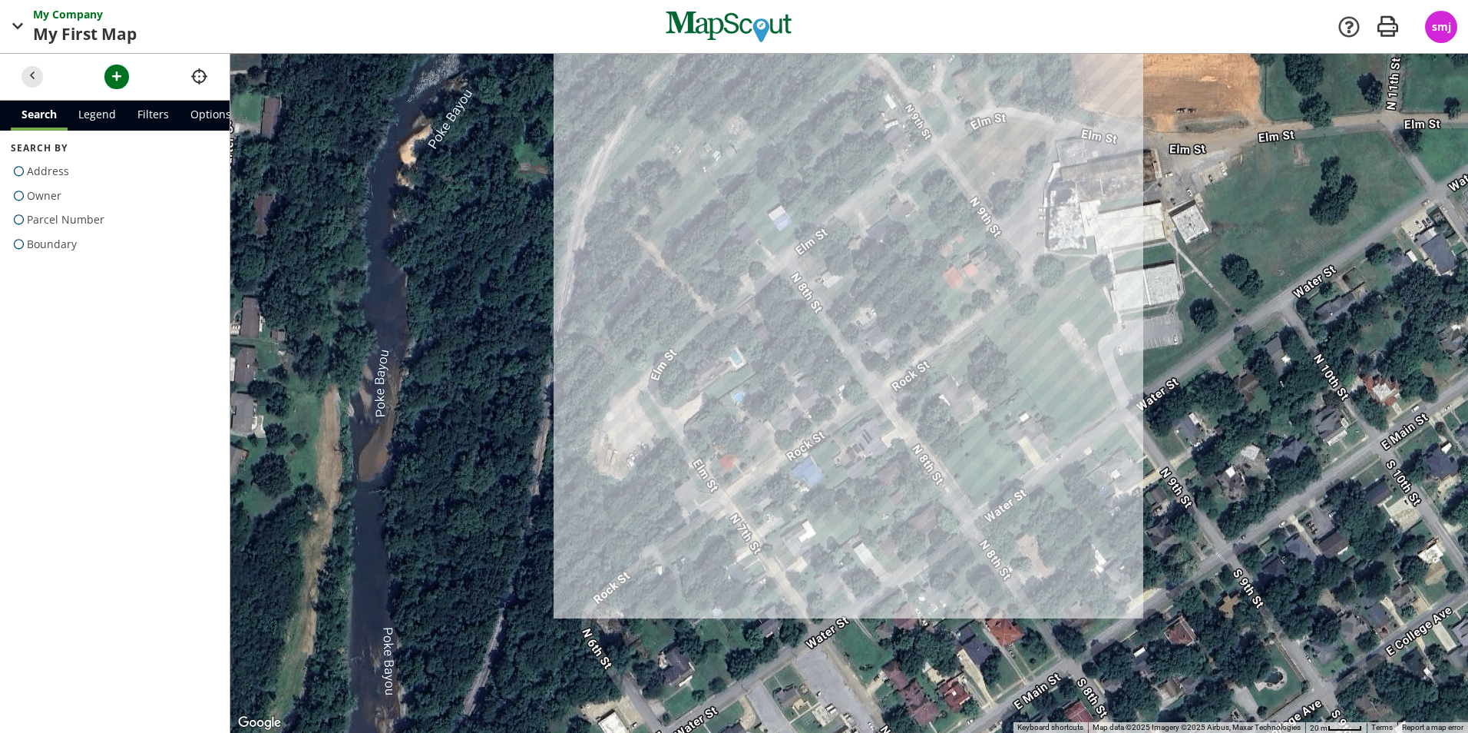
click at [819, 438] on div at bounding box center [849, 393] width 1238 height 679
click at [847, 452] on div at bounding box center [849, 393] width 1238 height 679
click at [849, 452] on div at bounding box center [849, 393] width 1238 height 679
click at [861, 446] on div at bounding box center [849, 393] width 1238 height 679
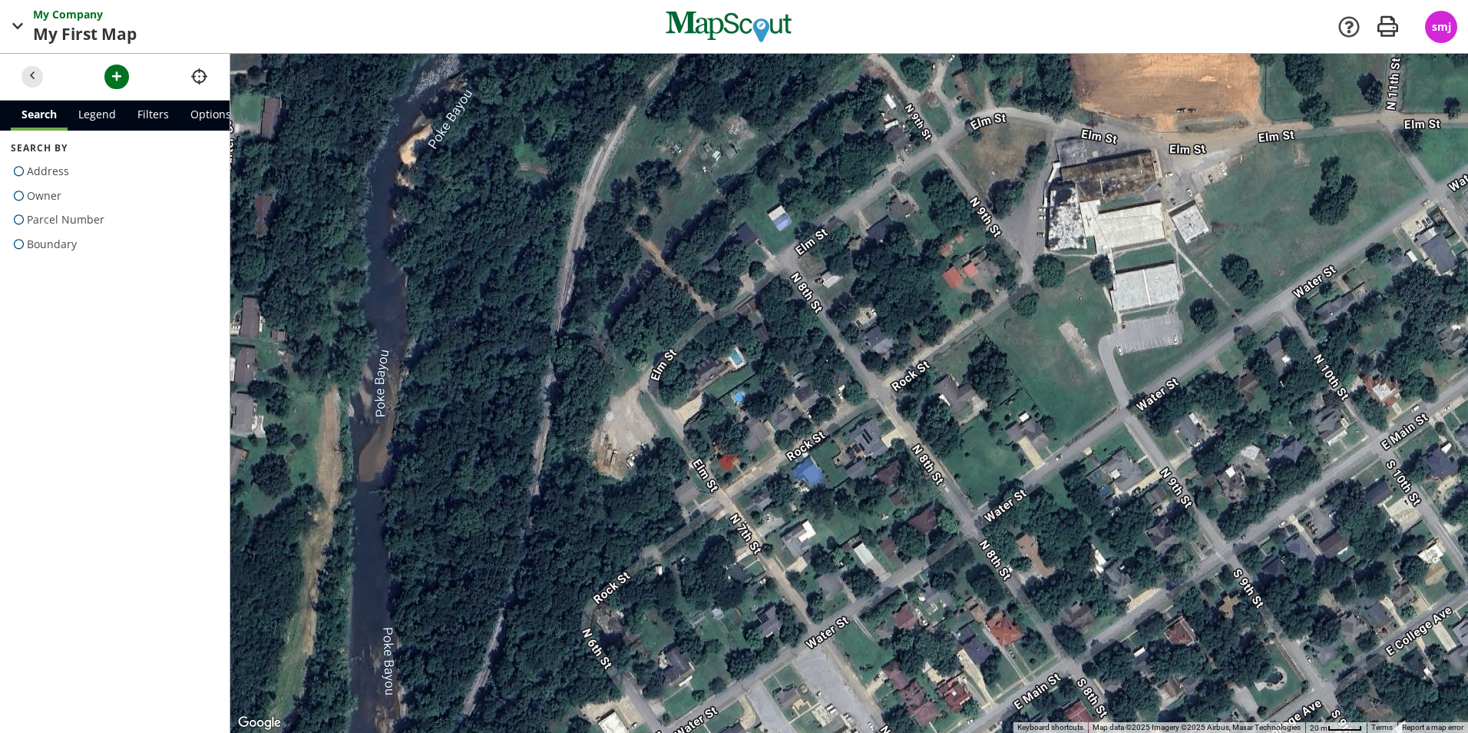
click at [861, 446] on div at bounding box center [849, 393] width 1238 height 679
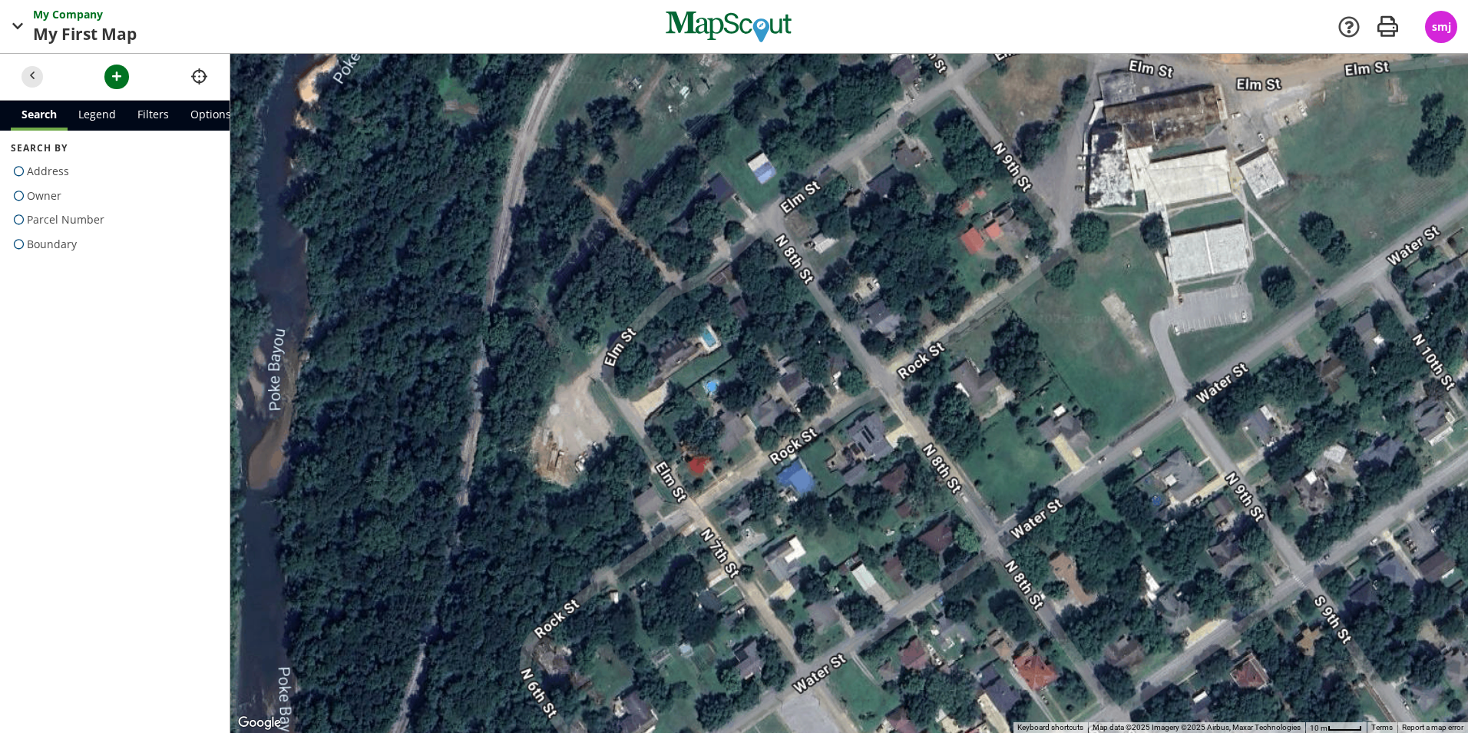
click at [861, 446] on div at bounding box center [849, 393] width 1238 height 679
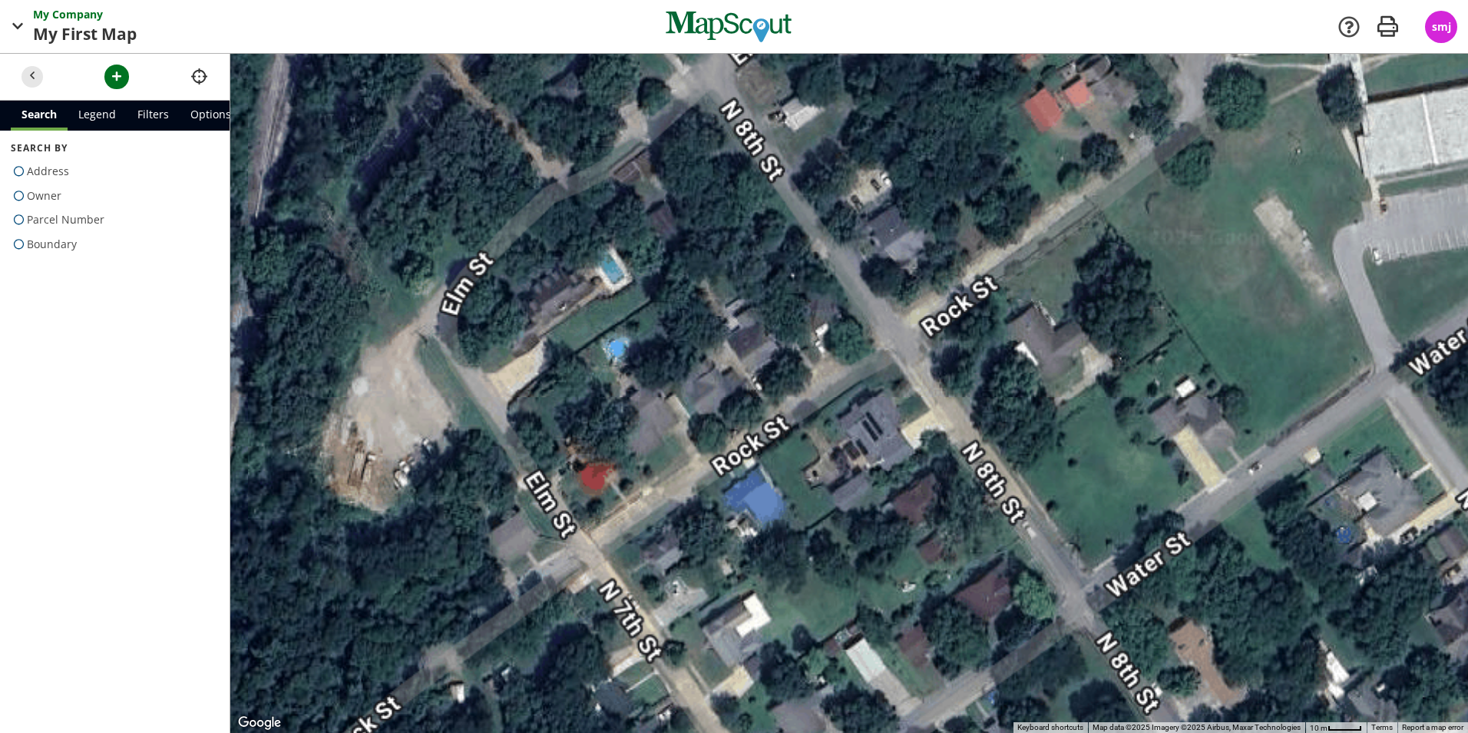
click at [861, 446] on div at bounding box center [849, 393] width 1238 height 679
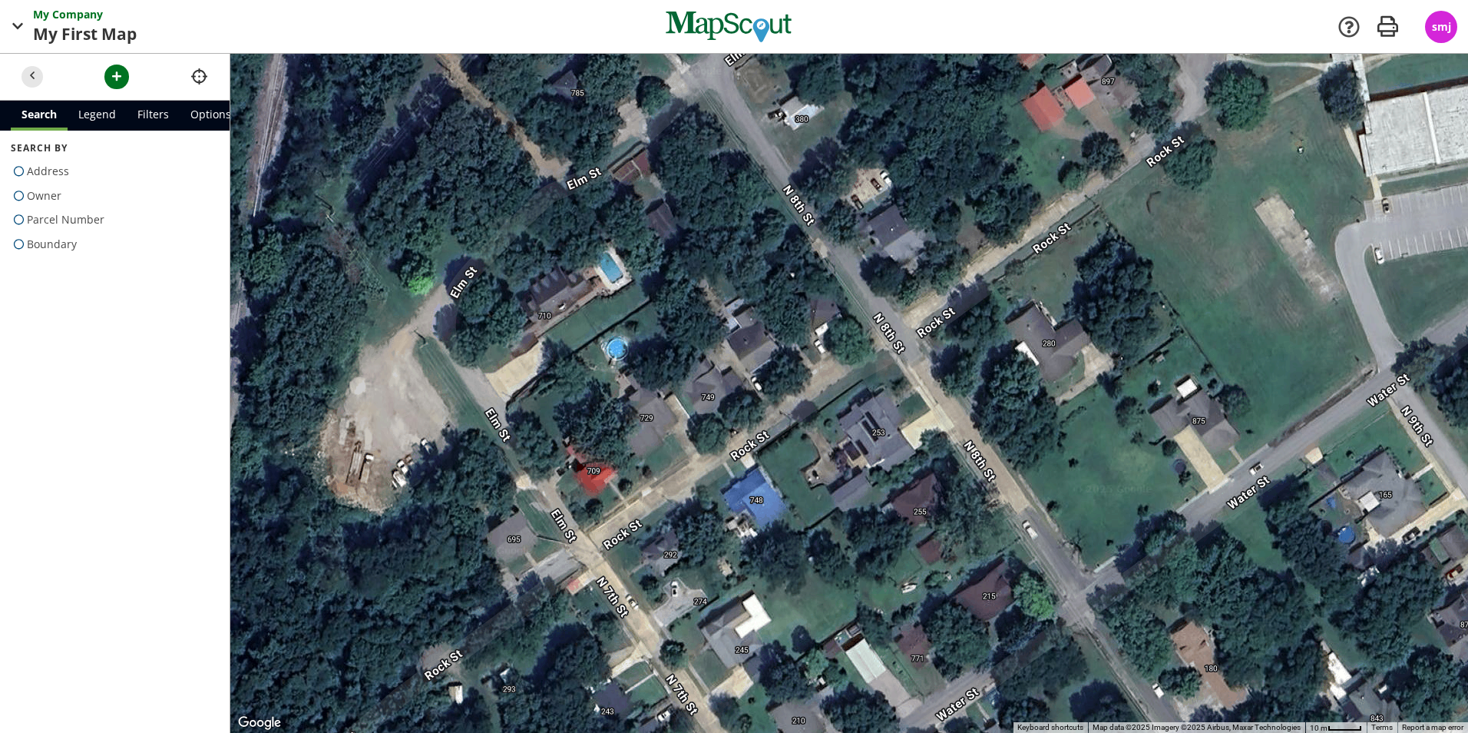
click at [861, 446] on div at bounding box center [849, 393] width 1238 height 679
click at [861, 445] on div at bounding box center [849, 393] width 1238 height 679
click at [863, 430] on div at bounding box center [849, 393] width 1238 height 679
click at [864, 432] on div at bounding box center [849, 393] width 1238 height 679
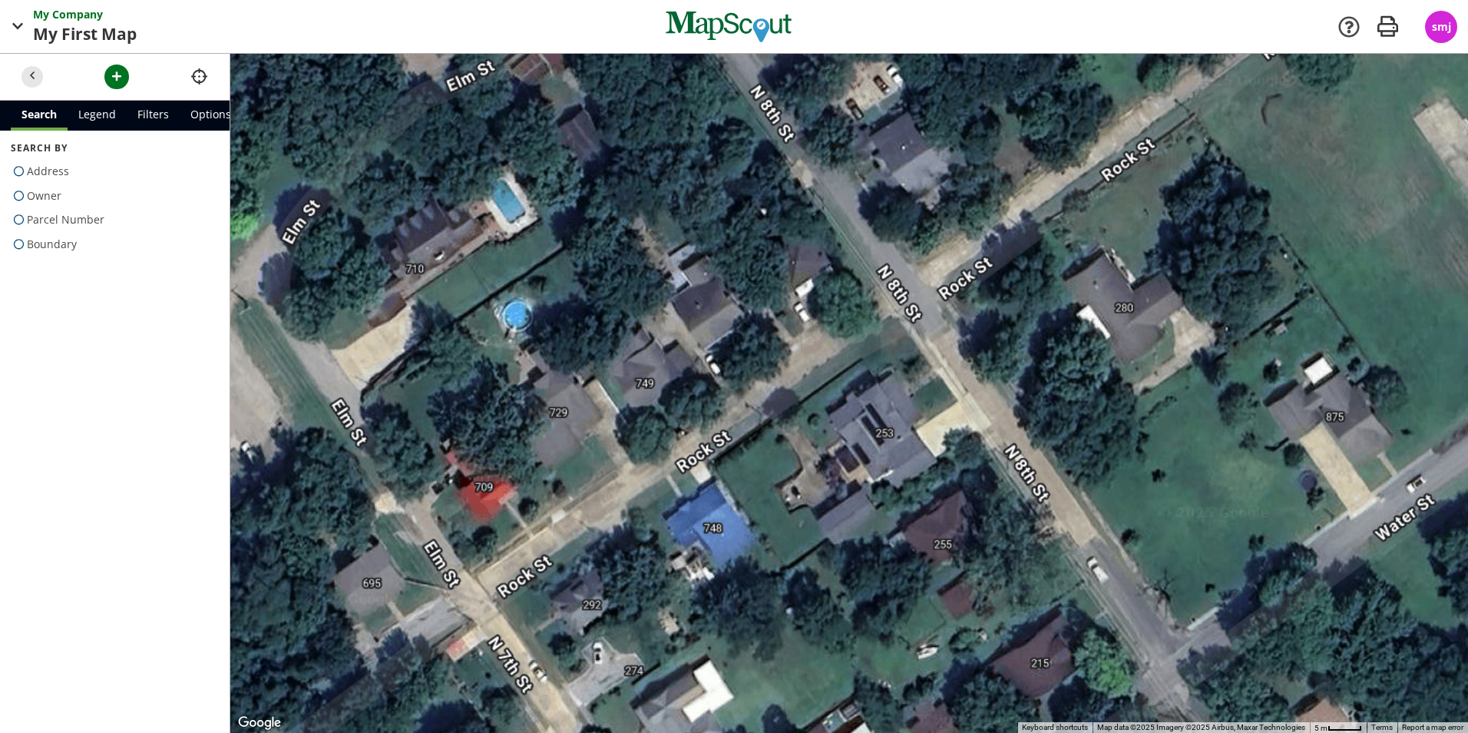
click at [864, 432] on div at bounding box center [849, 393] width 1238 height 679
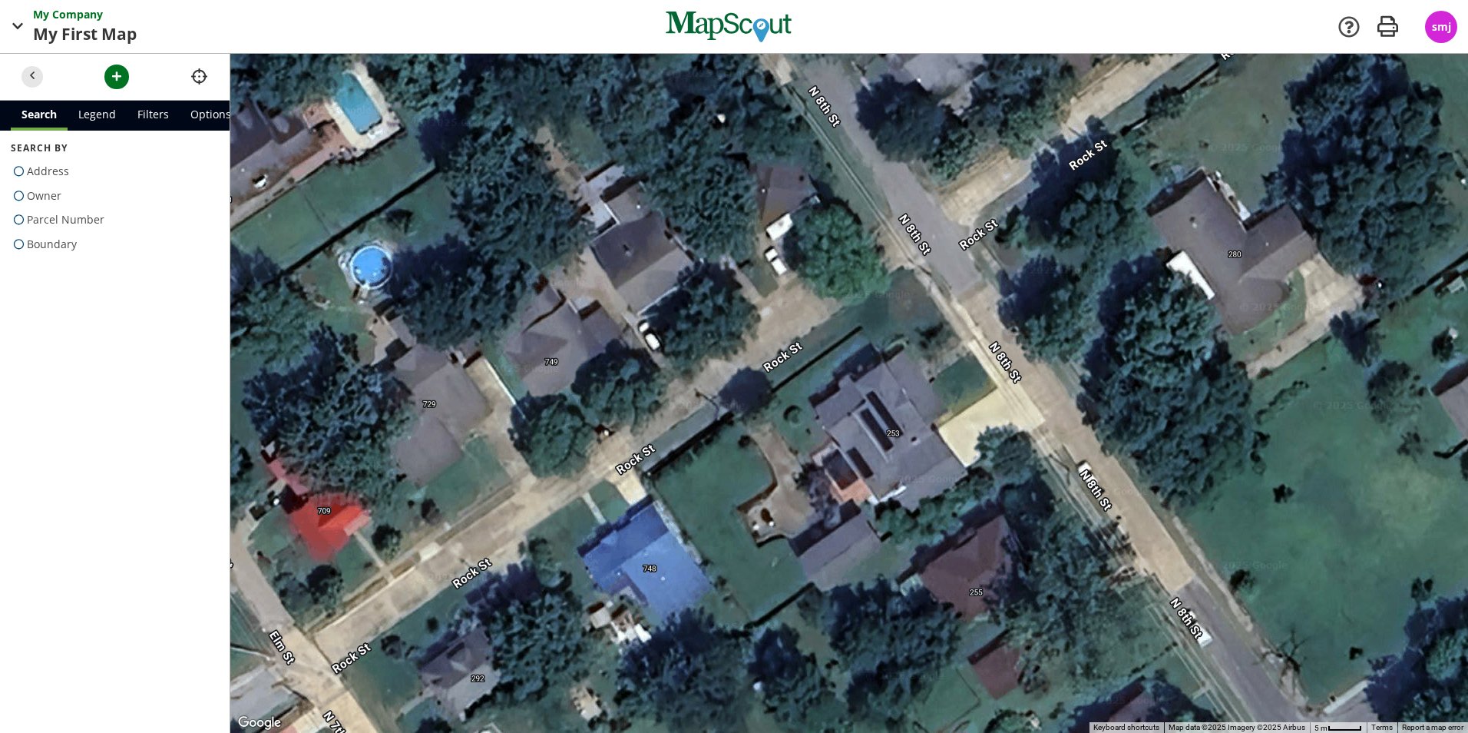
click at [884, 419] on div at bounding box center [849, 393] width 1238 height 679
click at [883, 419] on div at bounding box center [849, 393] width 1238 height 679
click at [886, 415] on div at bounding box center [849, 393] width 1238 height 679
click at [881, 419] on div at bounding box center [849, 393] width 1238 height 679
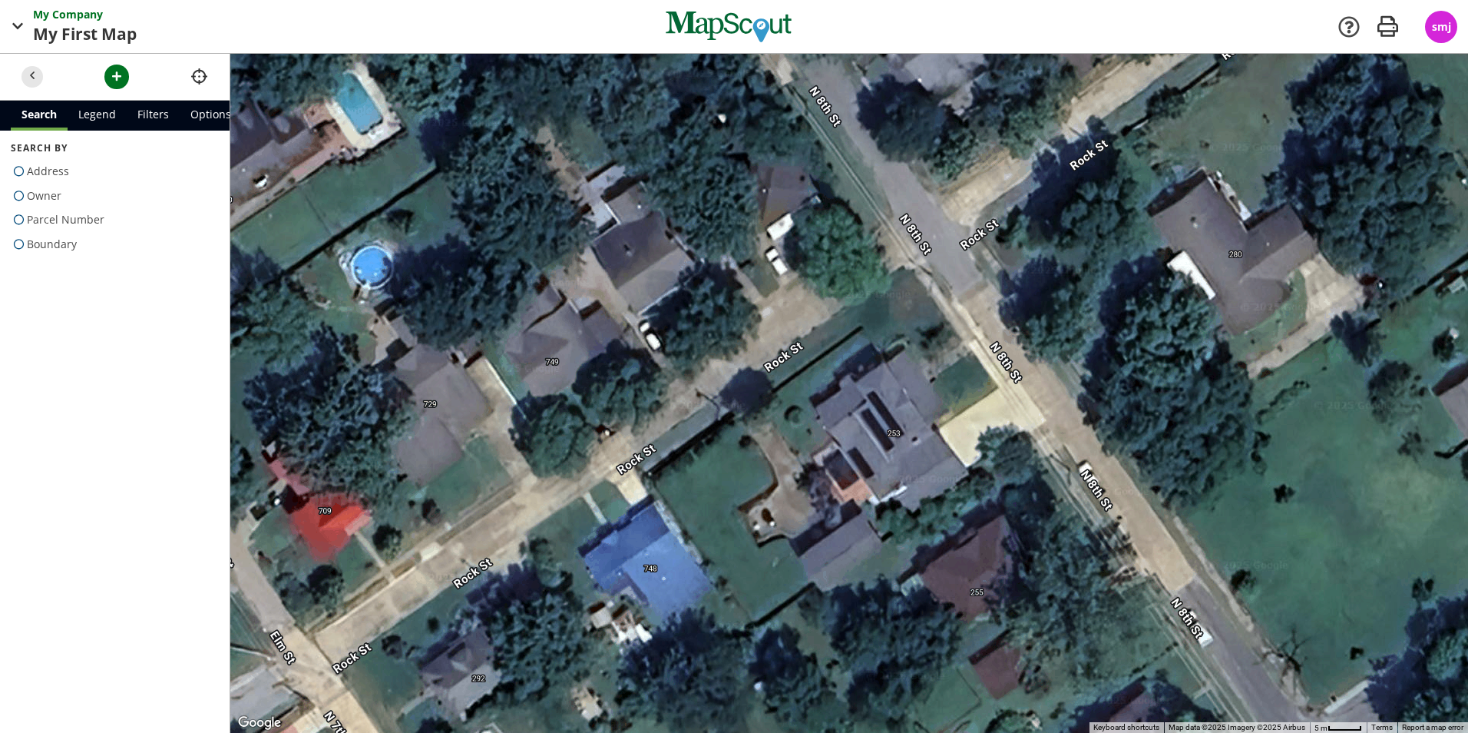
click at [881, 419] on div at bounding box center [849, 393] width 1238 height 679
click at [15, 165] on span at bounding box center [19, 171] width 16 height 22
click at [15, 165] on input "Address" at bounding box center [16, 169] width 10 height 10
radio input "true"
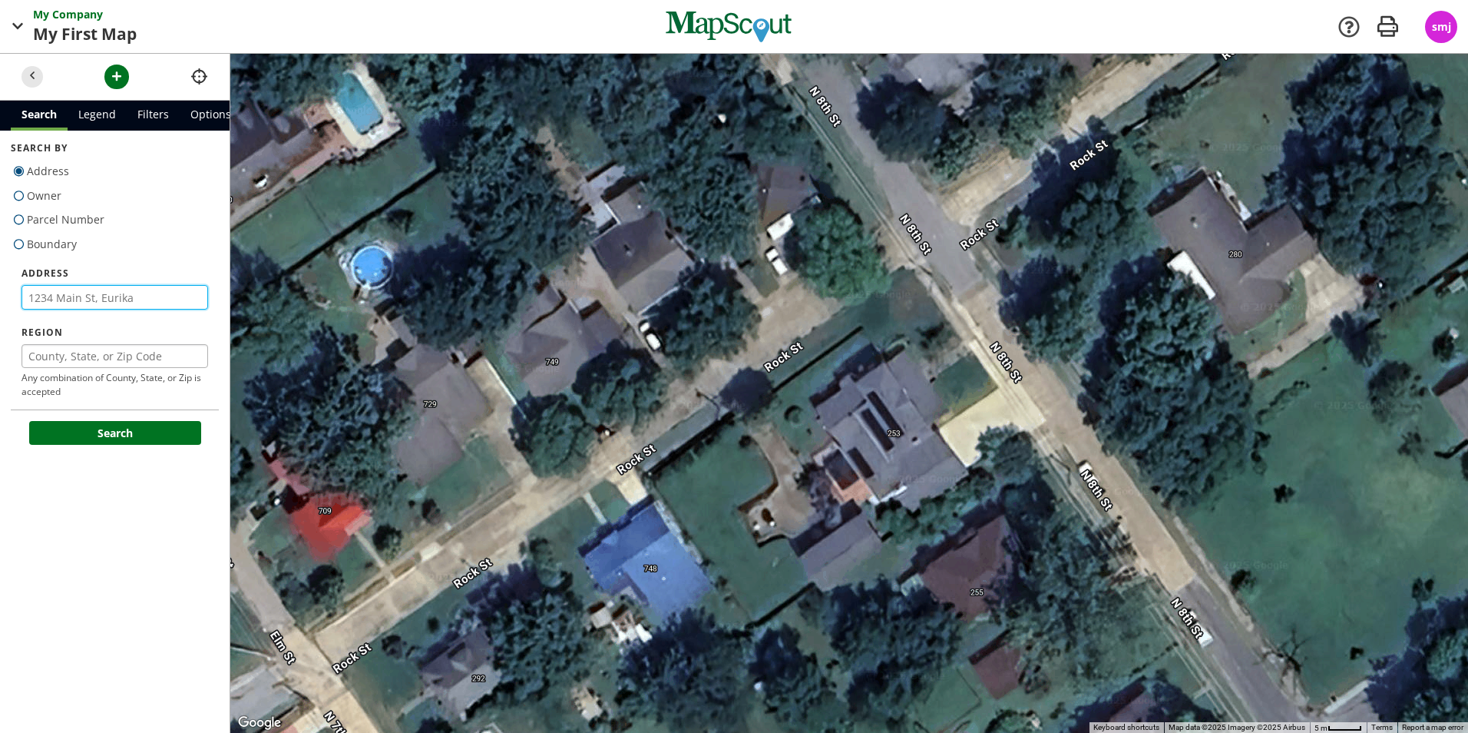
click at [81, 306] on input "text" at bounding box center [115, 297] width 187 height 25
type input "[STREET_ADDRESS]"
click at [111, 360] on input "text" at bounding box center [115, 356] width 187 height 25
click at [151, 358] on input "text" at bounding box center [115, 356] width 187 height 25
type input "72501"
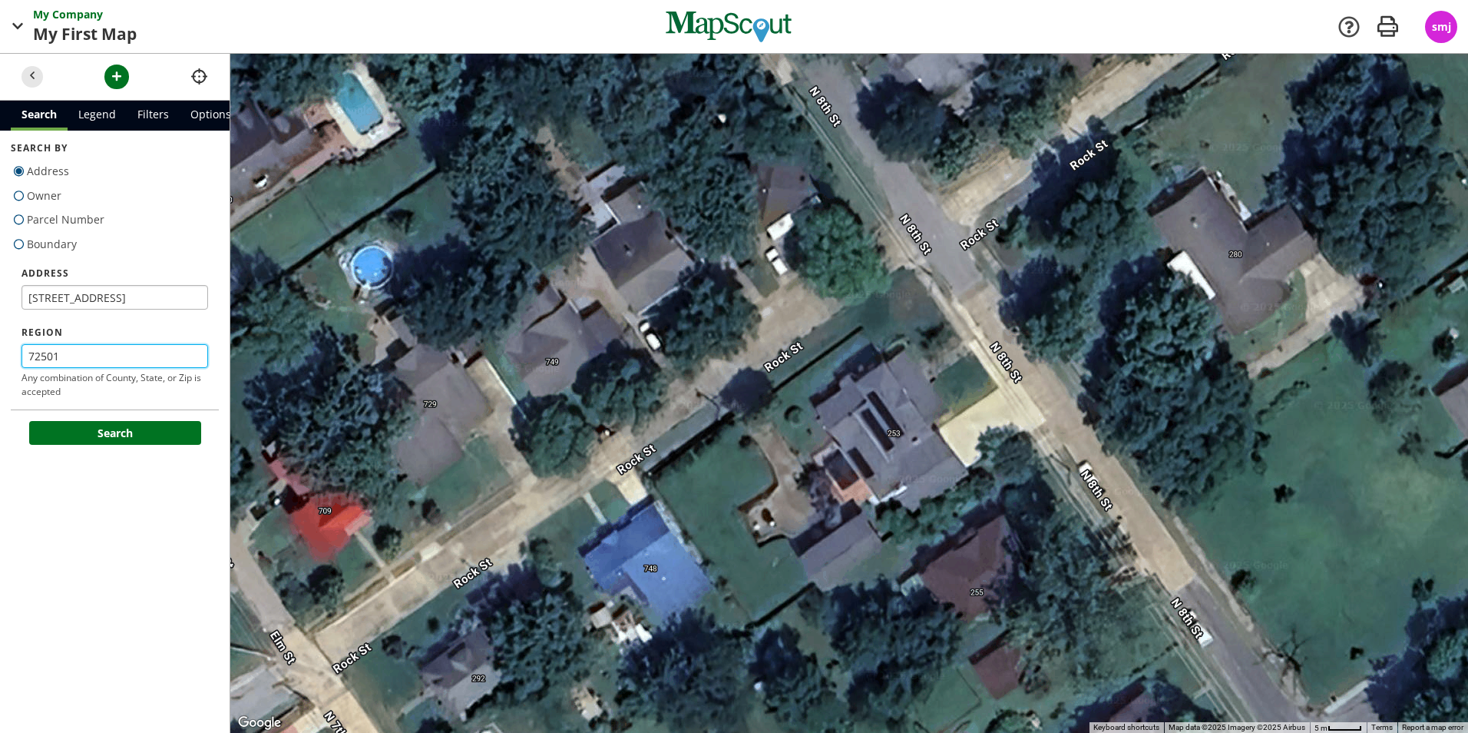
click at [29, 421] on button "Search" at bounding box center [115, 433] width 172 height 25
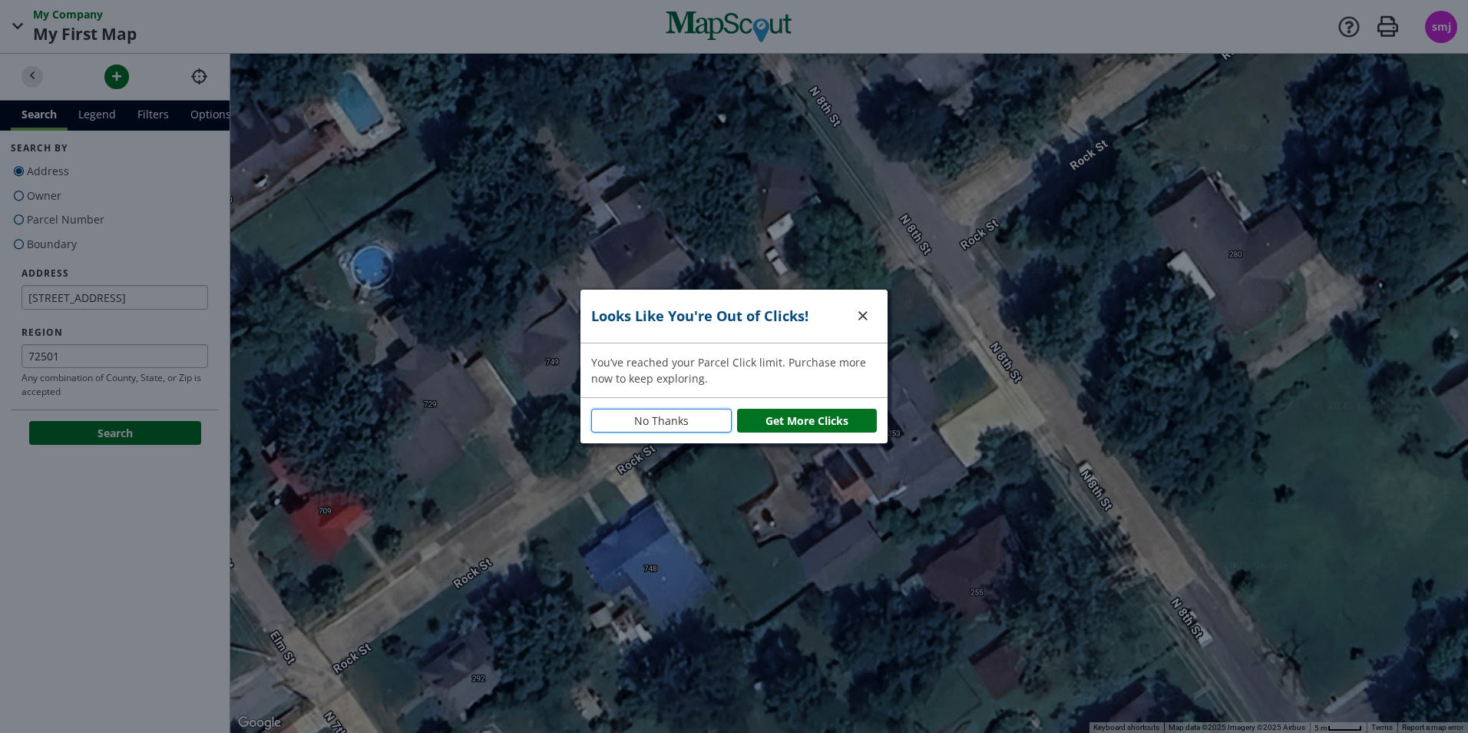
click at [680, 418] on span "No Thanks" at bounding box center [661, 420] width 55 height 16
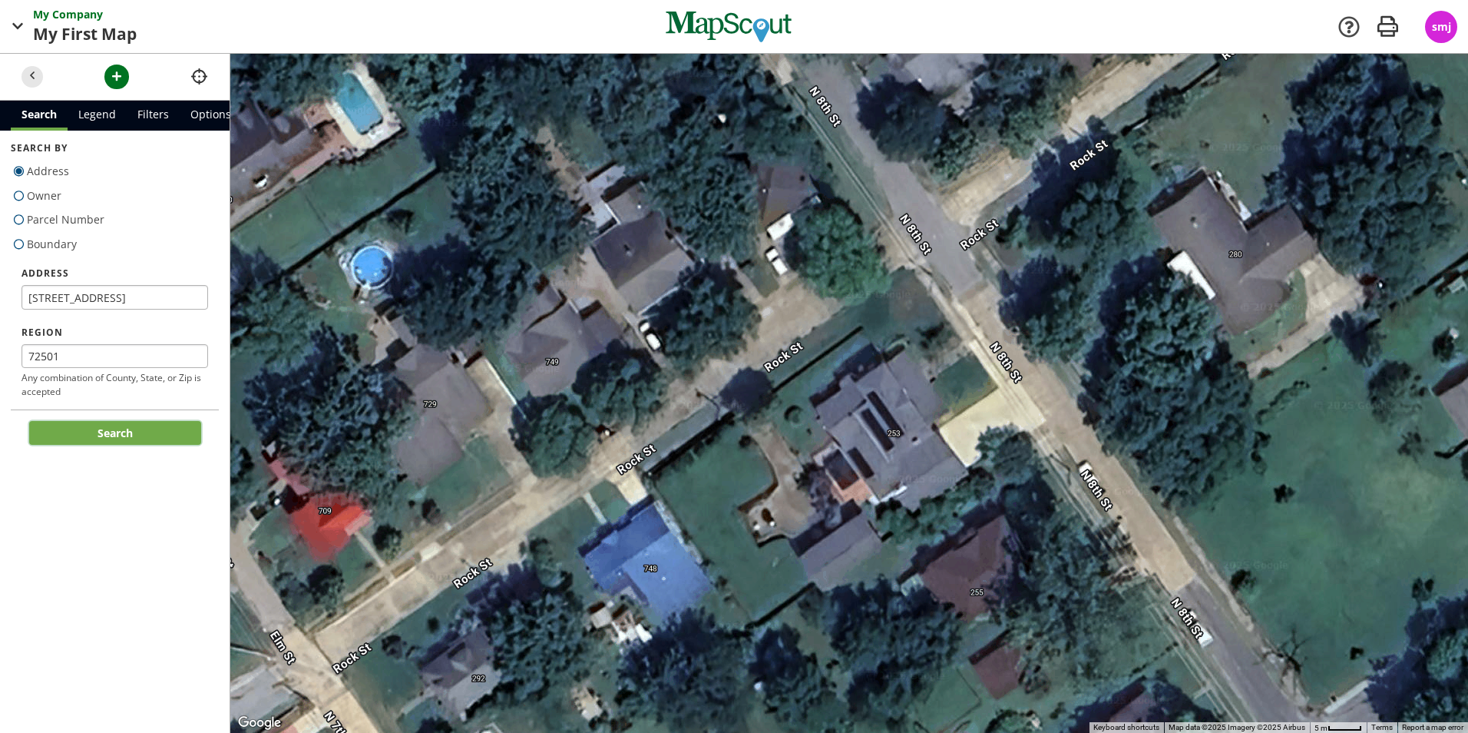
click at [133, 436] on button "Search" at bounding box center [115, 433] width 172 height 25
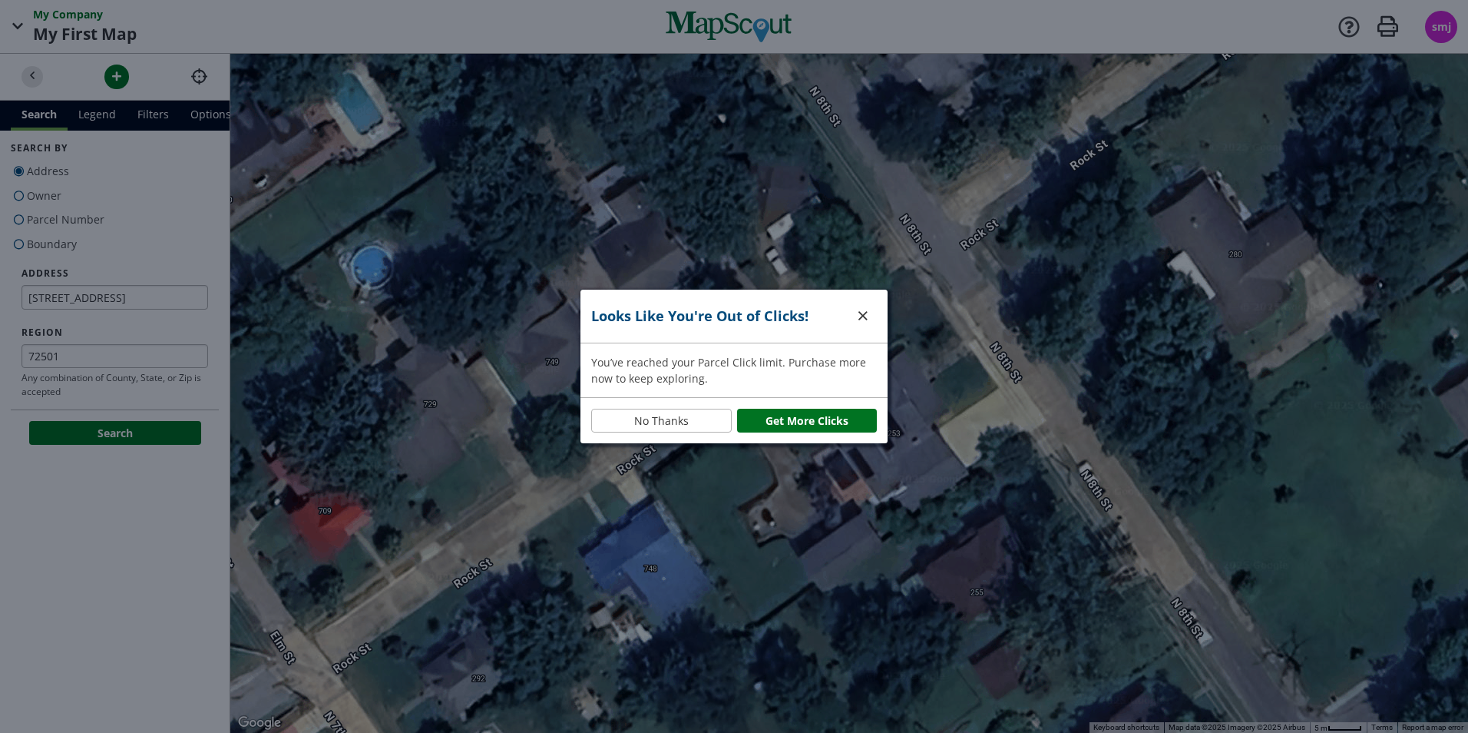
click at [46, 78] on div at bounding box center [734, 366] width 1468 height 733
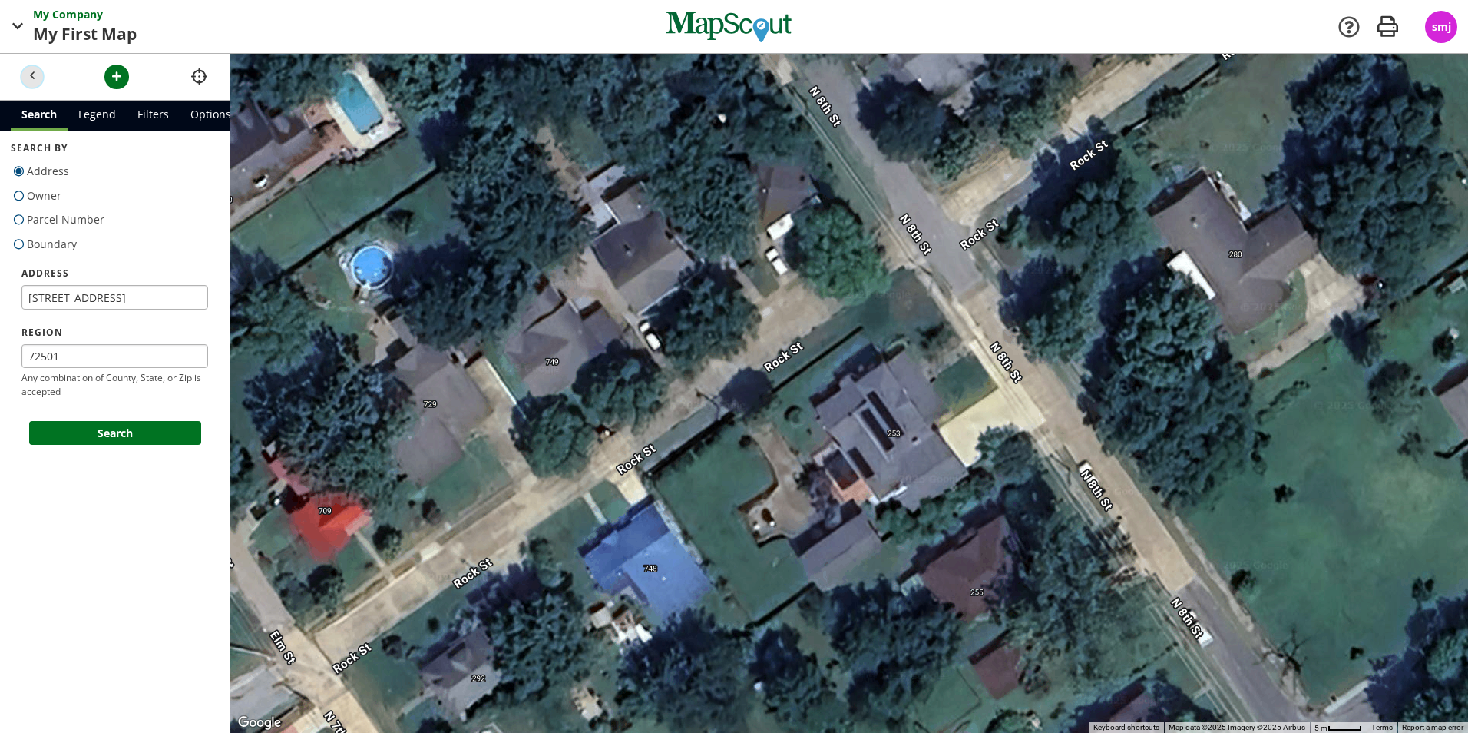
click at [31, 71] on span "button" at bounding box center [33, 76] width 16 height 16
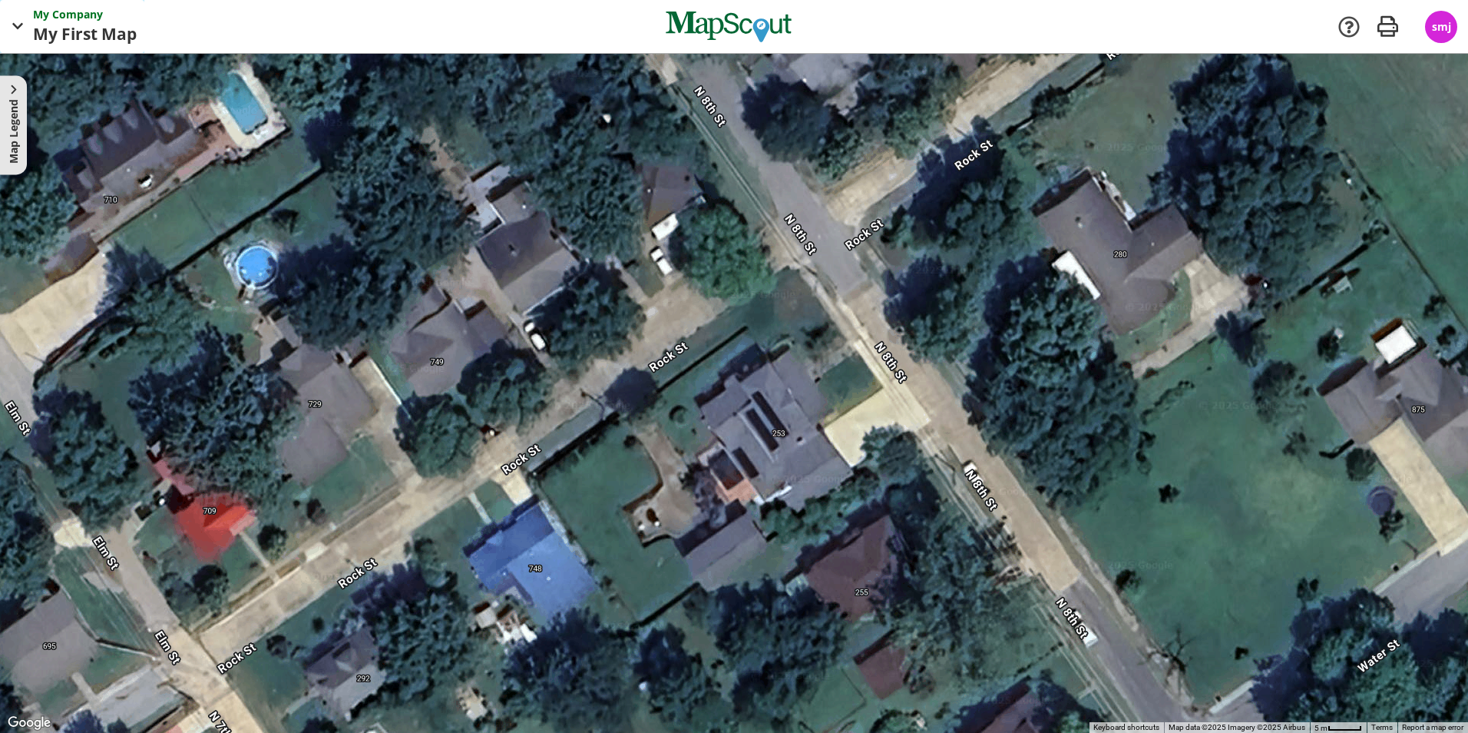
click at [10, 33] on span "button" at bounding box center [17, 26] width 19 height 19
